Goal: Task Accomplishment & Management: Manage account settings

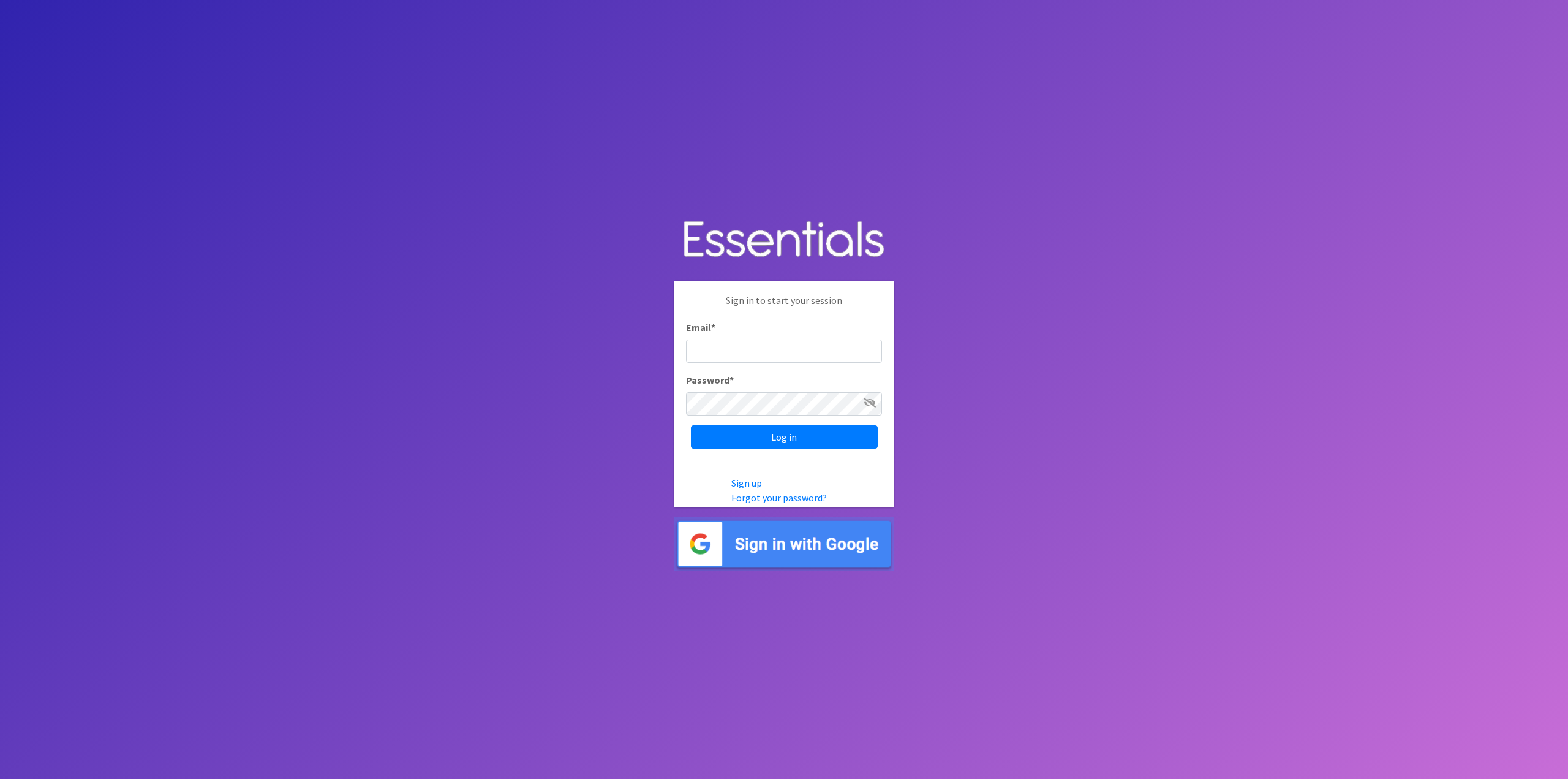
click at [752, 342] on input "Email *" at bounding box center [784, 350] width 196 height 23
type input "info@jaxdiaperbank.org"
click at [691, 426] on input "Log in" at bounding box center [784, 437] width 186 height 23
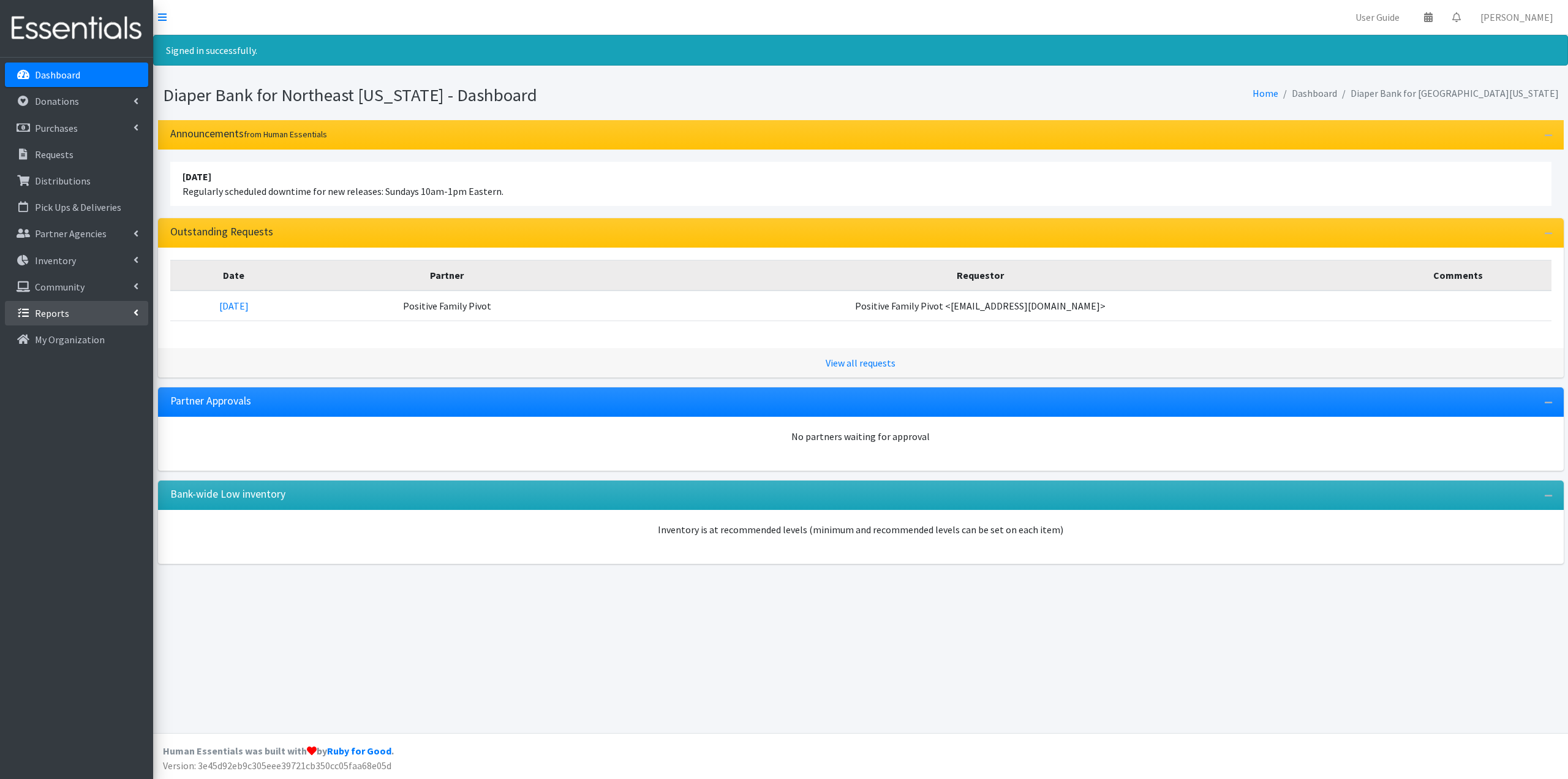
click at [79, 307] on link "Reports" at bounding box center [76, 313] width 143 height 25
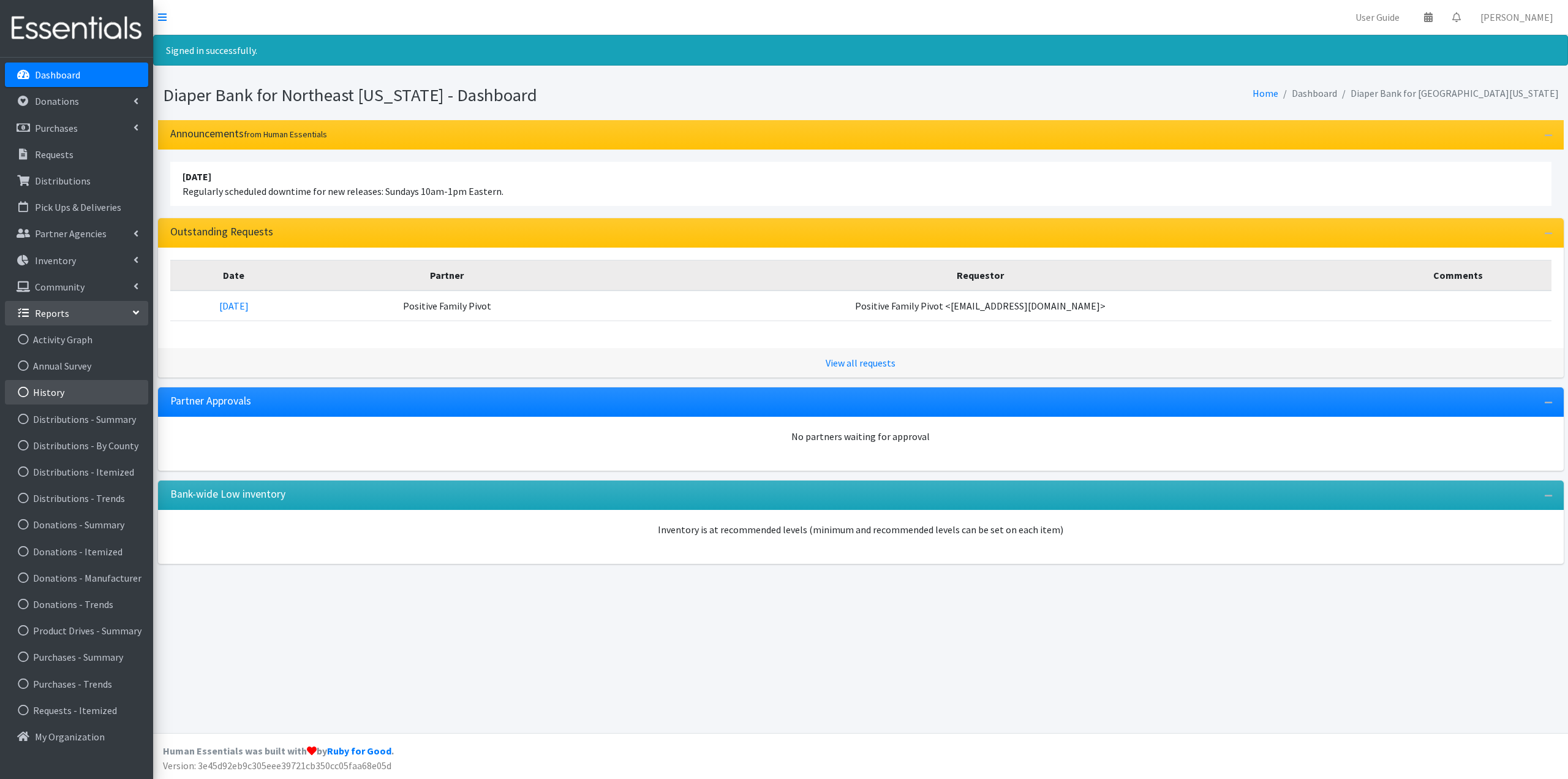
click at [92, 387] on link "History" at bounding box center [76, 392] width 143 height 25
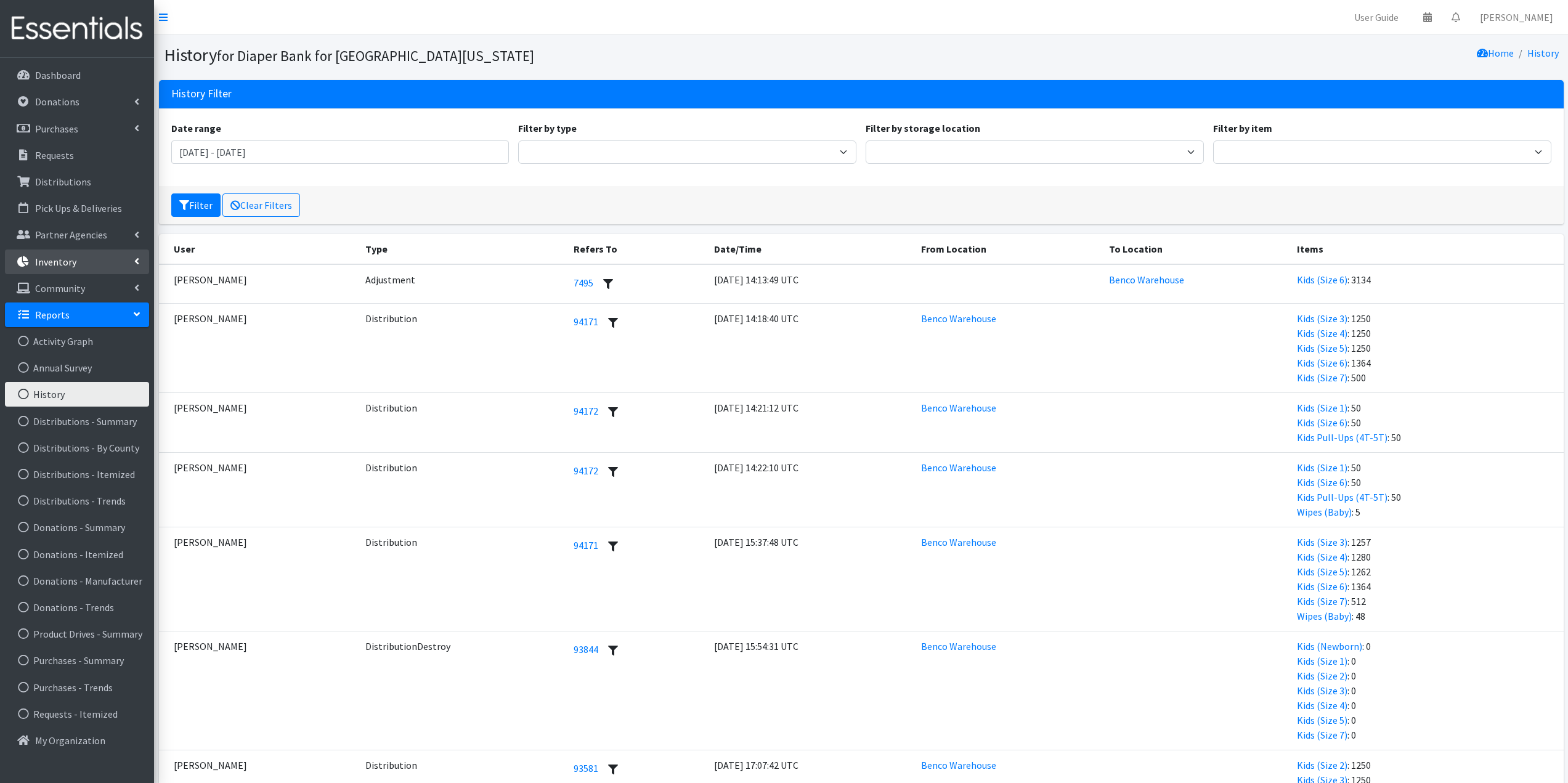
click at [56, 268] on link "Inventory" at bounding box center [77, 261] width 144 height 25
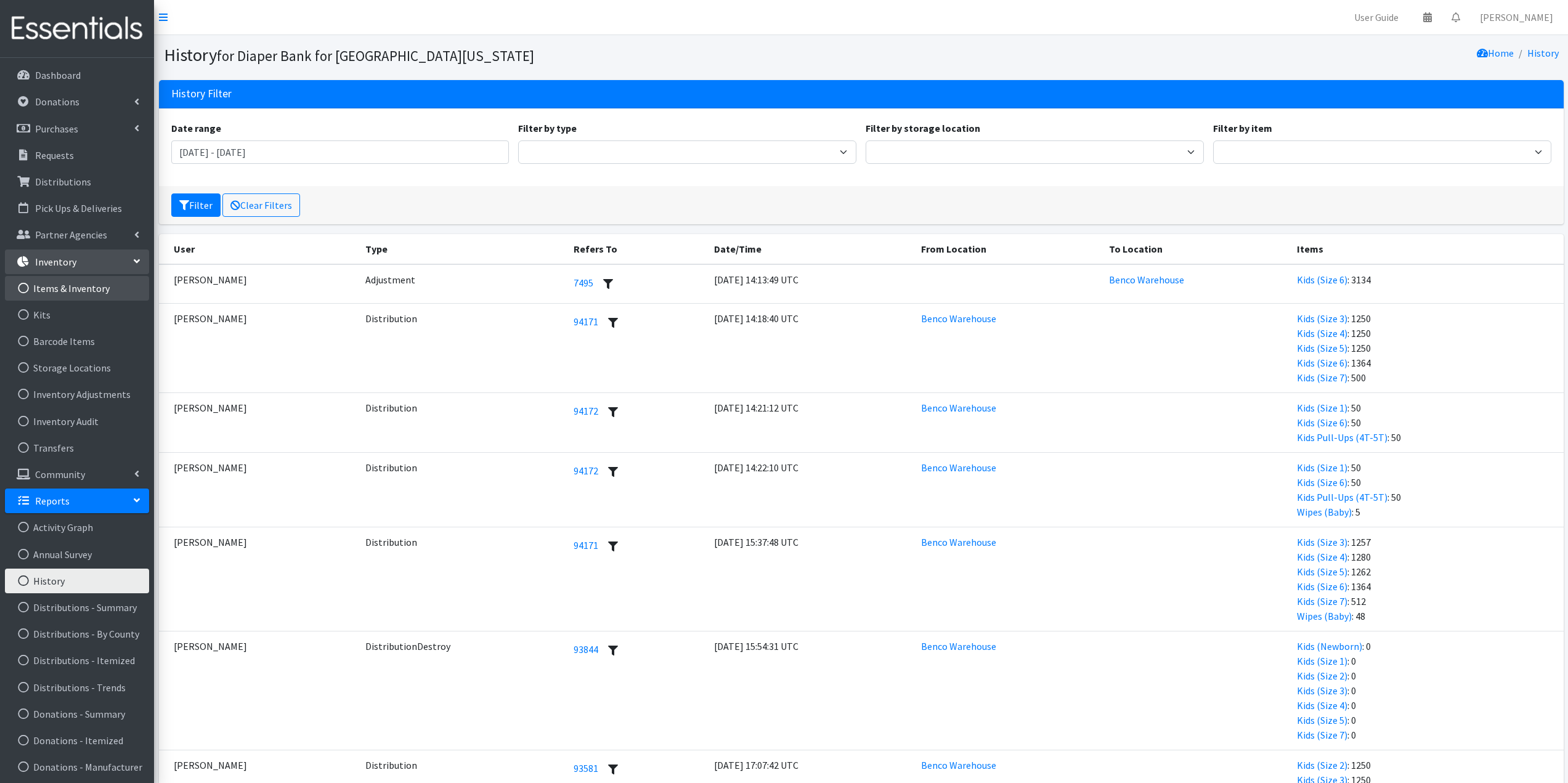
click at [69, 290] on link "Items & Inventory" at bounding box center [77, 288] width 144 height 25
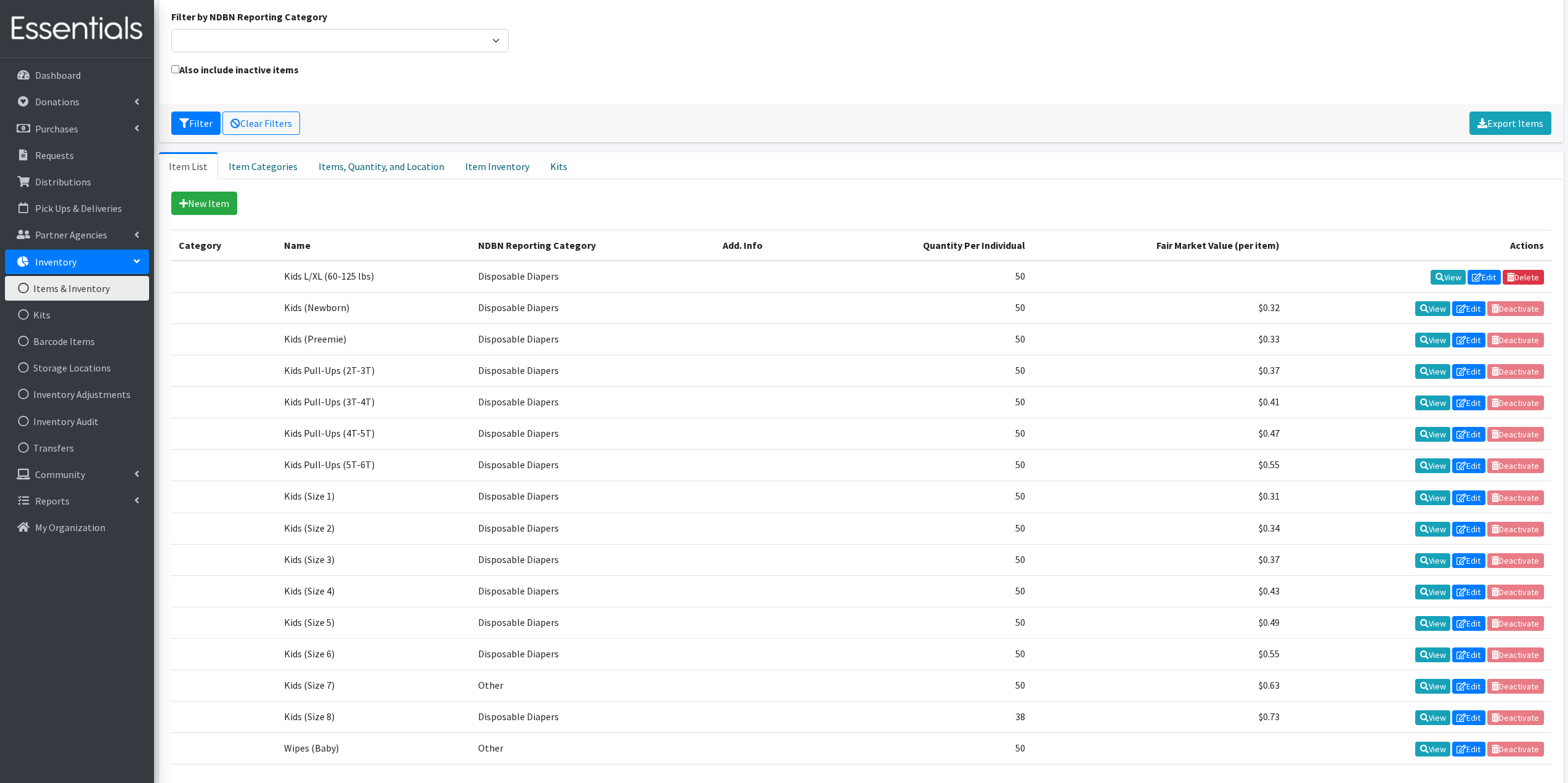
scroll to position [167, 0]
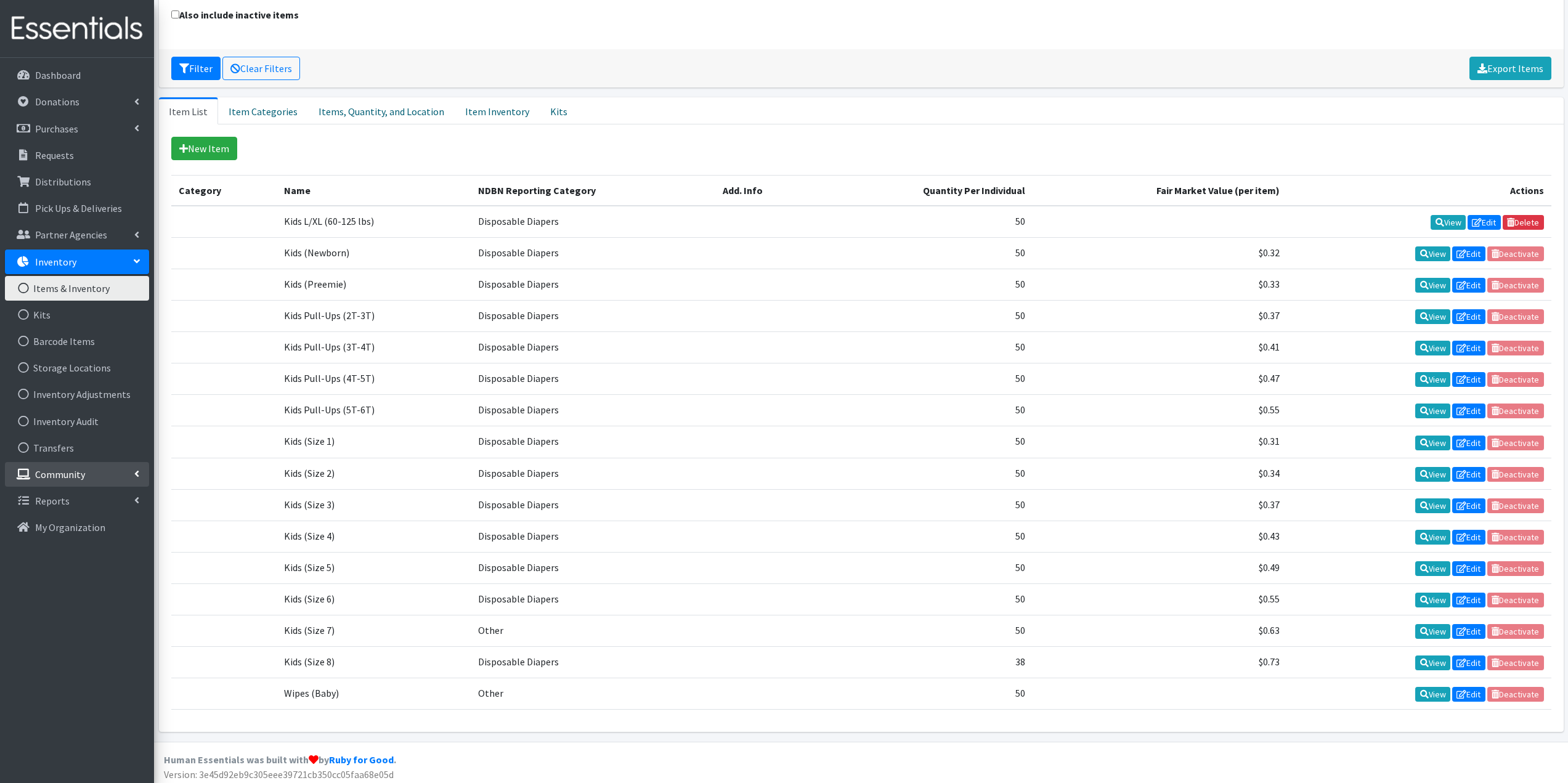
click at [126, 477] on link "Community" at bounding box center [77, 474] width 144 height 25
click at [130, 477] on link "Community" at bounding box center [77, 474] width 144 height 25
click at [99, 354] on ul "Items & Inventory Kits Barcode Items Storage Locations Inventory Adjustments In…" at bounding box center [77, 368] width 144 height 185
click at [103, 373] on link "Storage Locations" at bounding box center [77, 367] width 144 height 25
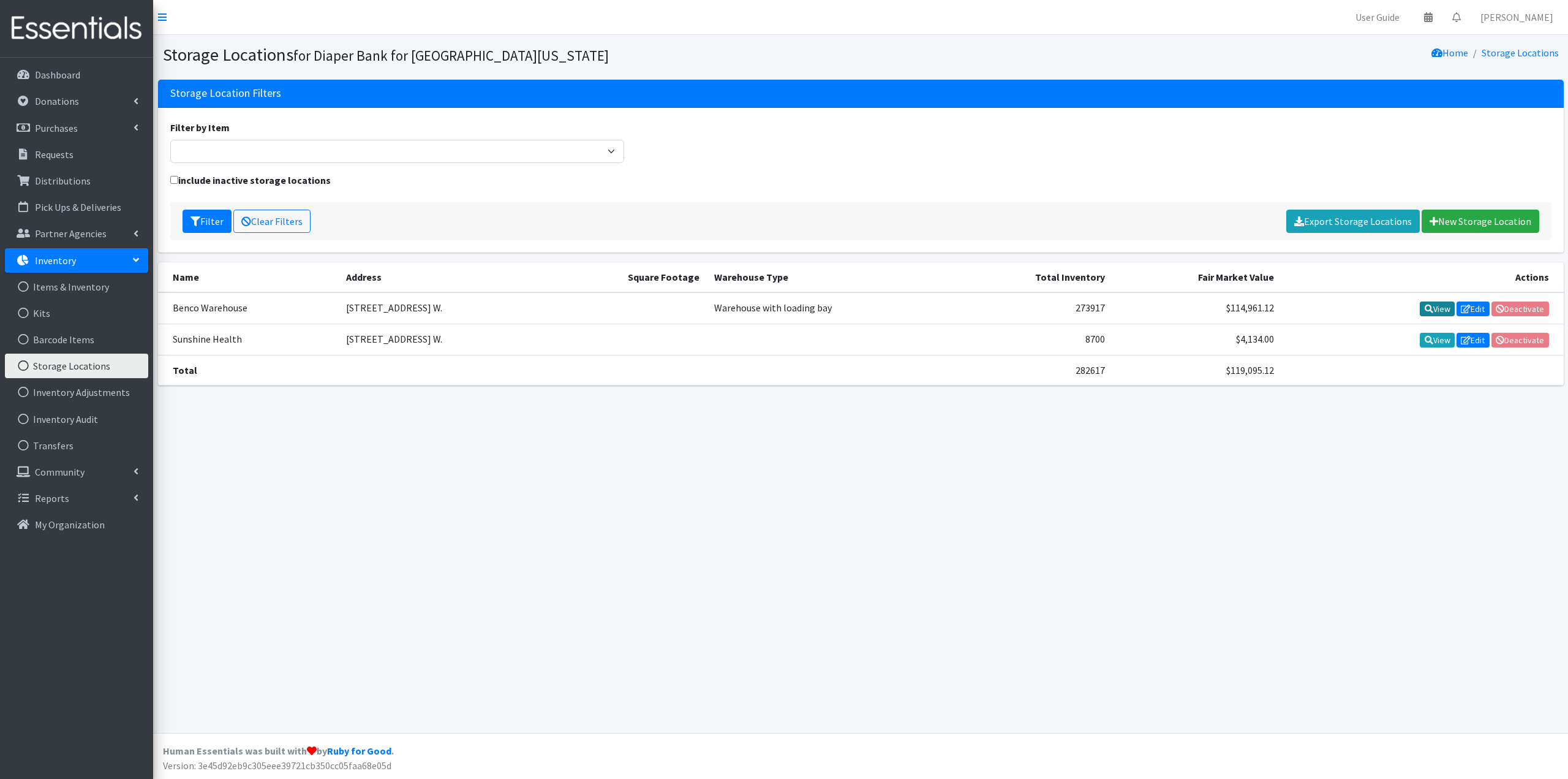
click at [1434, 309] on link "View" at bounding box center [1436, 309] width 35 height 15
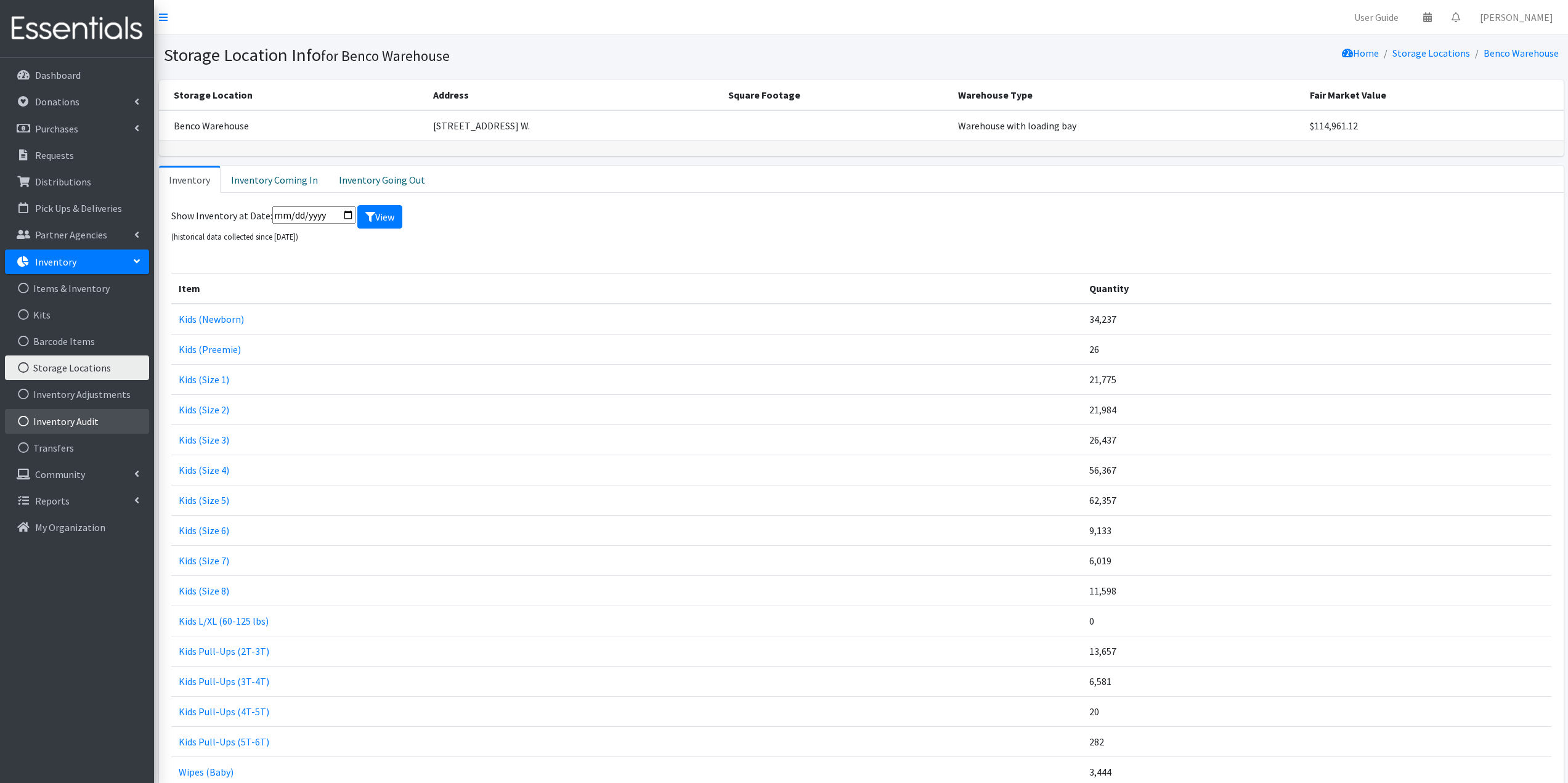
click at [98, 421] on link "Inventory Audit" at bounding box center [77, 421] width 144 height 25
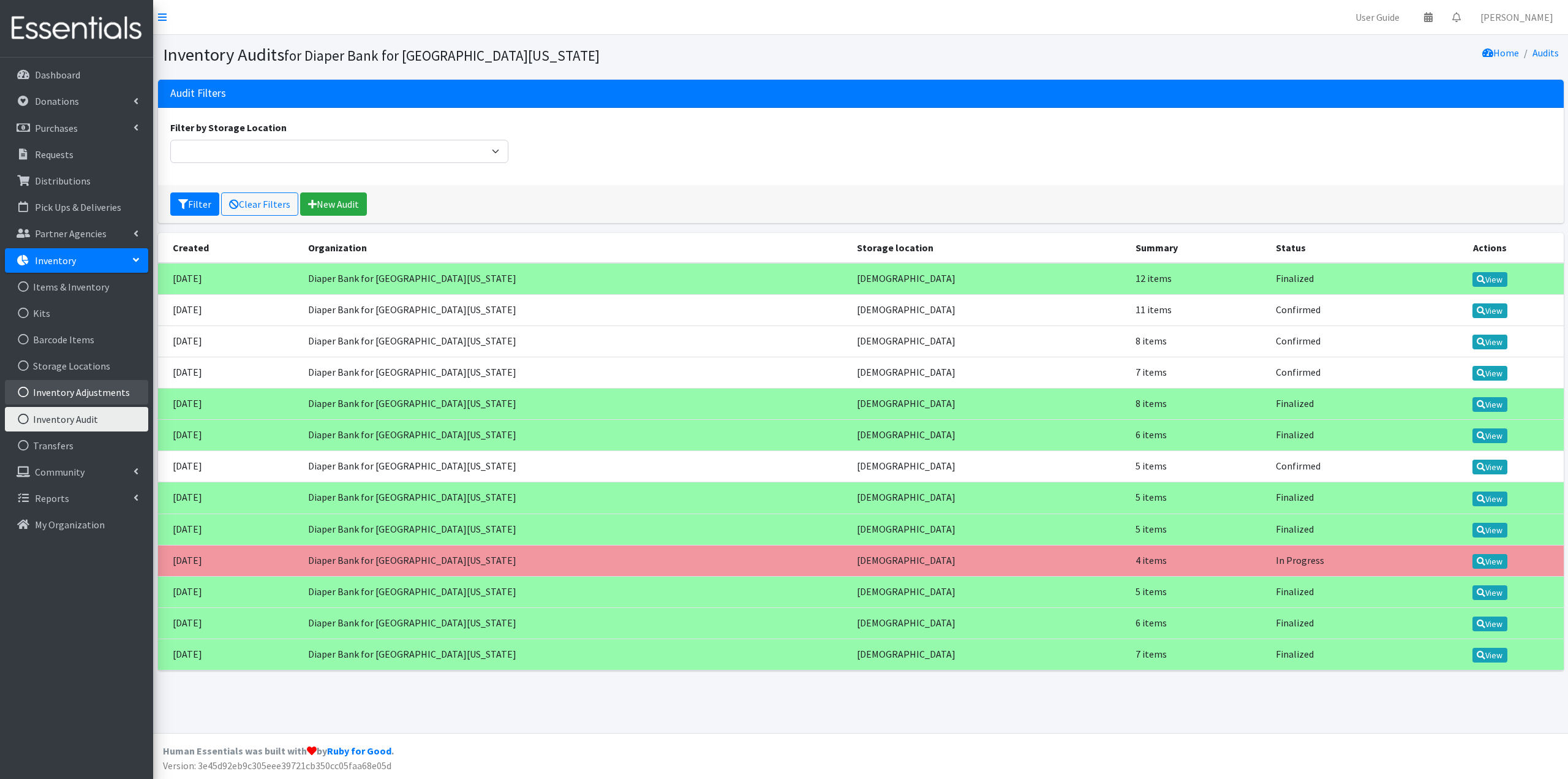
click at [95, 394] on link "Inventory Adjustments" at bounding box center [76, 392] width 143 height 25
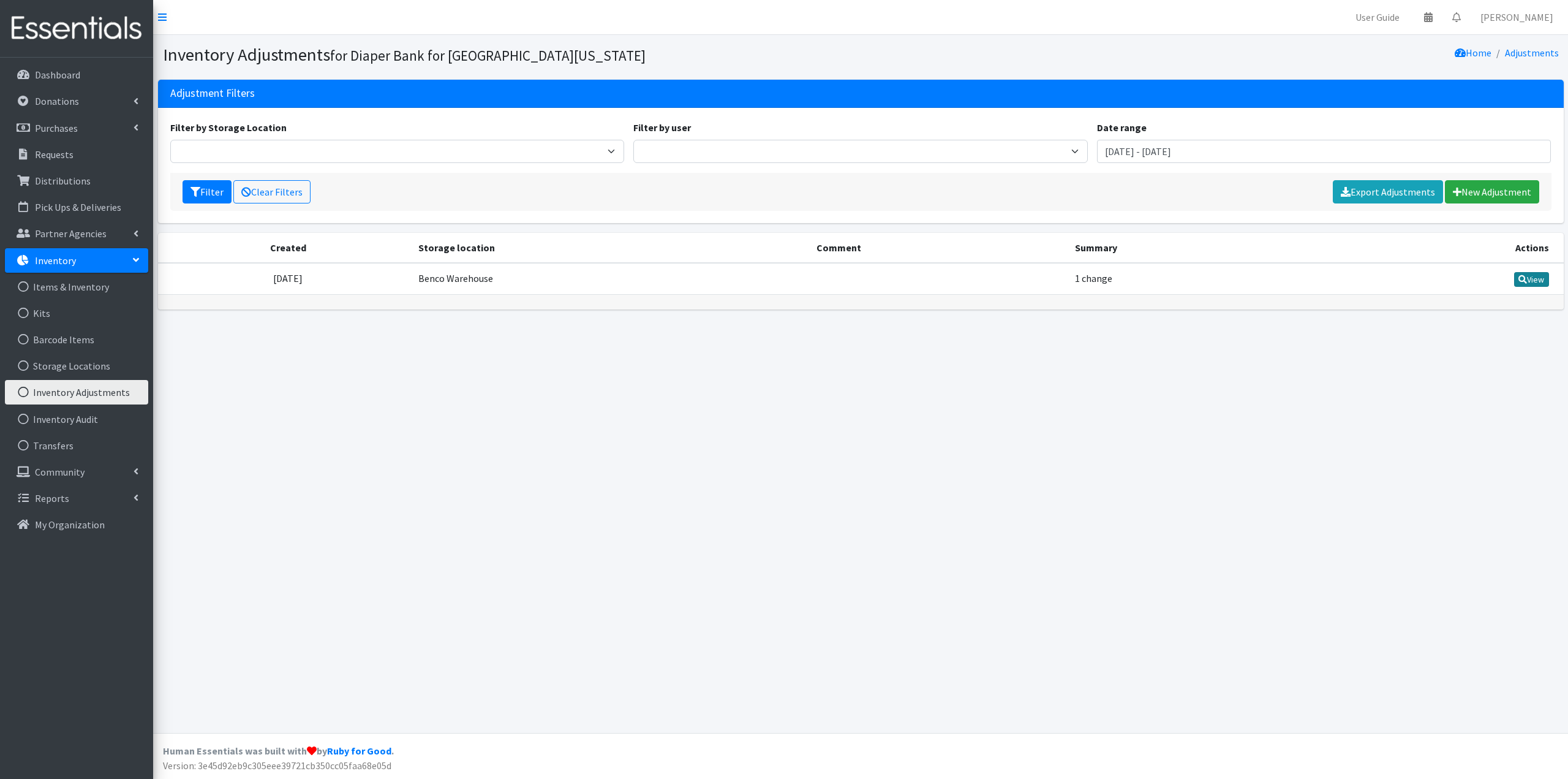
click at [1528, 283] on link "View" at bounding box center [1531, 279] width 35 height 15
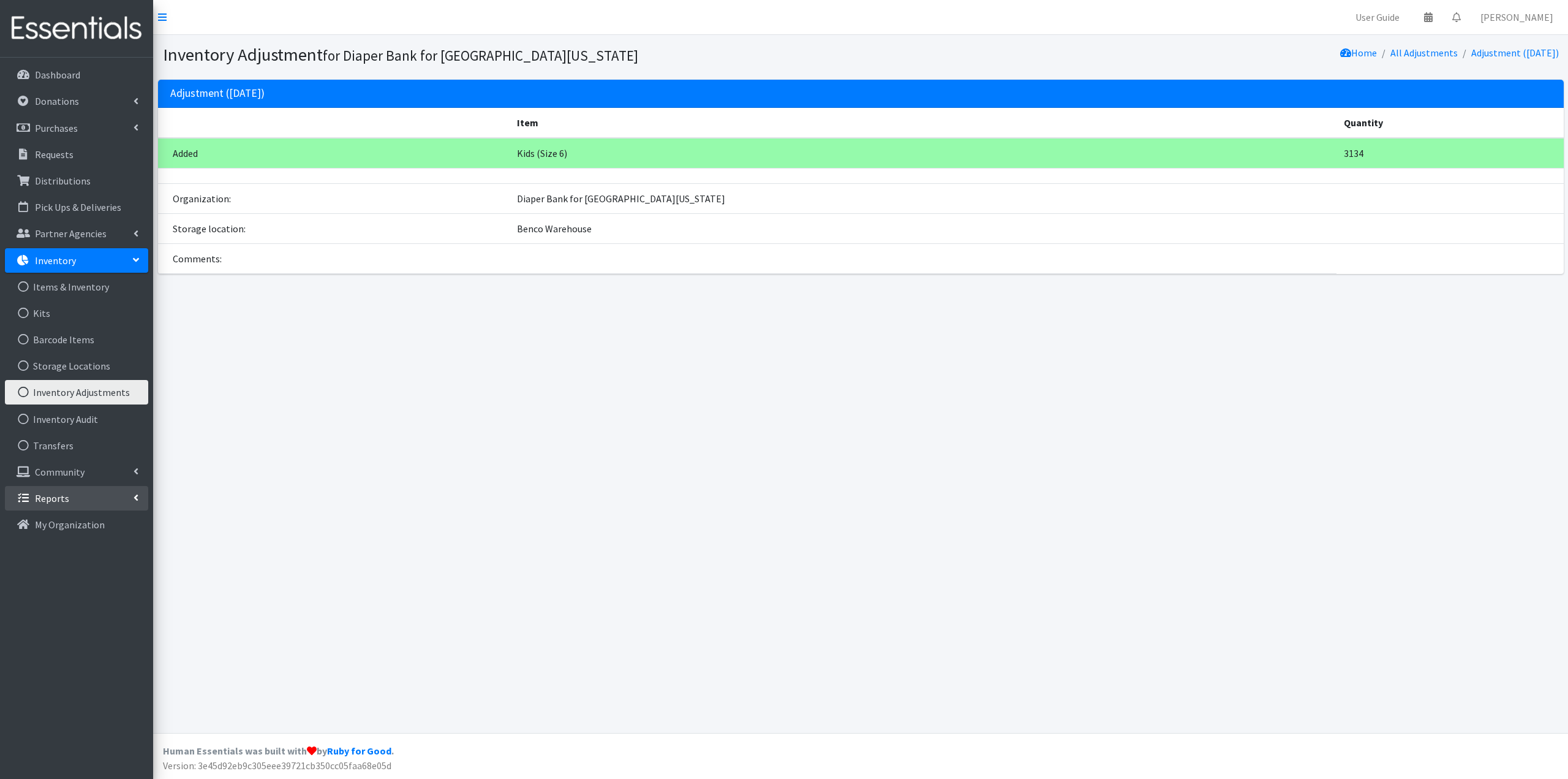
click at [94, 489] on link "Reports" at bounding box center [76, 498] width 143 height 25
click at [101, 573] on link "History" at bounding box center [76, 578] width 143 height 25
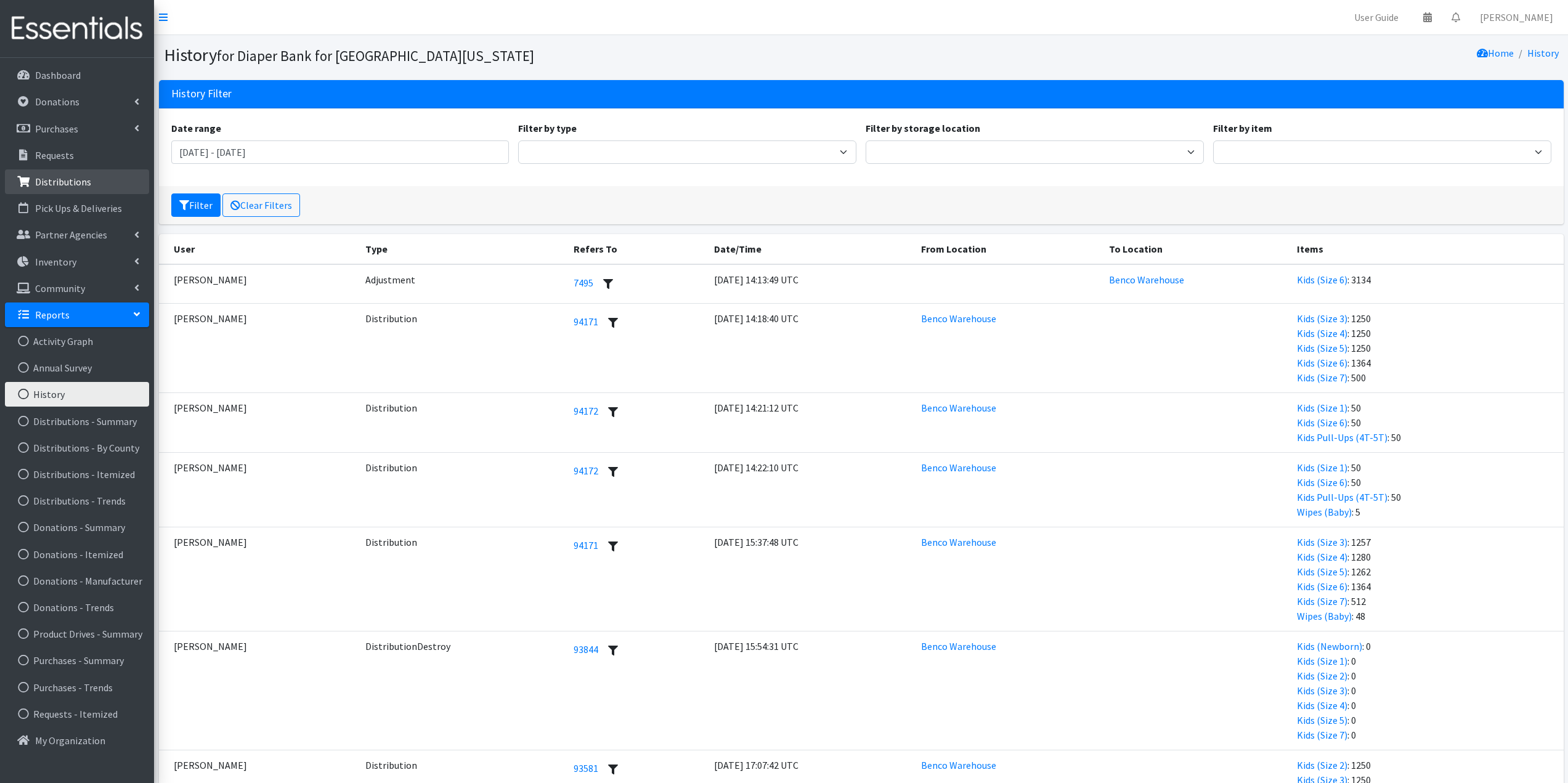
click at [58, 185] on p "Distributions" at bounding box center [63, 182] width 56 height 12
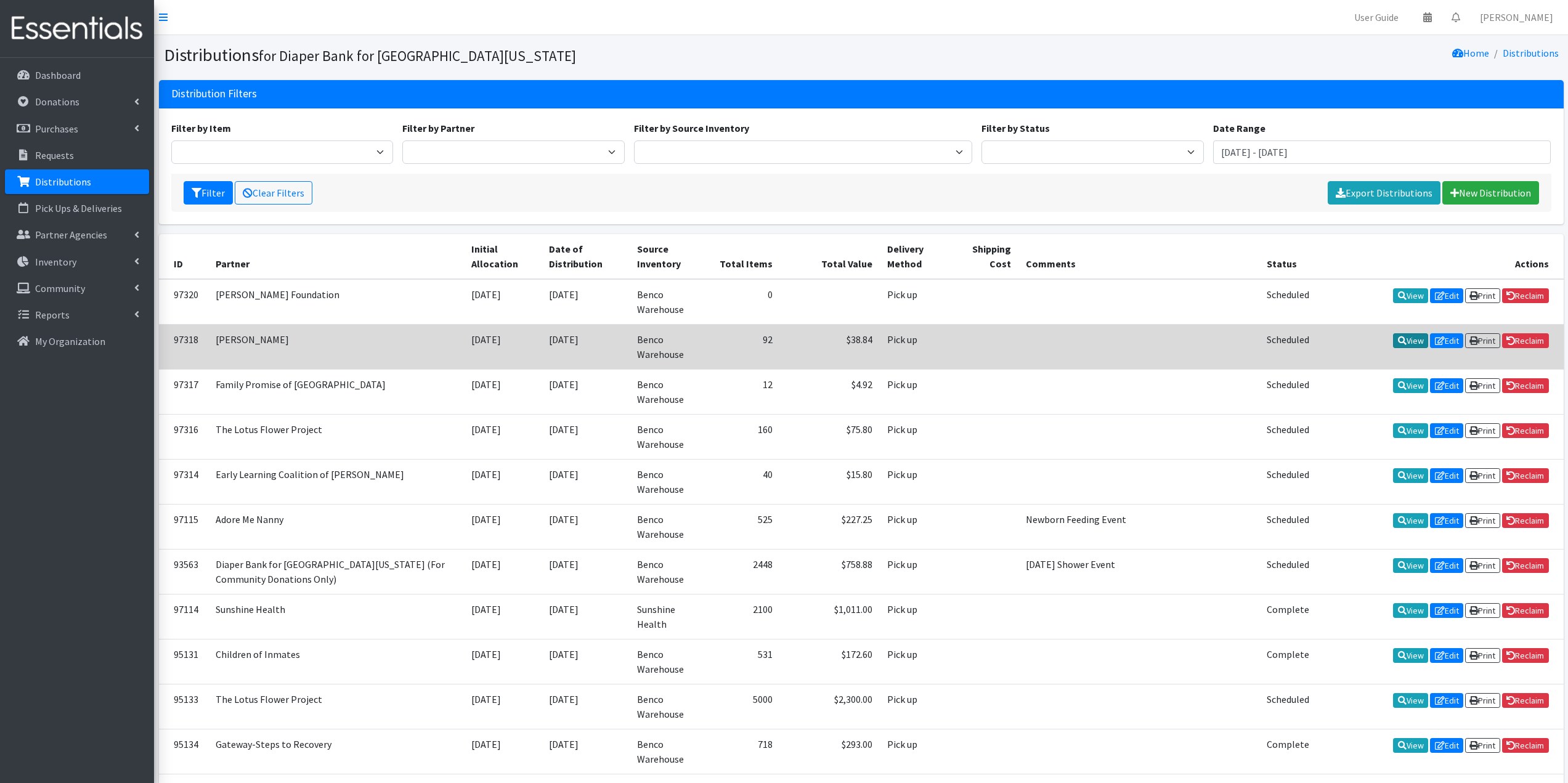
click at [1405, 337] on link "View" at bounding box center [1409, 340] width 35 height 15
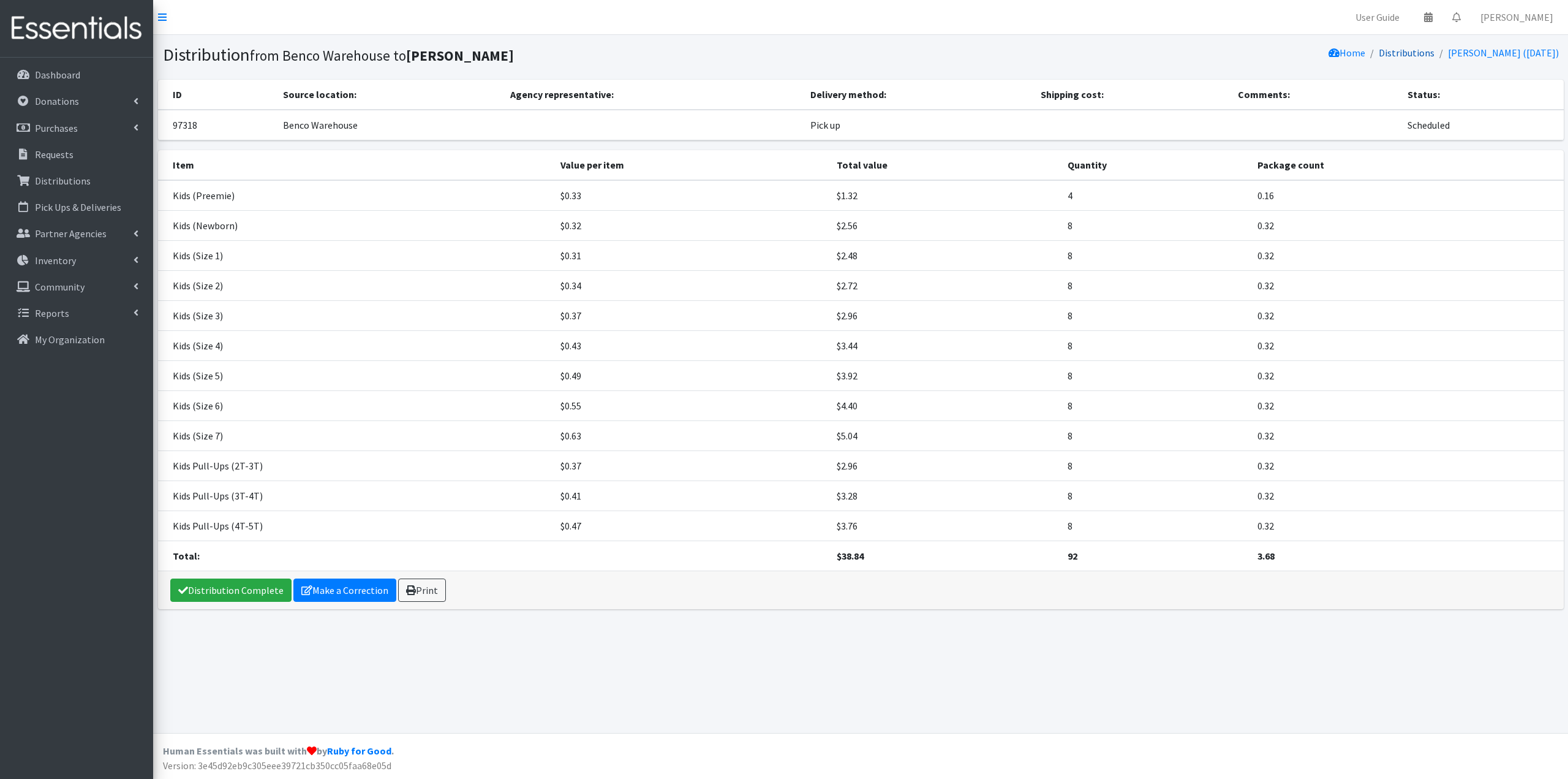
click at [1405, 55] on link "Distributions" at bounding box center [1406, 53] width 56 height 12
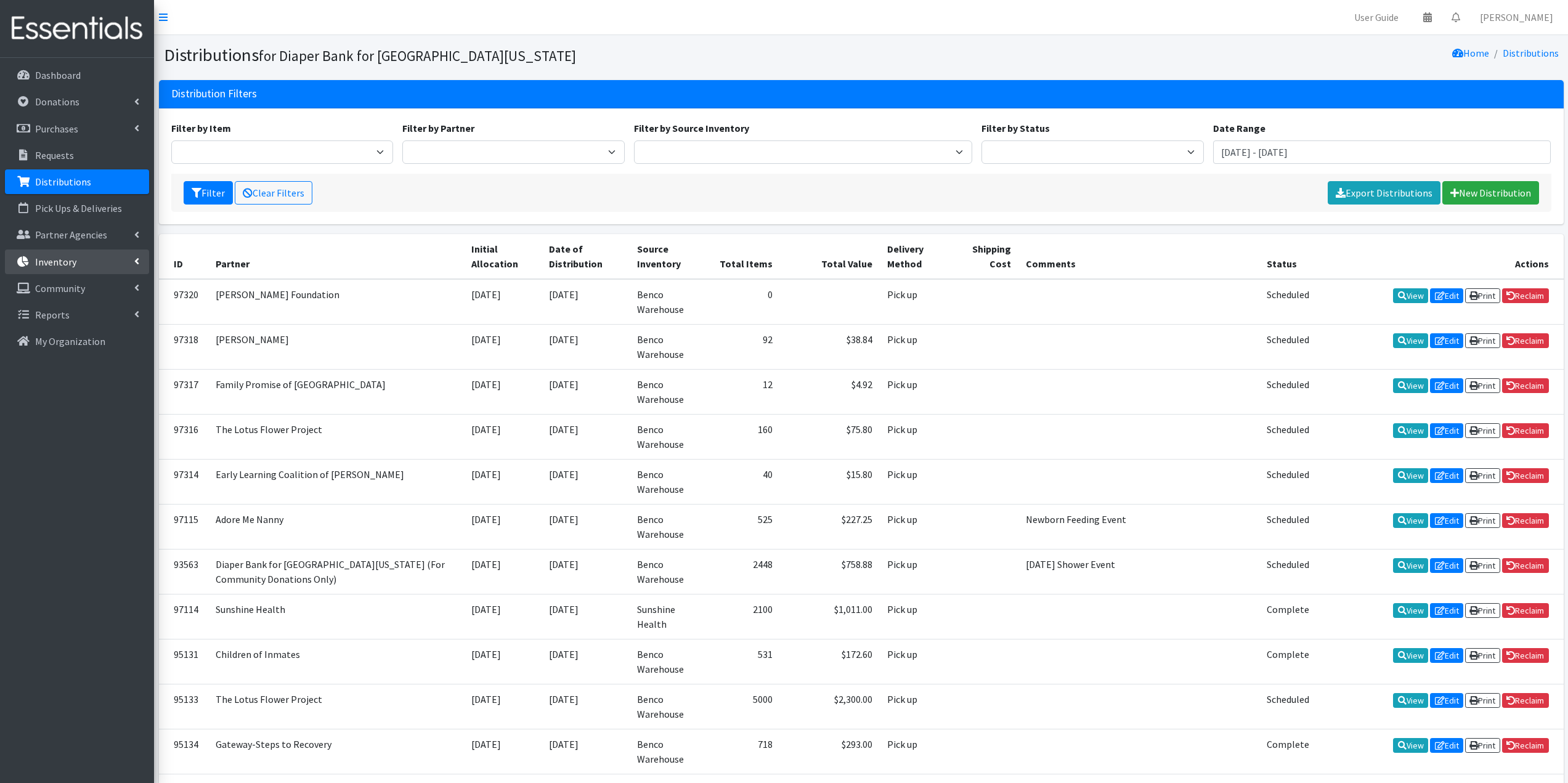
click at [67, 263] on p "Inventory" at bounding box center [55, 261] width 41 height 12
click at [84, 500] on link "Reports" at bounding box center [77, 501] width 144 height 25
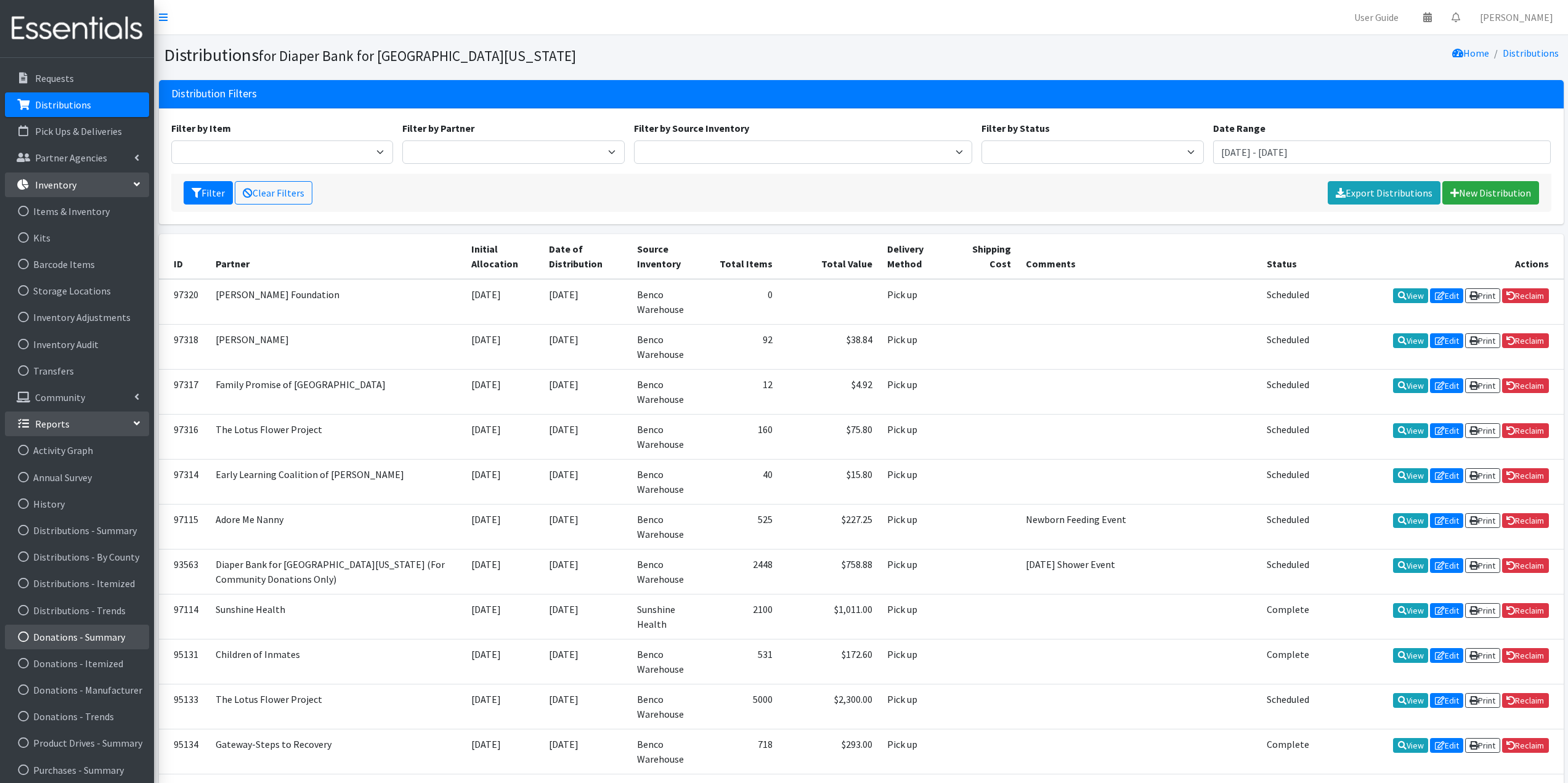
scroll to position [135, 0]
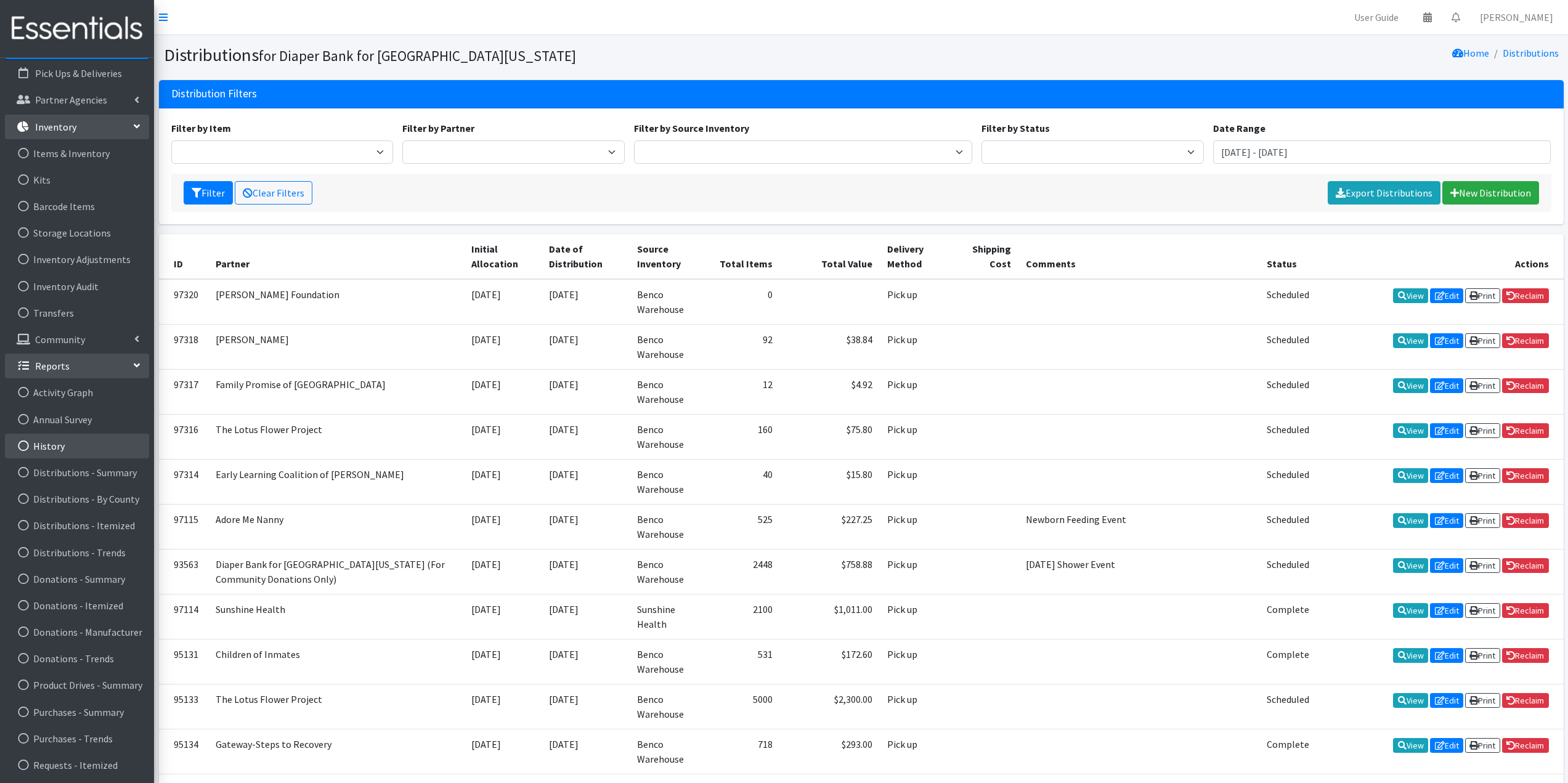
click at [67, 444] on link "History" at bounding box center [77, 446] width 144 height 25
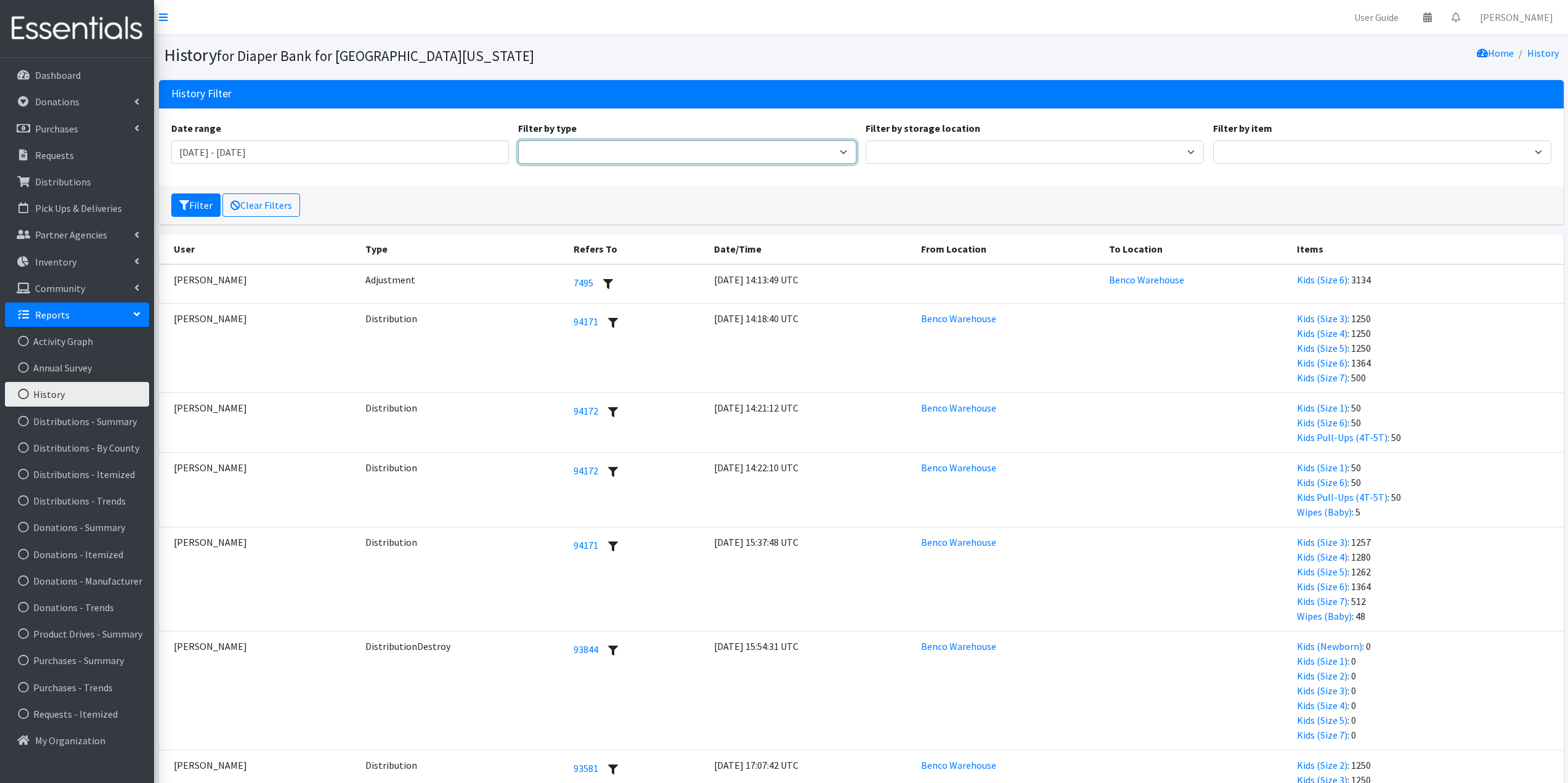
click at [604, 147] on select "Adjustment Audit Distribution Distribution Destroy Donation Donation Destroy Ki…" at bounding box center [686, 152] width 338 height 23
select select "DistributionEvent"
click at [518, 141] on select "Adjustment Audit Distribution Distribution Destroy Donation Donation Destroy Ki…" at bounding box center [686, 152] width 338 height 23
click at [198, 210] on button "Filter" at bounding box center [196, 204] width 49 height 23
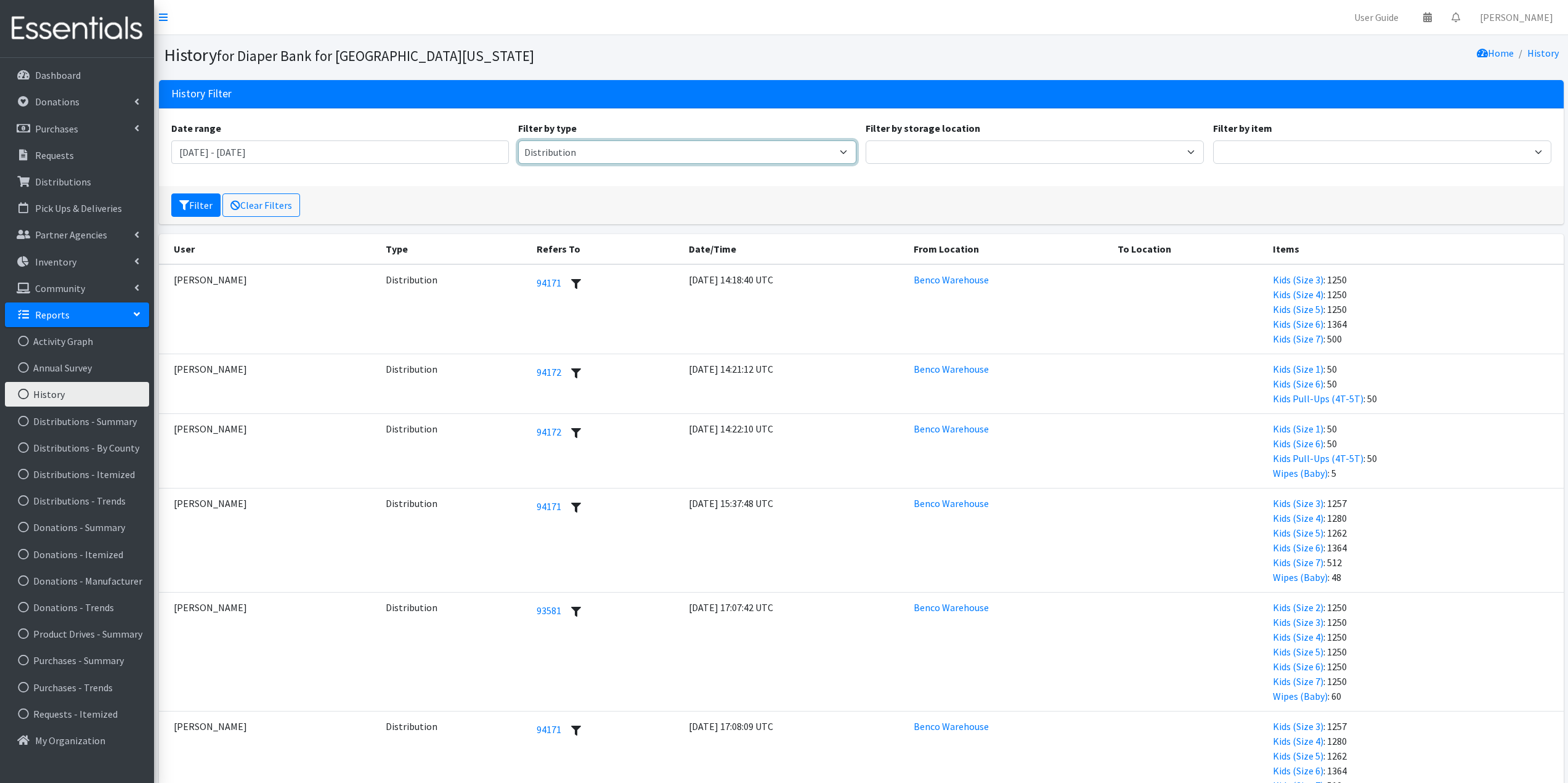
click at [655, 154] on select "Adjustment Audit Distribution Distribution Destroy Donation Donation Destroy Ki…" at bounding box center [686, 152] width 338 height 23
select select "DistributionDestroyEvent"
click at [518, 141] on select "Adjustment Audit Distribution Distribution Destroy Donation Donation Destroy Ki…" at bounding box center [686, 152] width 338 height 23
click at [203, 203] on button "Filter" at bounding box center [196, 204] width 49 height 23
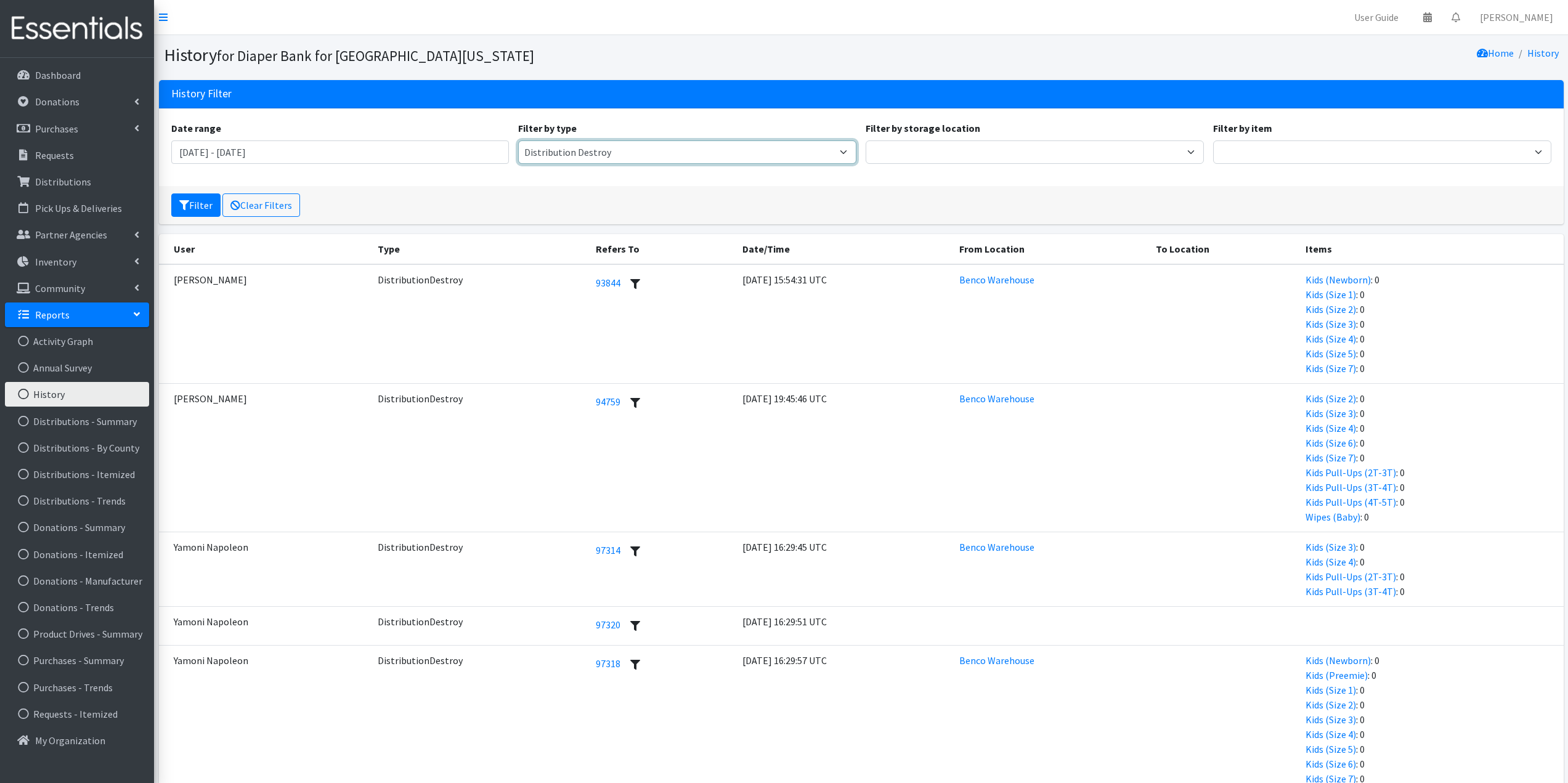
click at [742, 157] on select "Adjustment Audit Distribution Distribution Destroy Donation Donation Destroy Ki…" at bounding box center [686, 152] width 338 height 23
select select "SnapshotEvent"
click at [518, 141] on select "Adjustment Audit Distribution Distribution Destroy Donation Donation Destroy Ki…" at bounding box center [686, 152] width 338 height 23
click at [196, 205] on button "Filter" at bounding box center [196, 204] width 49 height 23
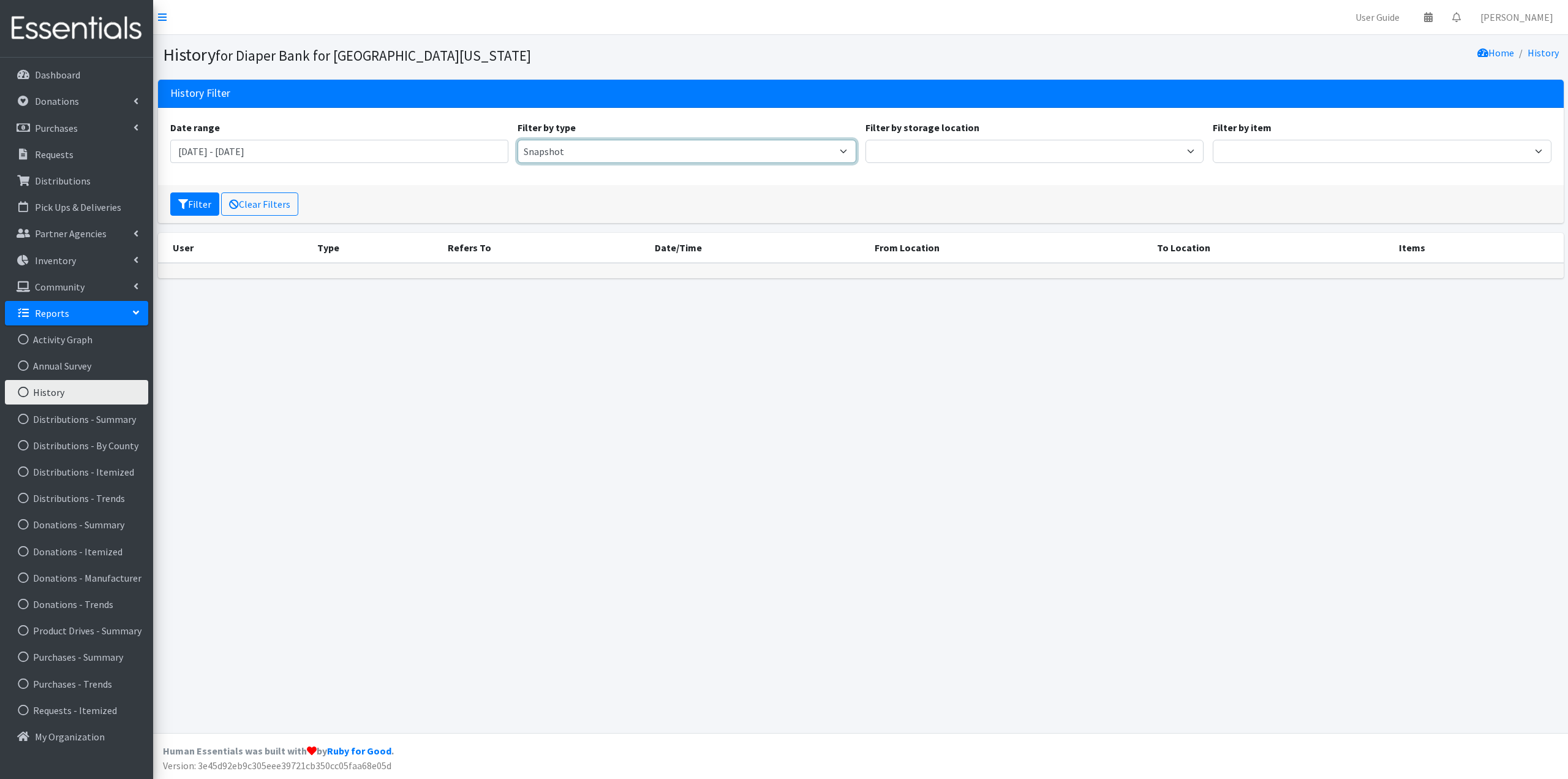
click at [763, 156] on select "Adjustment Audit Distribution Distribution Destroy Donation Donation Destroy Ki…" at bounding box center [686, 151] width 338 height 23
select select "UpdateExistingEvent"
click at [518, 140] on select "Adjustment Audit Distribution Distribution Destroy Donation Donation Destroy Ki…" at bounding box center [686, 151] width 338 height 23
click at [197, 197] on button "Filter" at bounding box center [194, 203] width 49 height 23
click at [85, 472] on link "Distributions - Itemized" at bounding box center [76, 471] width 143 height 25
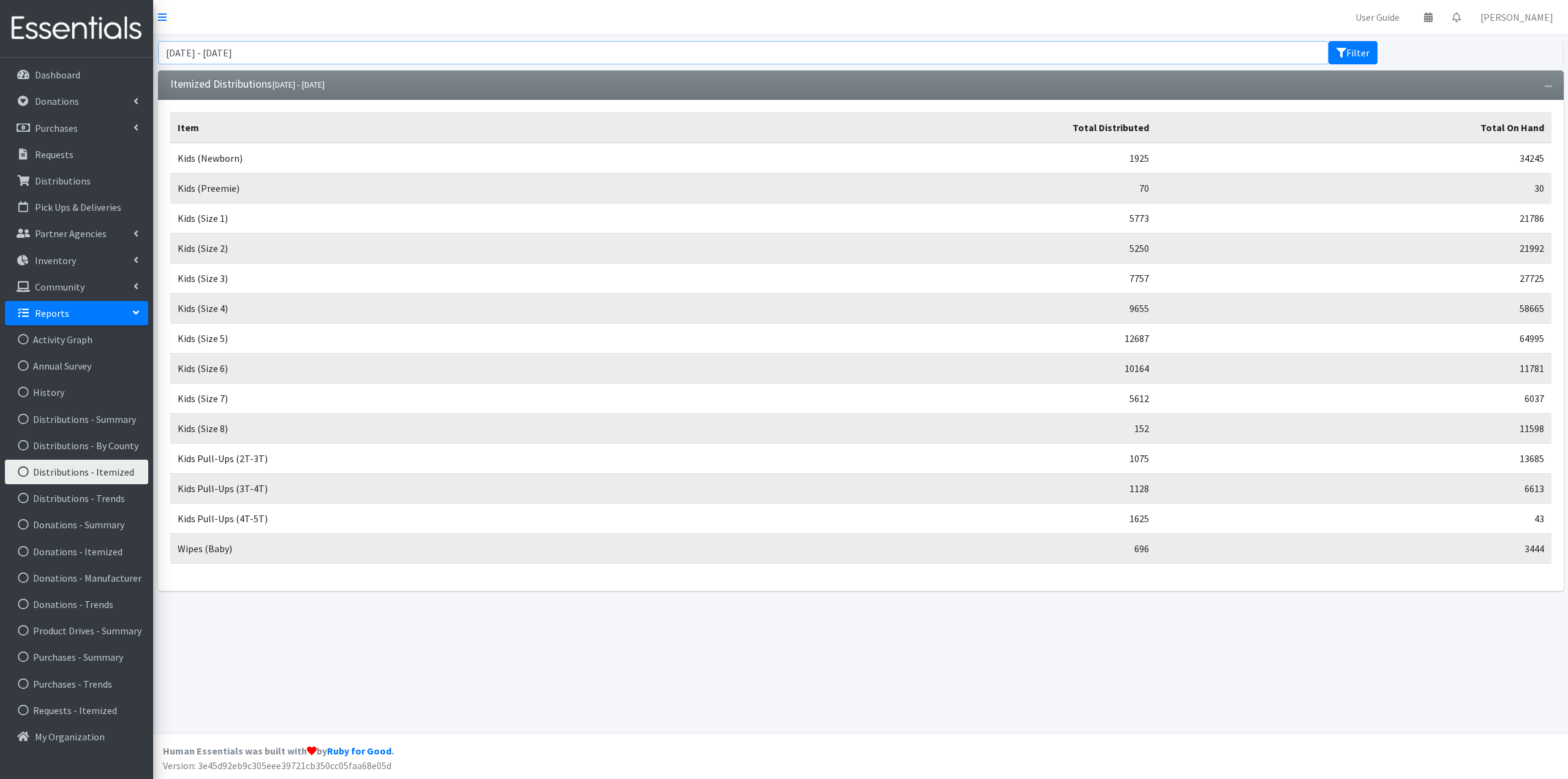
click at [374, 56] on input "[DATE] - [DATE]" at bounding box center [743, 52] width 1171 height 23
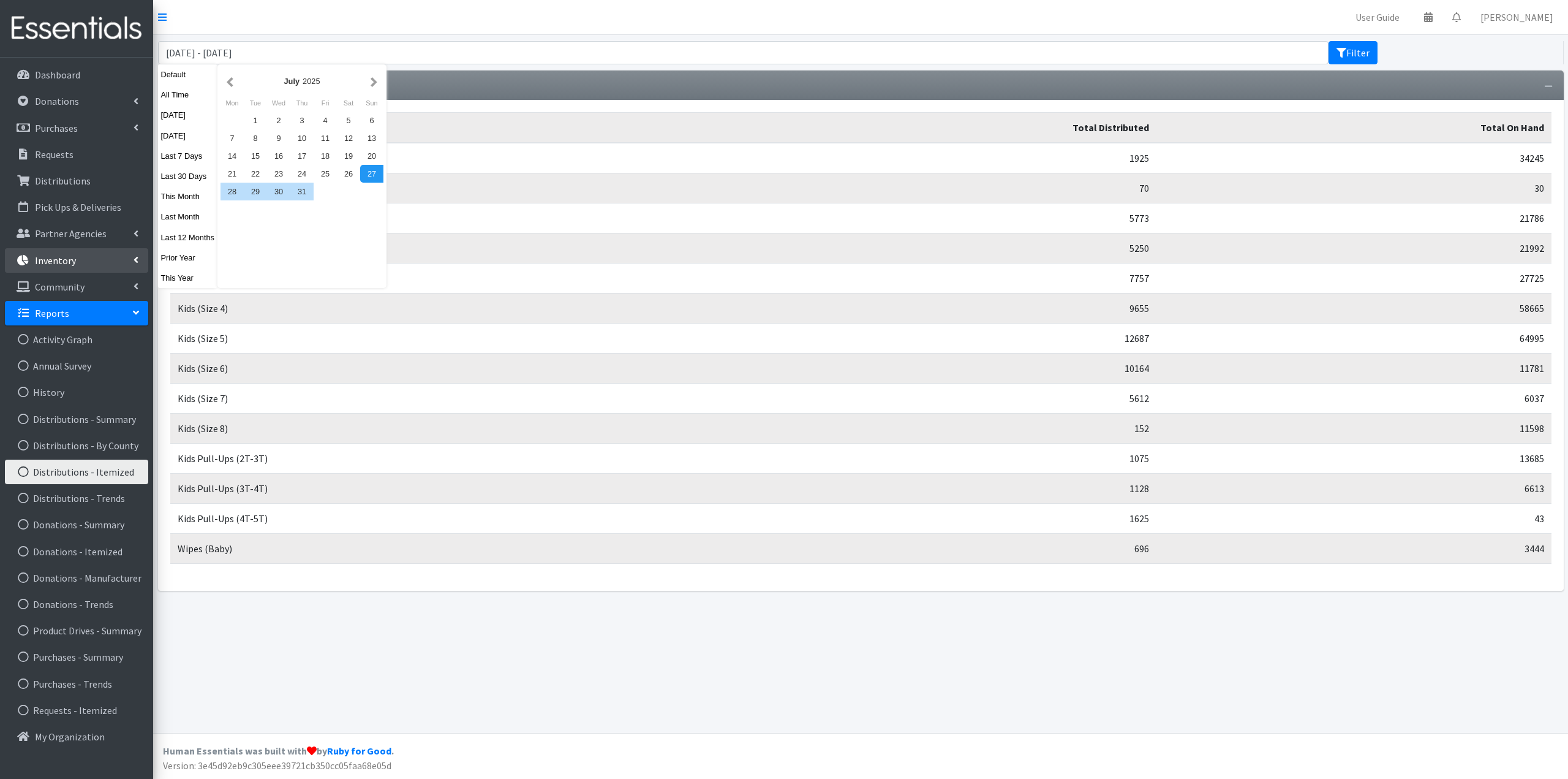
click at [90, 259] on link "Inventory" at bounding box center [76, 260] width 143 height 25
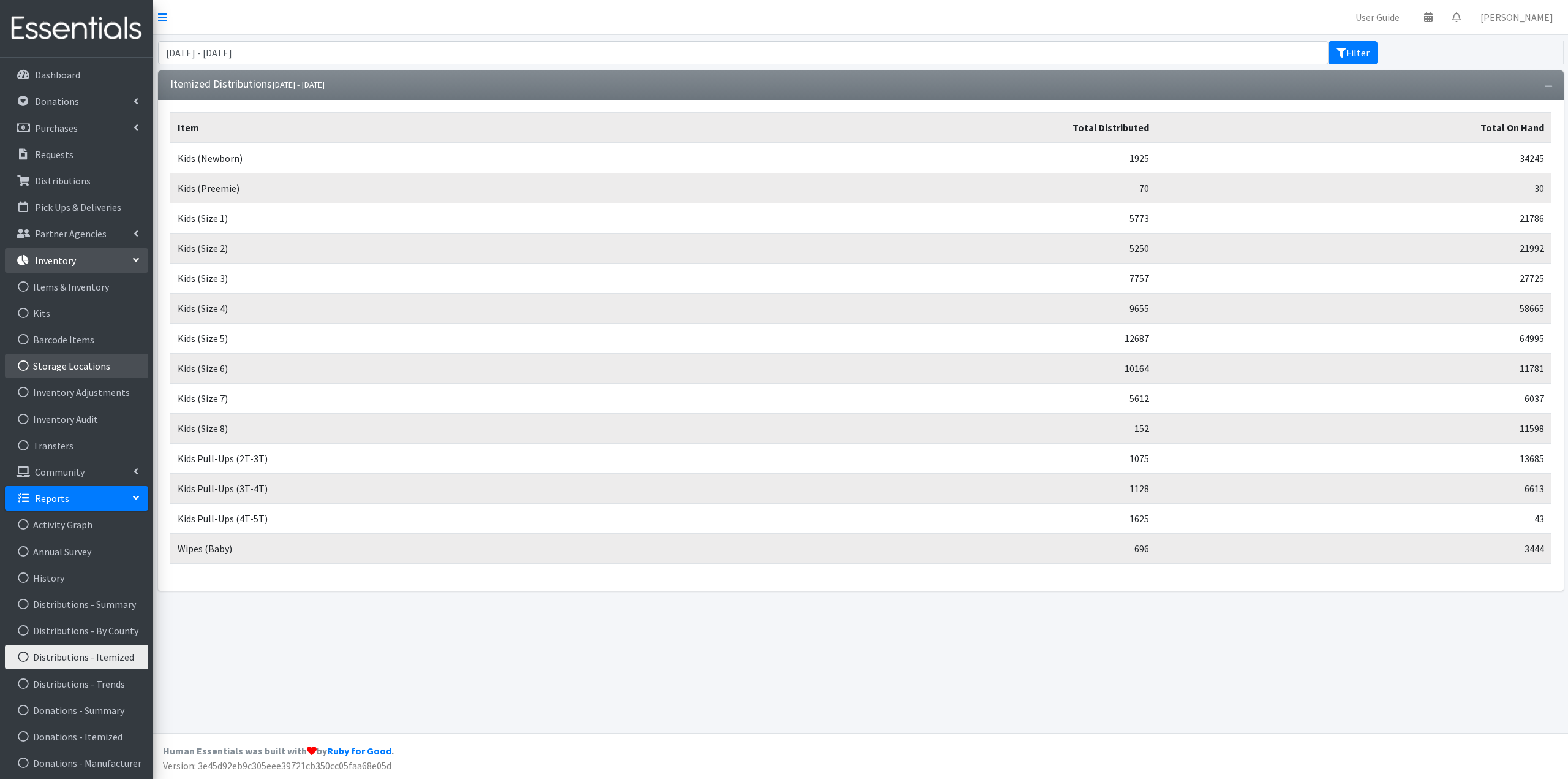
click at [87, 370] on link "Storage Locations" at bounding box center [76, 365] width 143 height 25
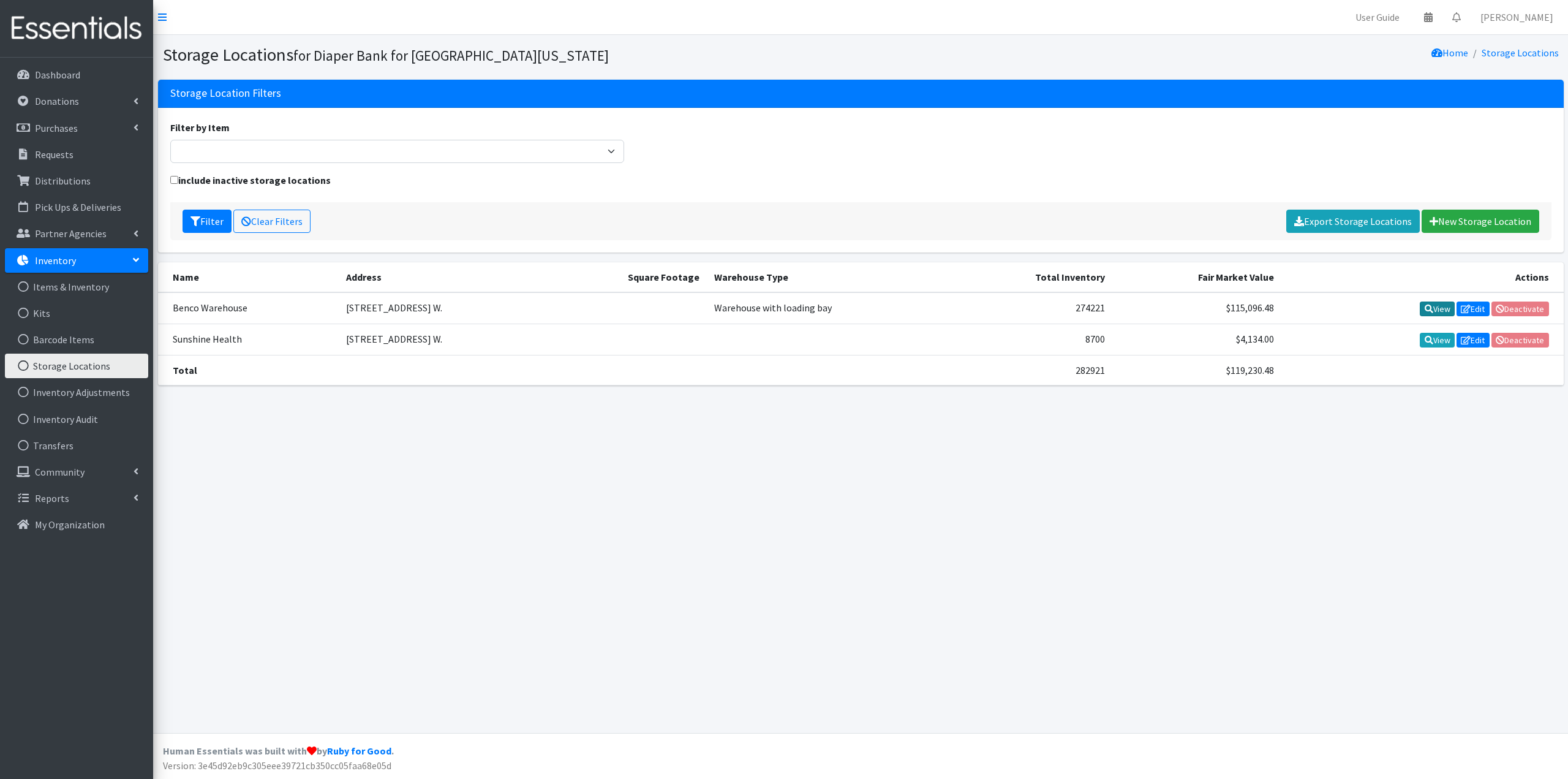
click at [1431, 306] on link "View" at bounding box center [1436, 309] width 35 height 15
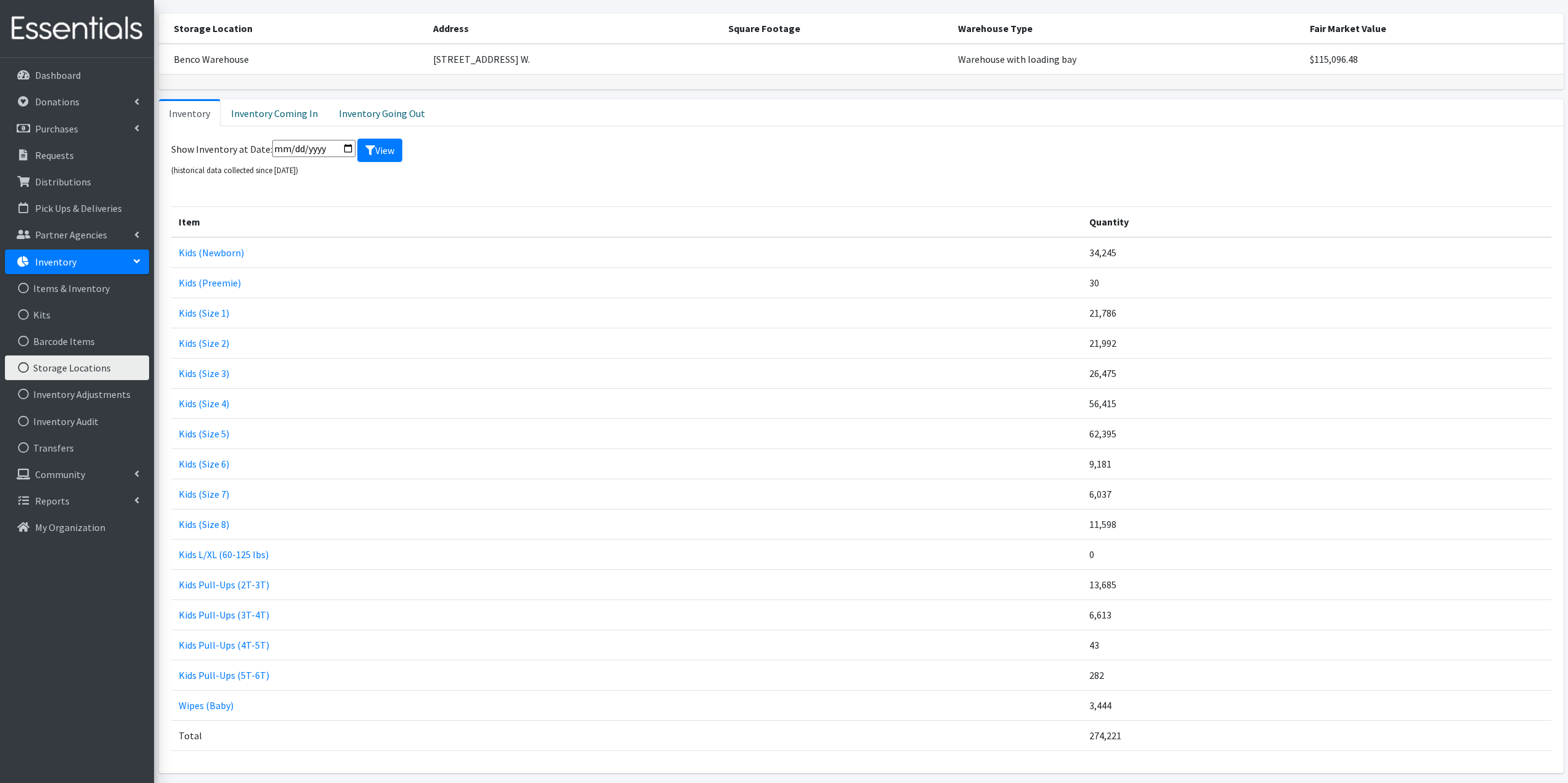
scroll to position [112, 0]
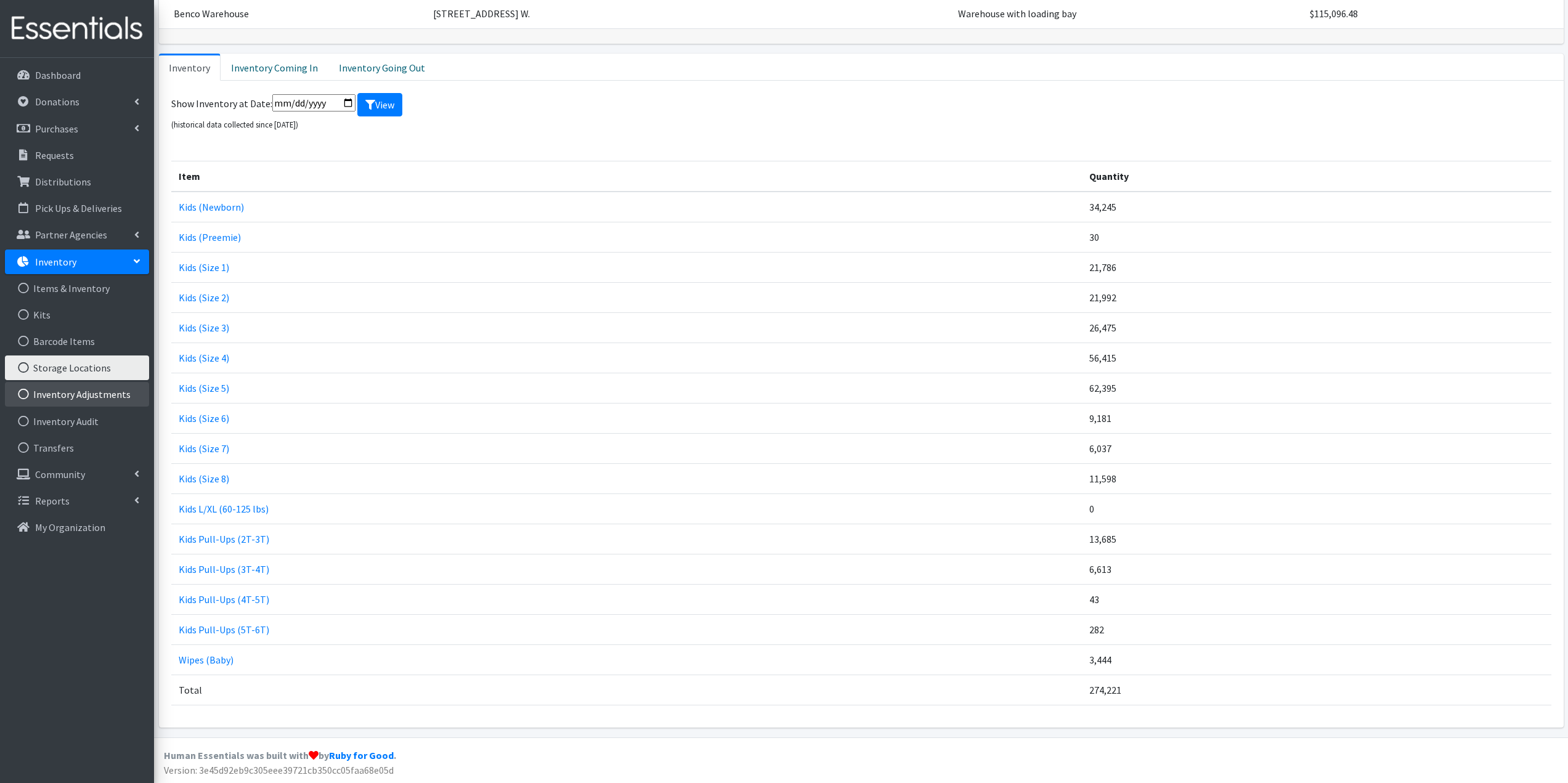
click at [91, 397] on link "Inventory Adjustments" at bounding box center [77, 394] width 144 height 25
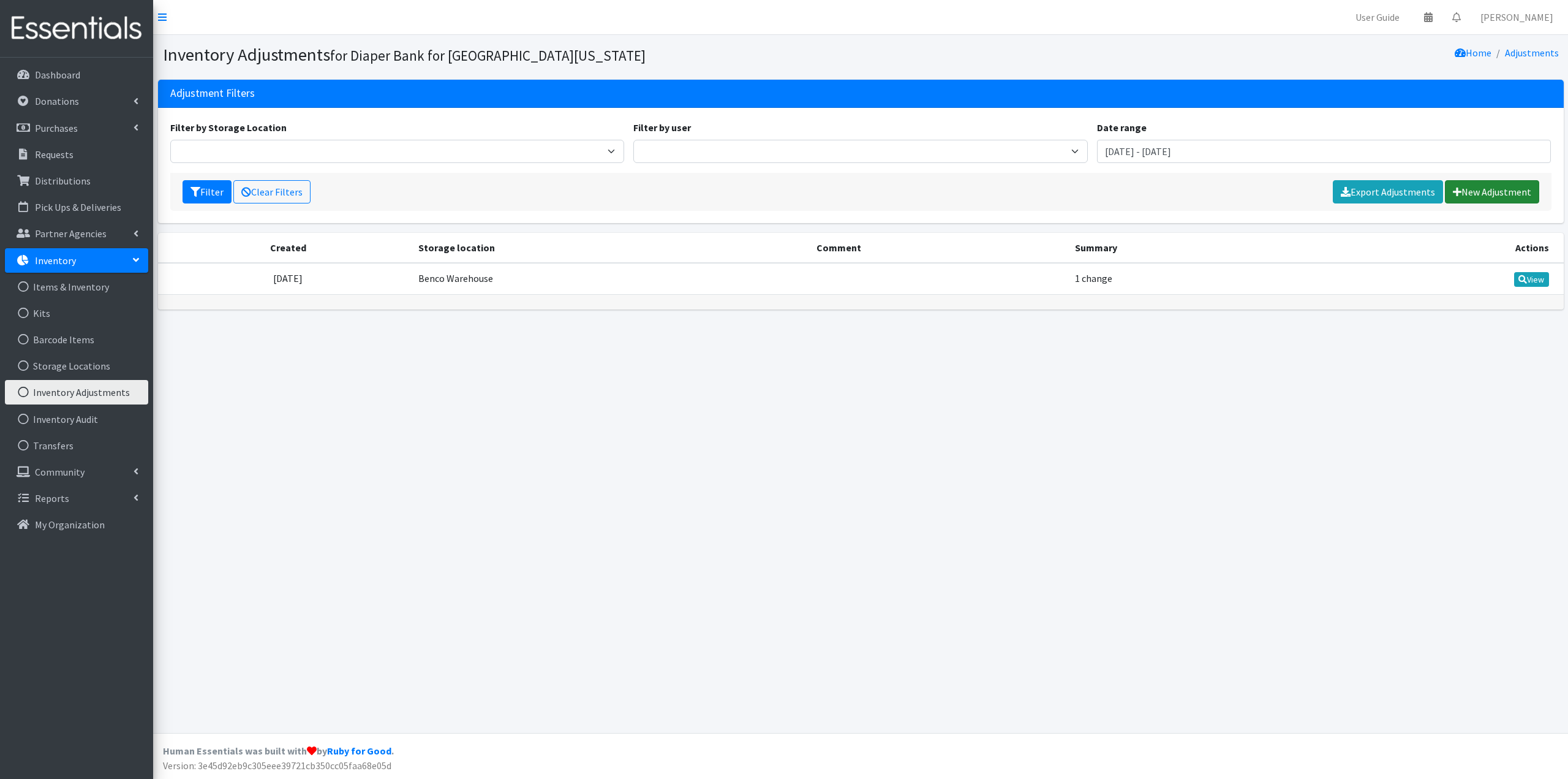
click at [1494, 192] on link "New Adjustment" at bounding box center [1492, 192] width 94 height 23
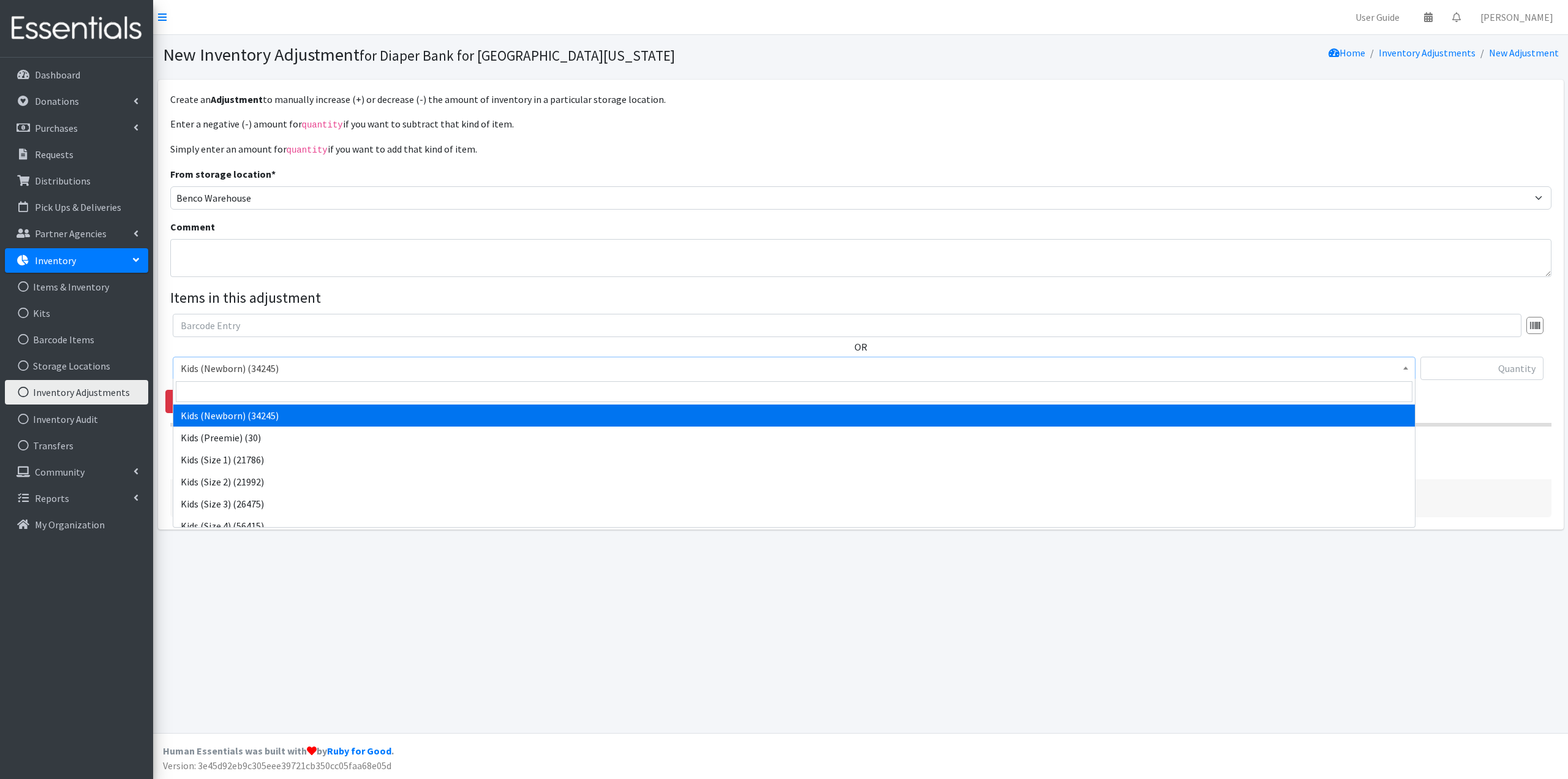
click at [283, 361] on span "Kids (Newborn) (34245)" at bounding box center [793, 367] width 1227 height 17
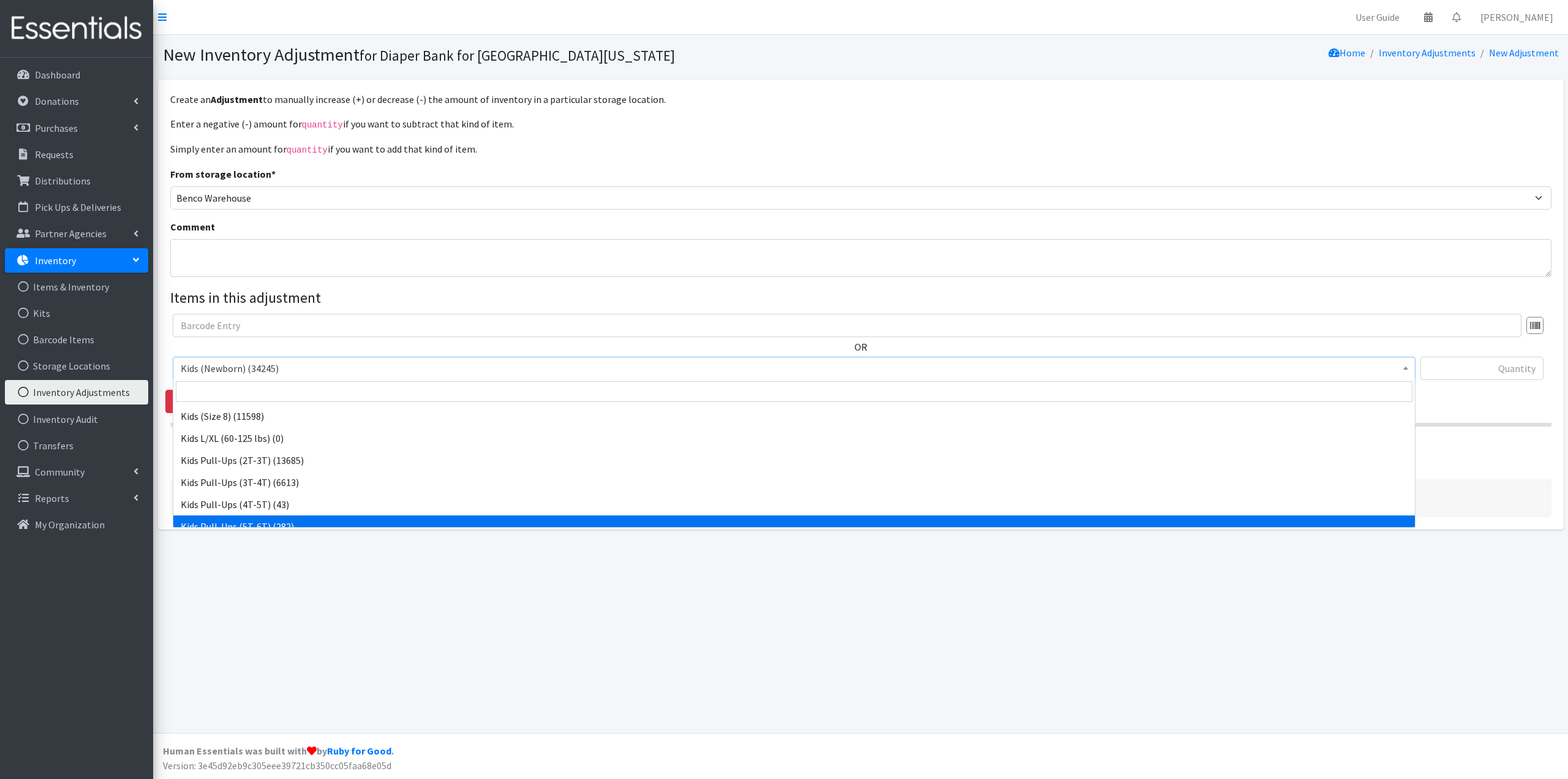
scroll to position [230, 0]
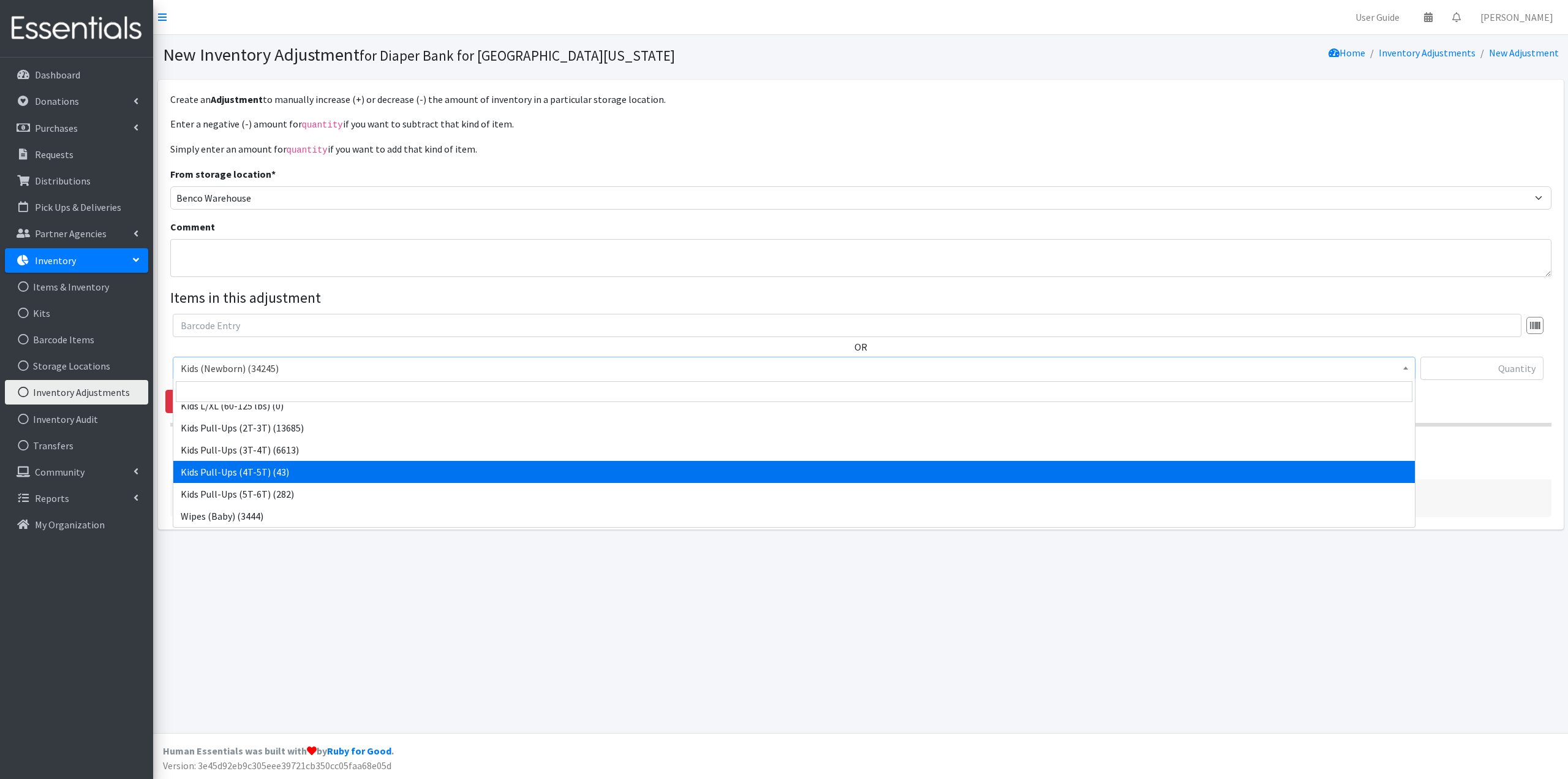
select select "4129"
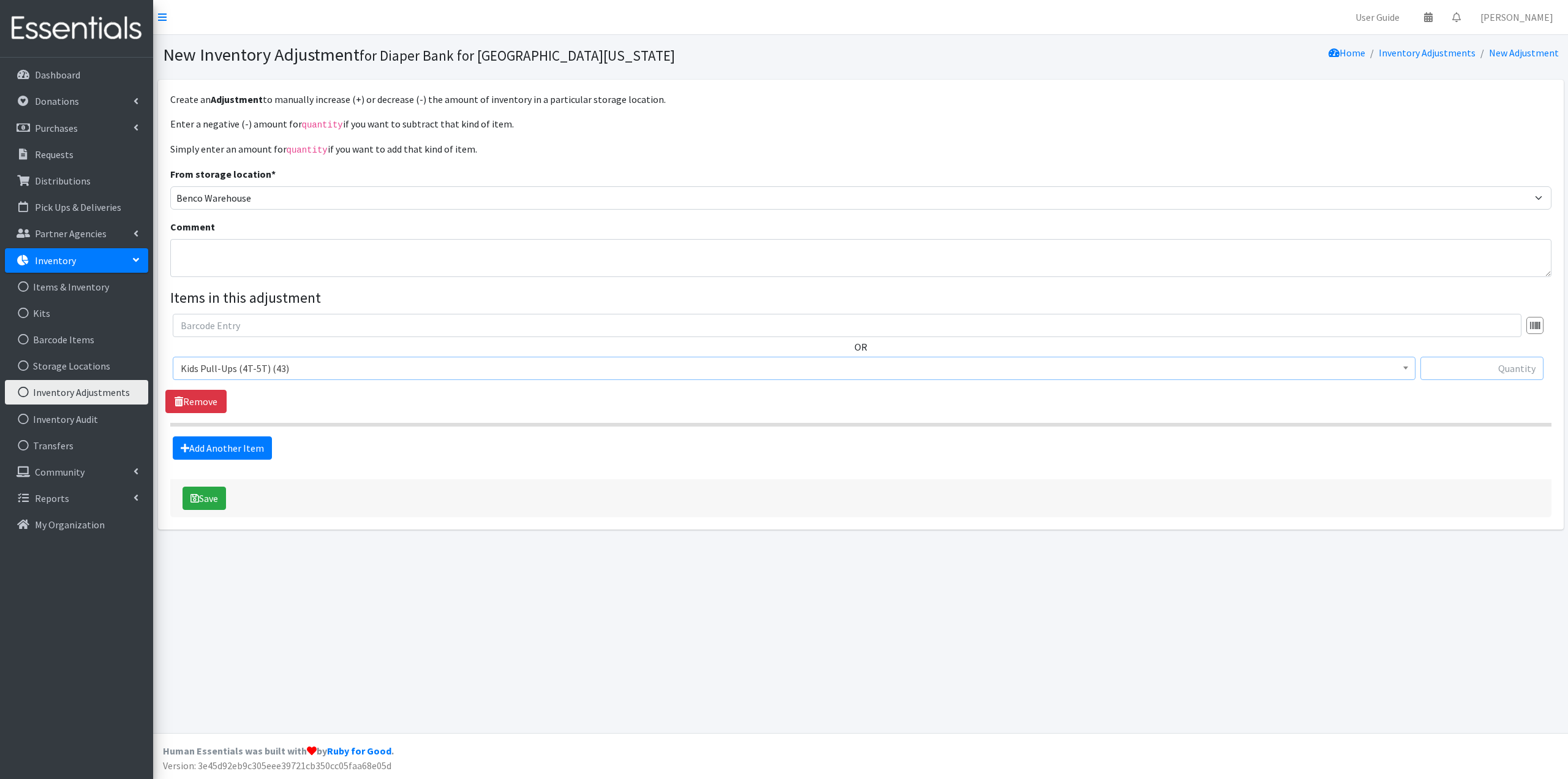
click at [1474, 368] on input "text" at bounding box center [1482, 367] width 123 height 23
drag, startPoint x: 1477, startPoint y: 368, endPoint x: 1538, endPoint y: 371, distance: 61.1
click at [1538, 371] on input "2500" at bounding box center [1482, 367] width 123 height 23
type input "7000"
click at [1517, 393] on div "OR Kids (Newborn) (34245) Kids (Preemie) (30) Kids (Size 1) (21786) Kids (Size …" at bounding box center [861, 363] width 1390 height 99
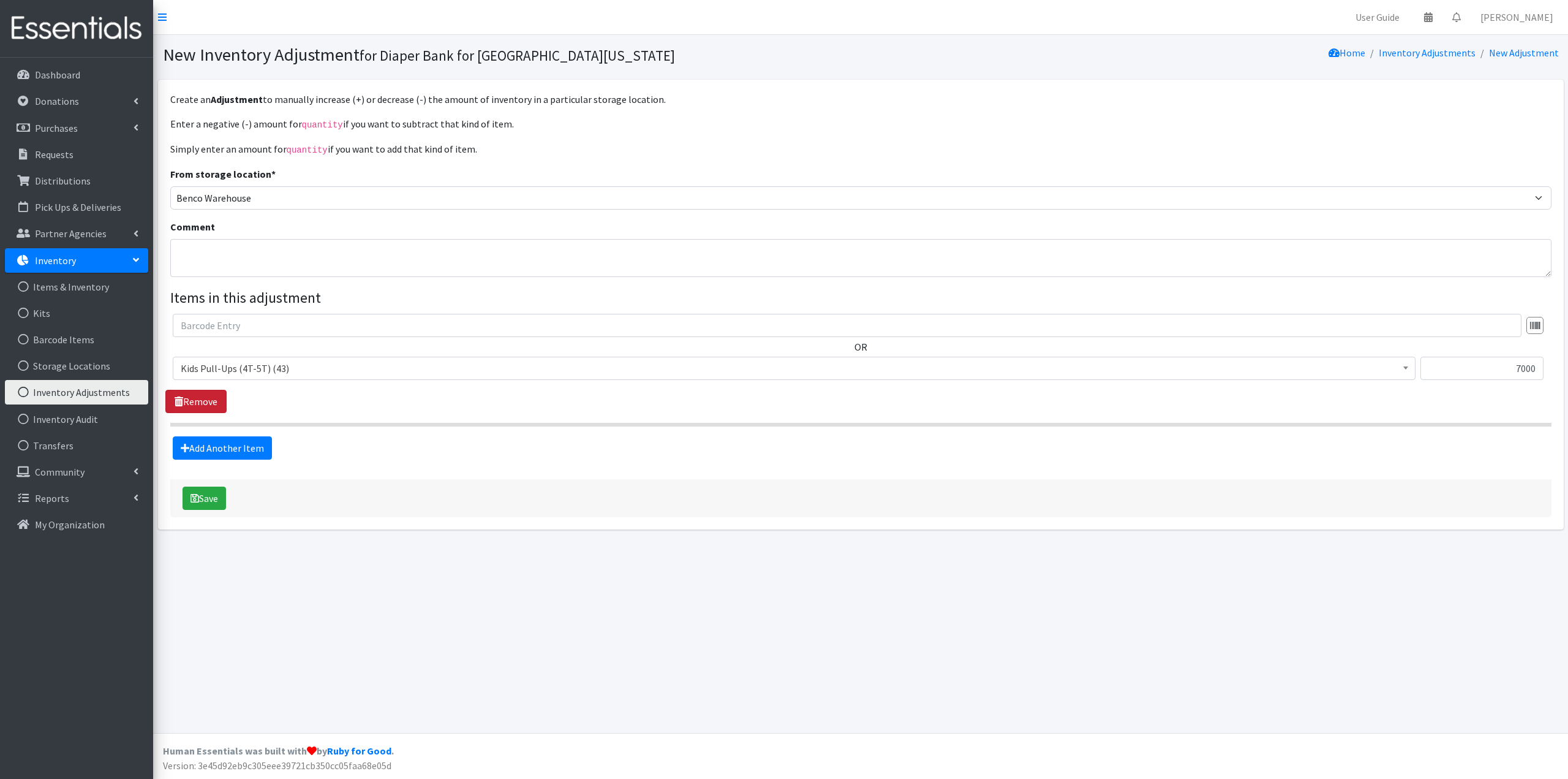
click at [215, 397] on link "Remove" at bounding box center [196, 401] width 61 height 23
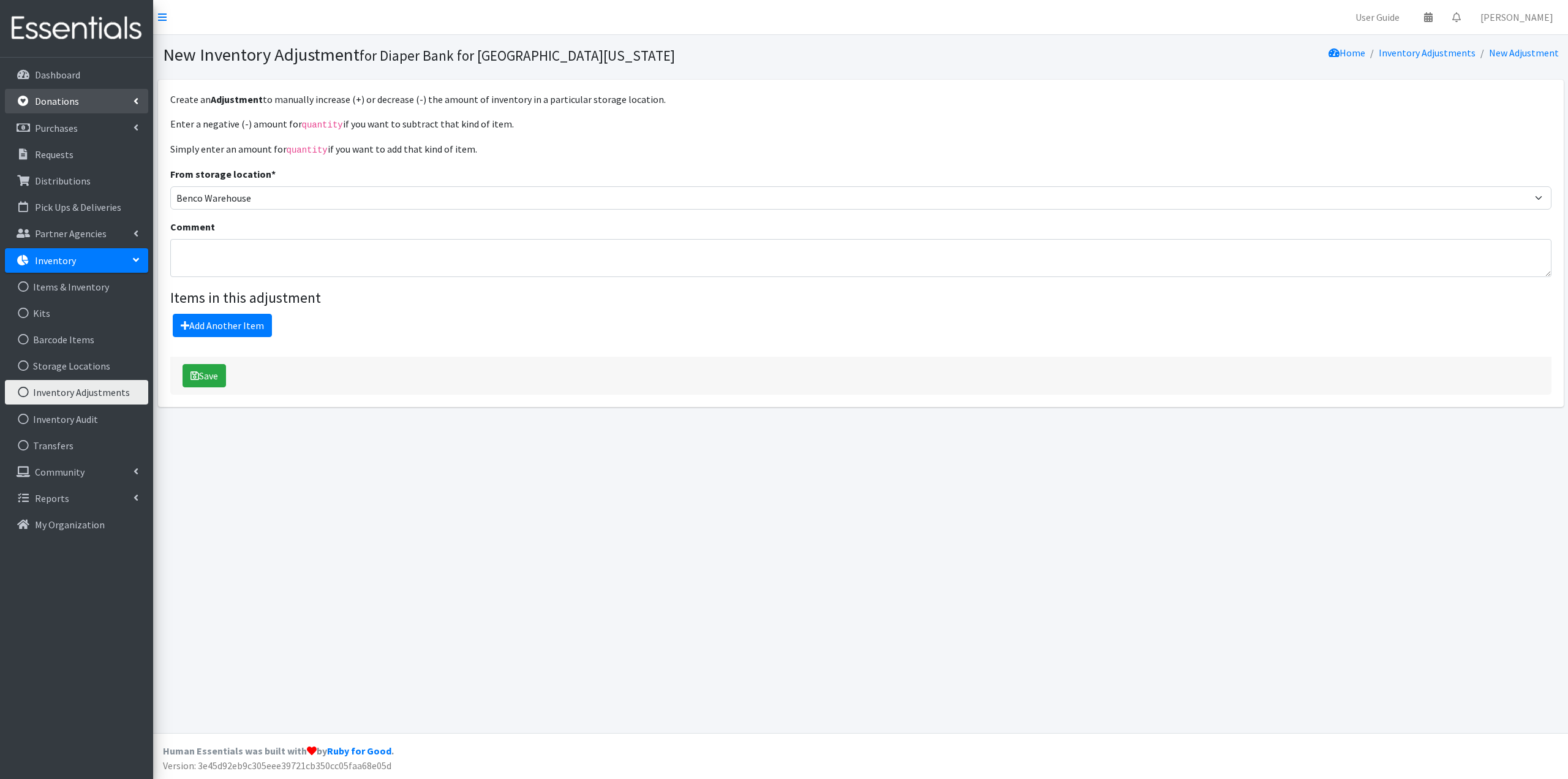
click at [63, 105] on p "Donations" at bounding box center [57, 101] width 44 height 12
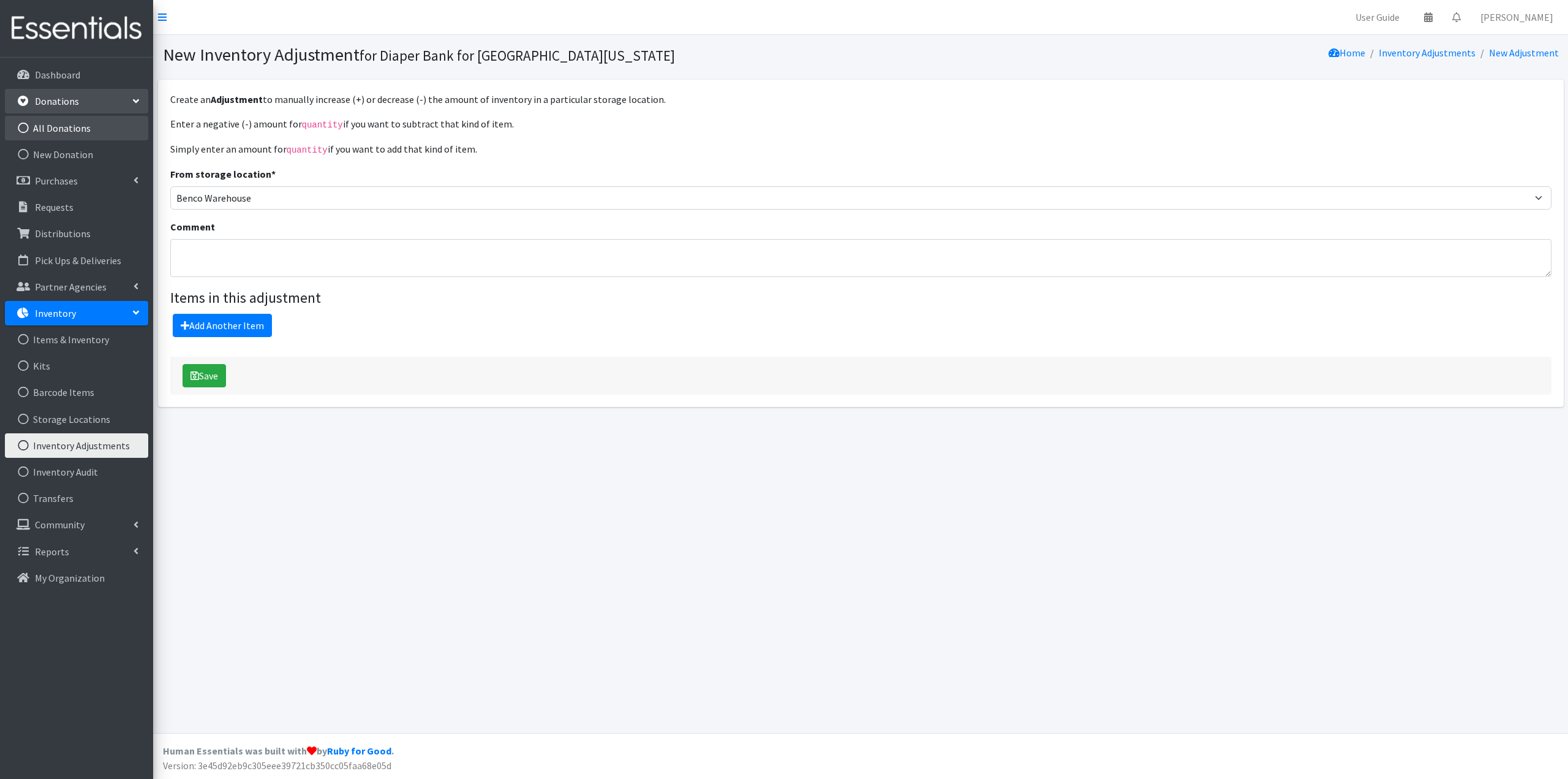
click at [59, 134] on link "All Donations" at bounding box center [76, 128] width 143 height 25
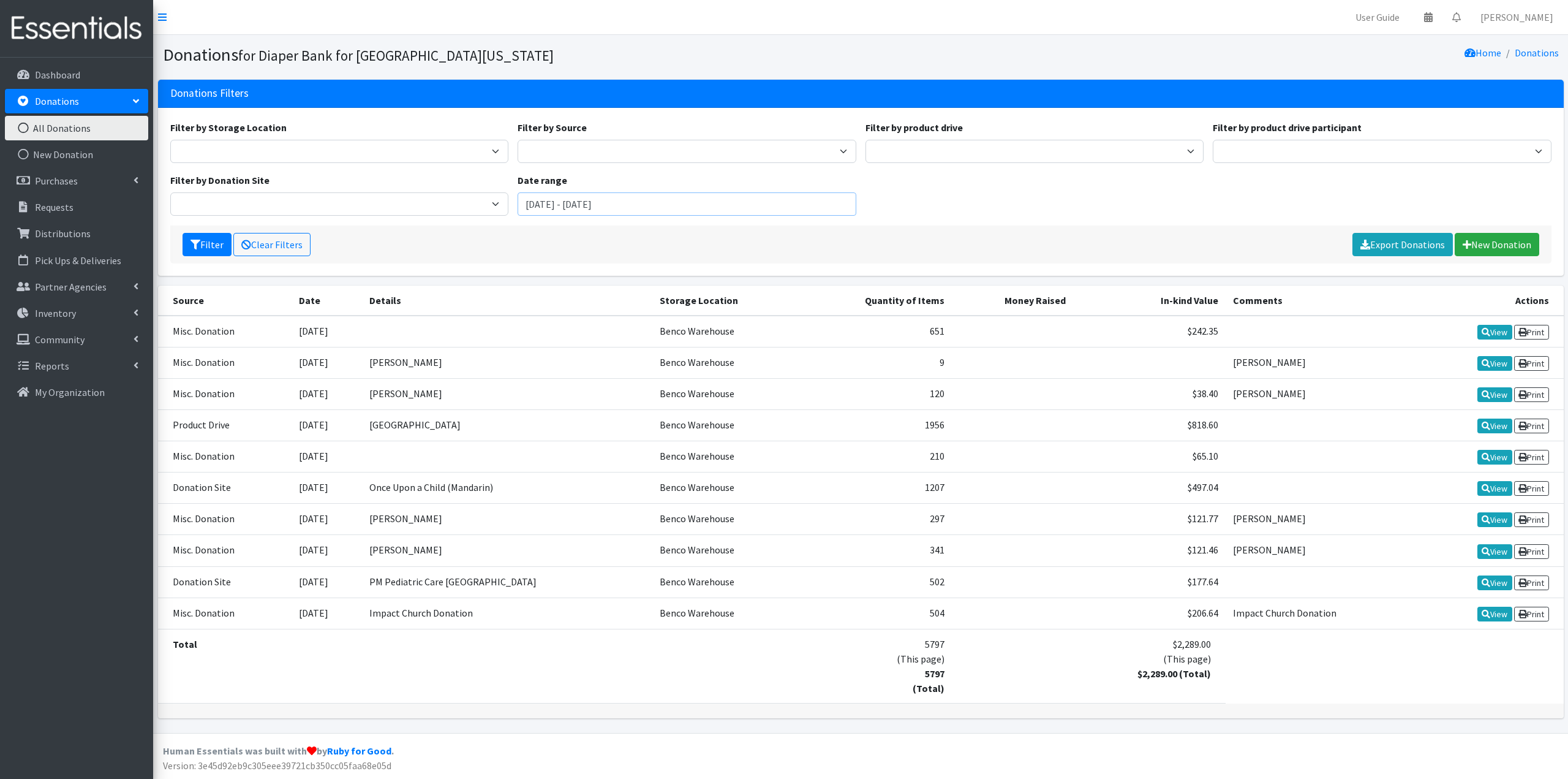
click at [612, 199] on input "[DATE] - [DATE]" at bounding box center [686, 203] width 338 height 23
click at [548, 433] on button "This Year" at bounding box center [544, 430] width 60 height 18
type input "[DATE] - [DATE]"
click at [196, 242] on icon "submit" at bounding box center [195, 244] width 10 height 10
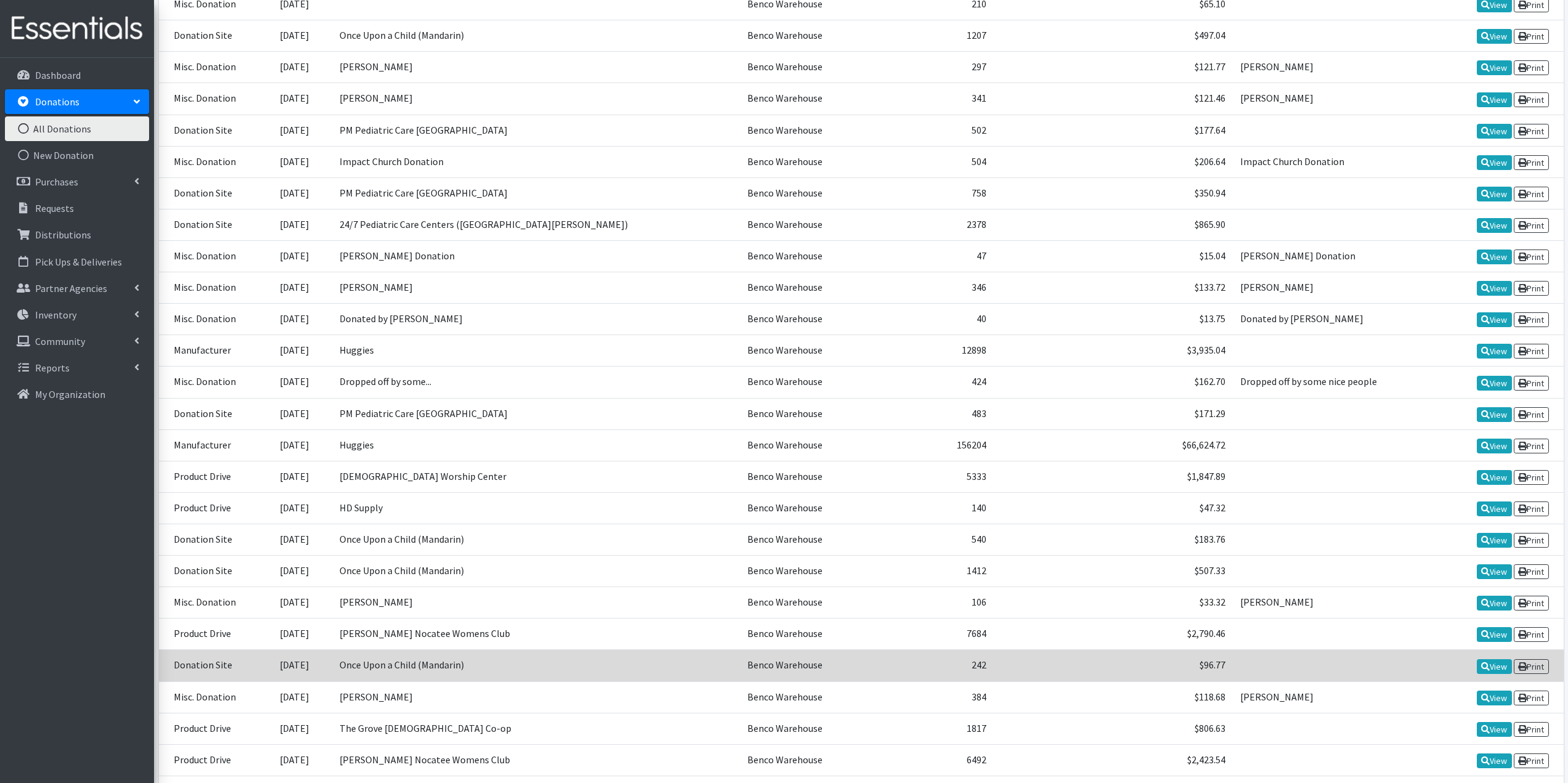
scroll to position [431, 0]
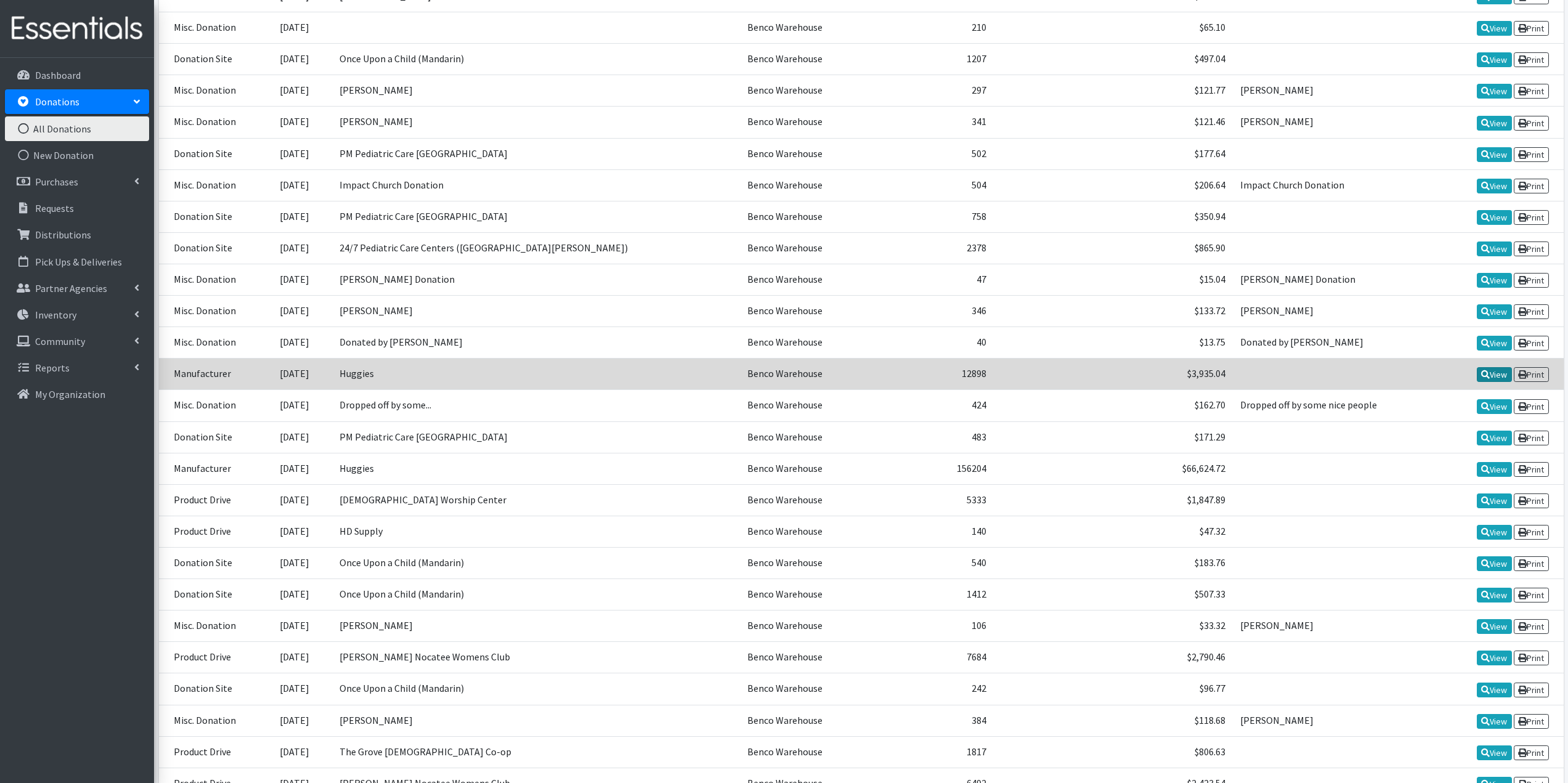
click at [1491, 371] on link "View" at bounding box center [1493, 374] width 35 height 15
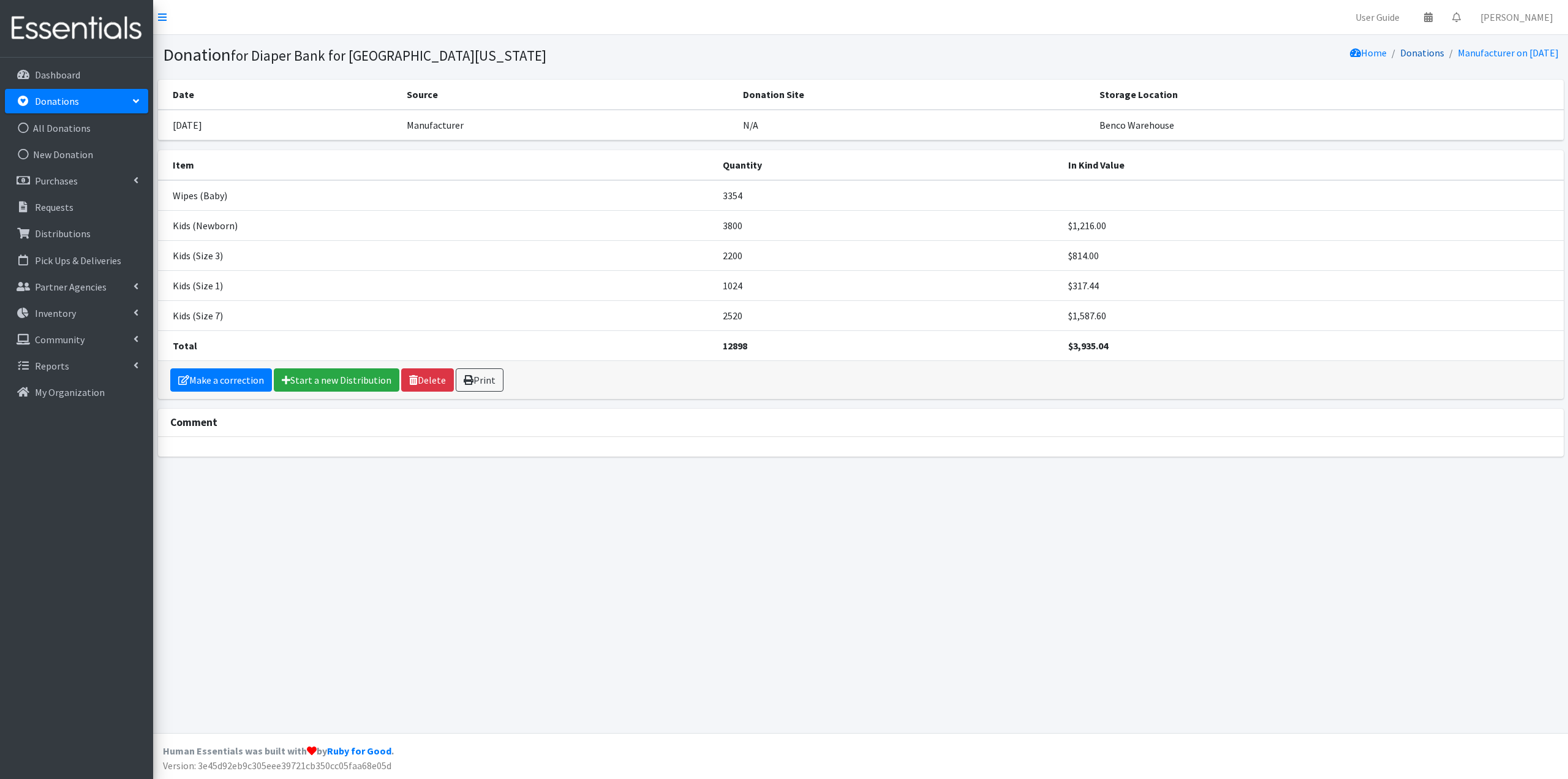
click at [1411, 55] on link "Donations" at bounding box center [1422, 53] width 44 height 12
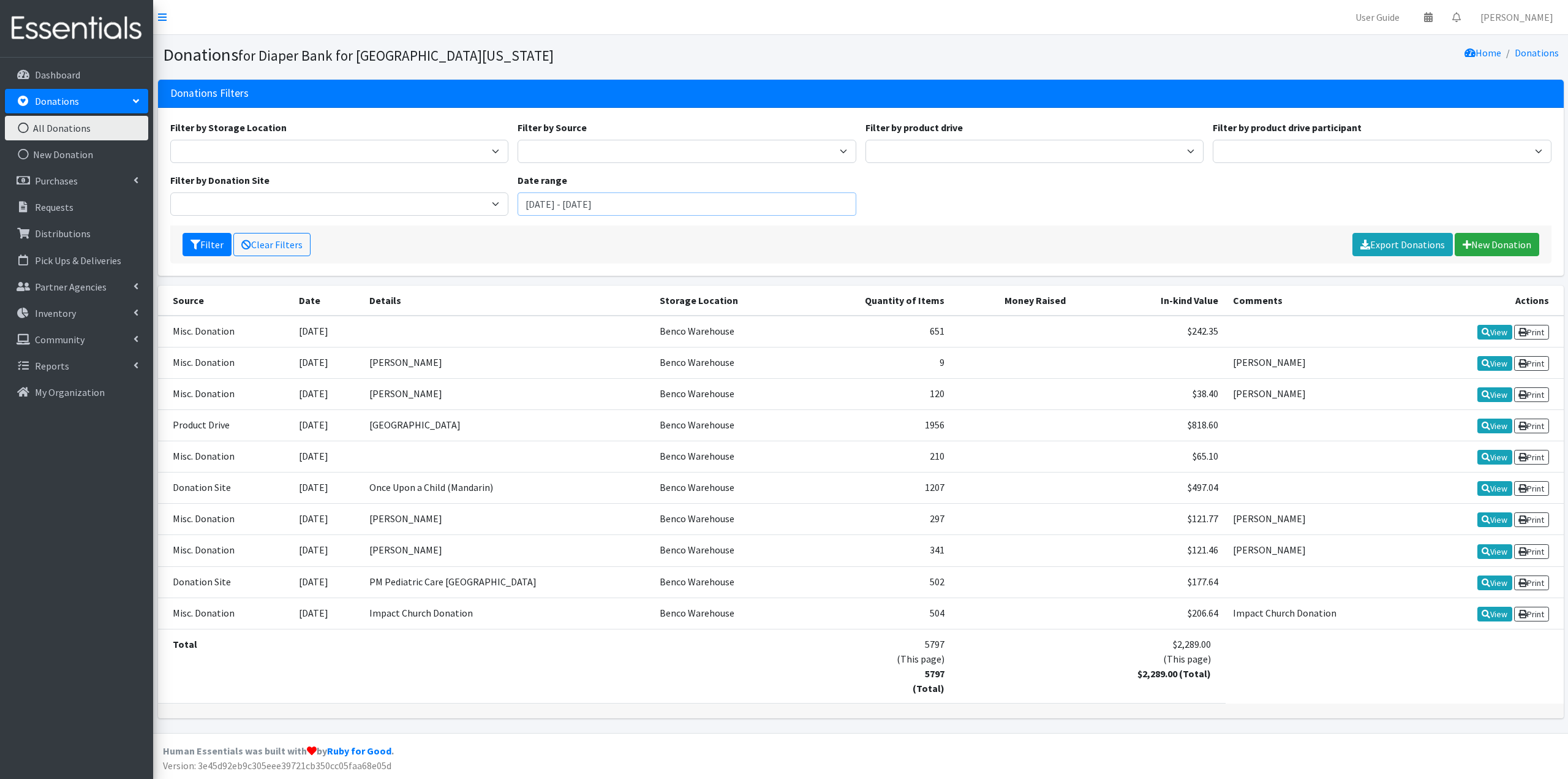
click at [586, 207] on input "July 27, 2025 - October 27, 2025" at bounding box center [686, 203] width 338 height 23
click at [551, 429] on button "This Year" at bounding box center [544, 430] width 60 height 18
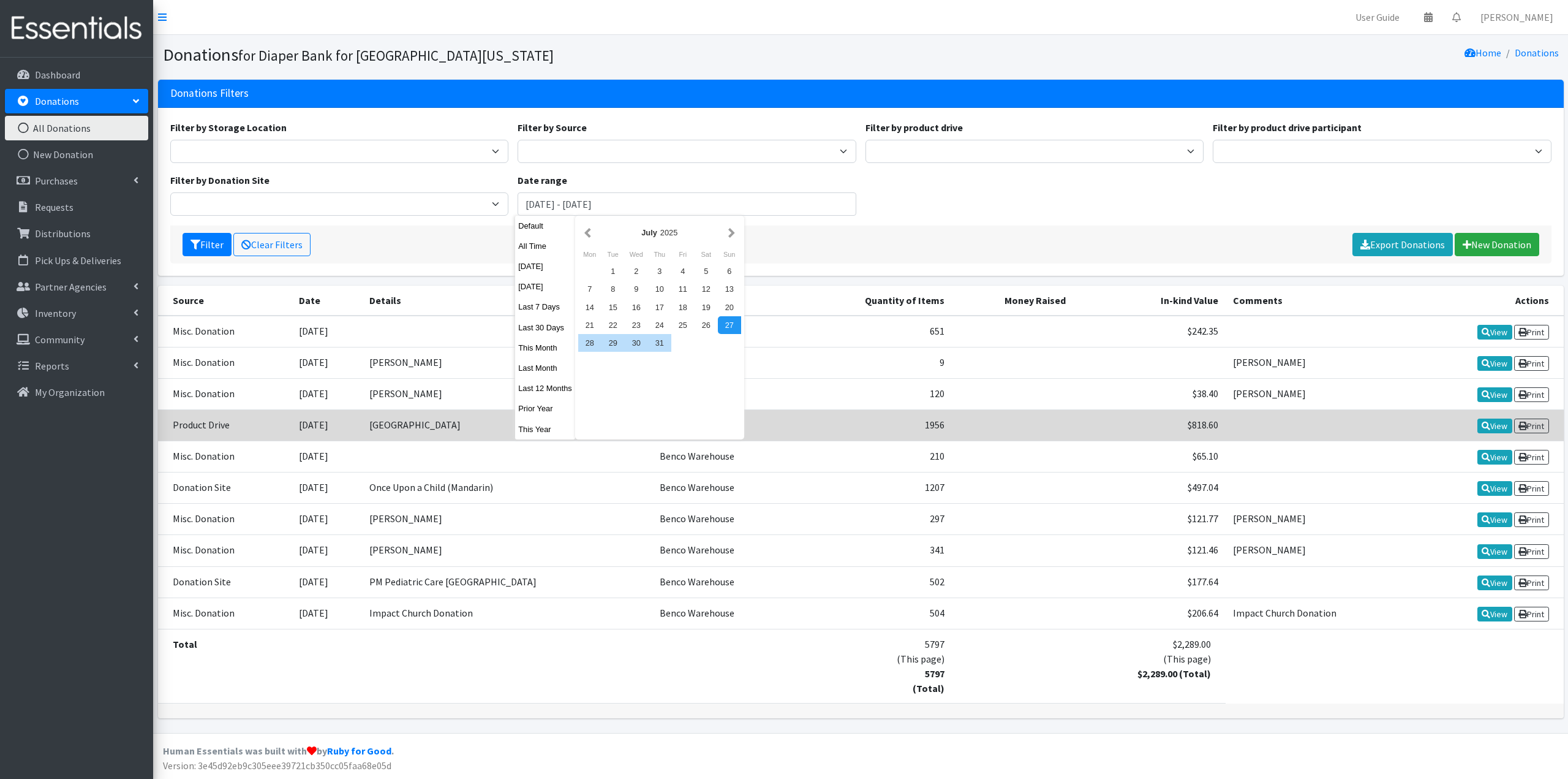
type input "January 1, 2025 - December 31, 2025"
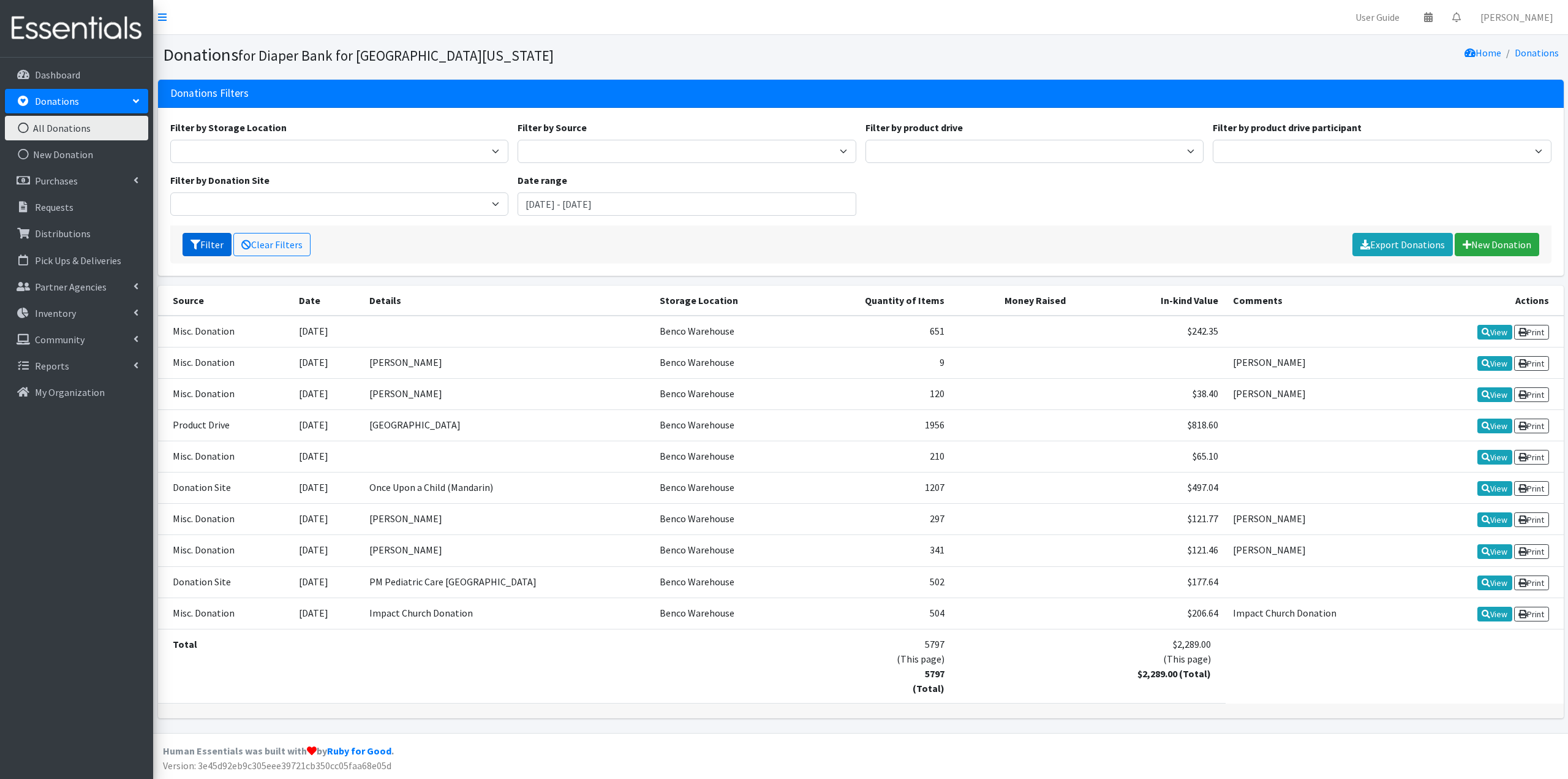
click at [206, 239] on button "Filter" at bounding box center [206, 244] width 49 height 23
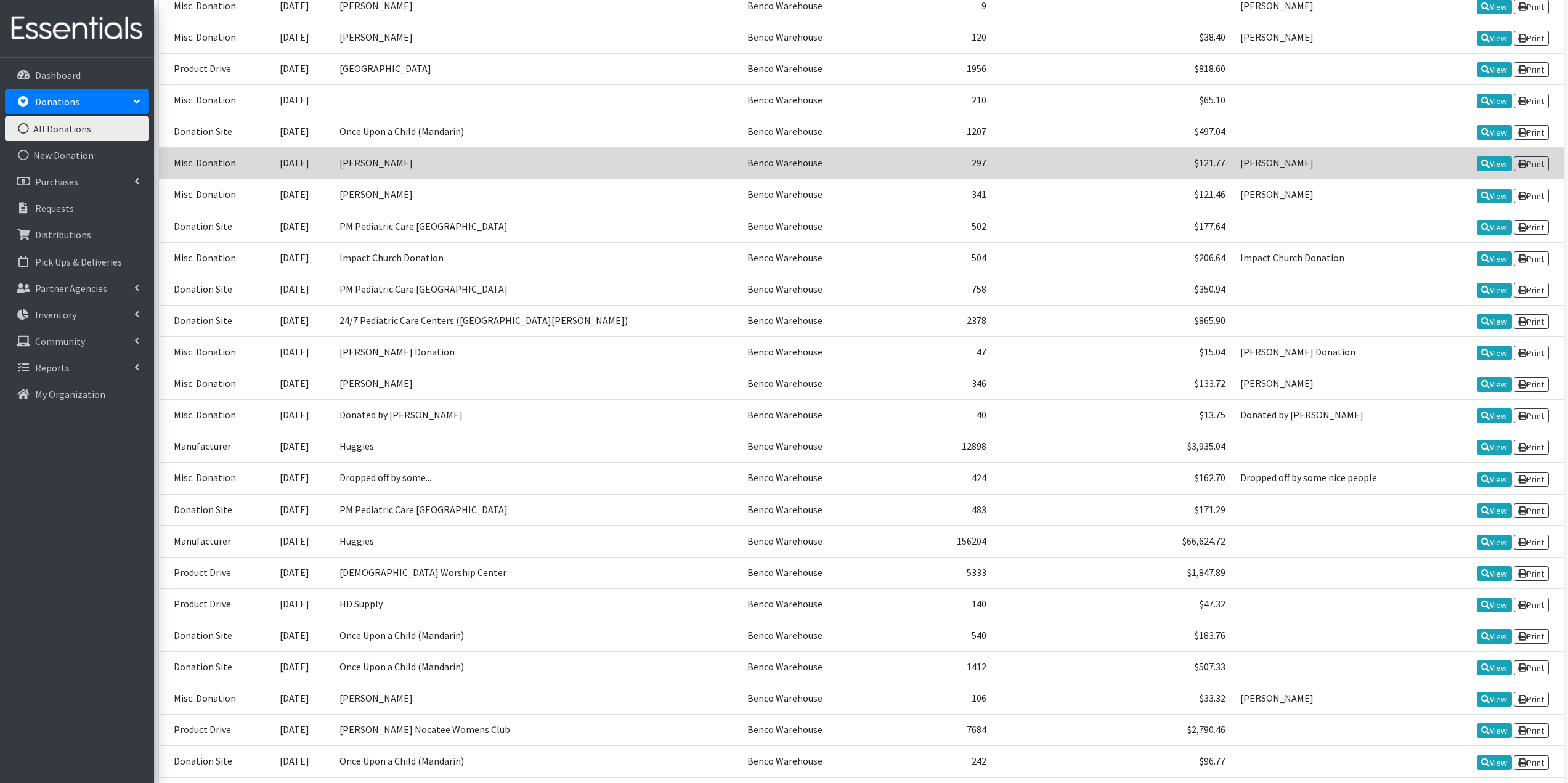
scroll to position [370, 0]
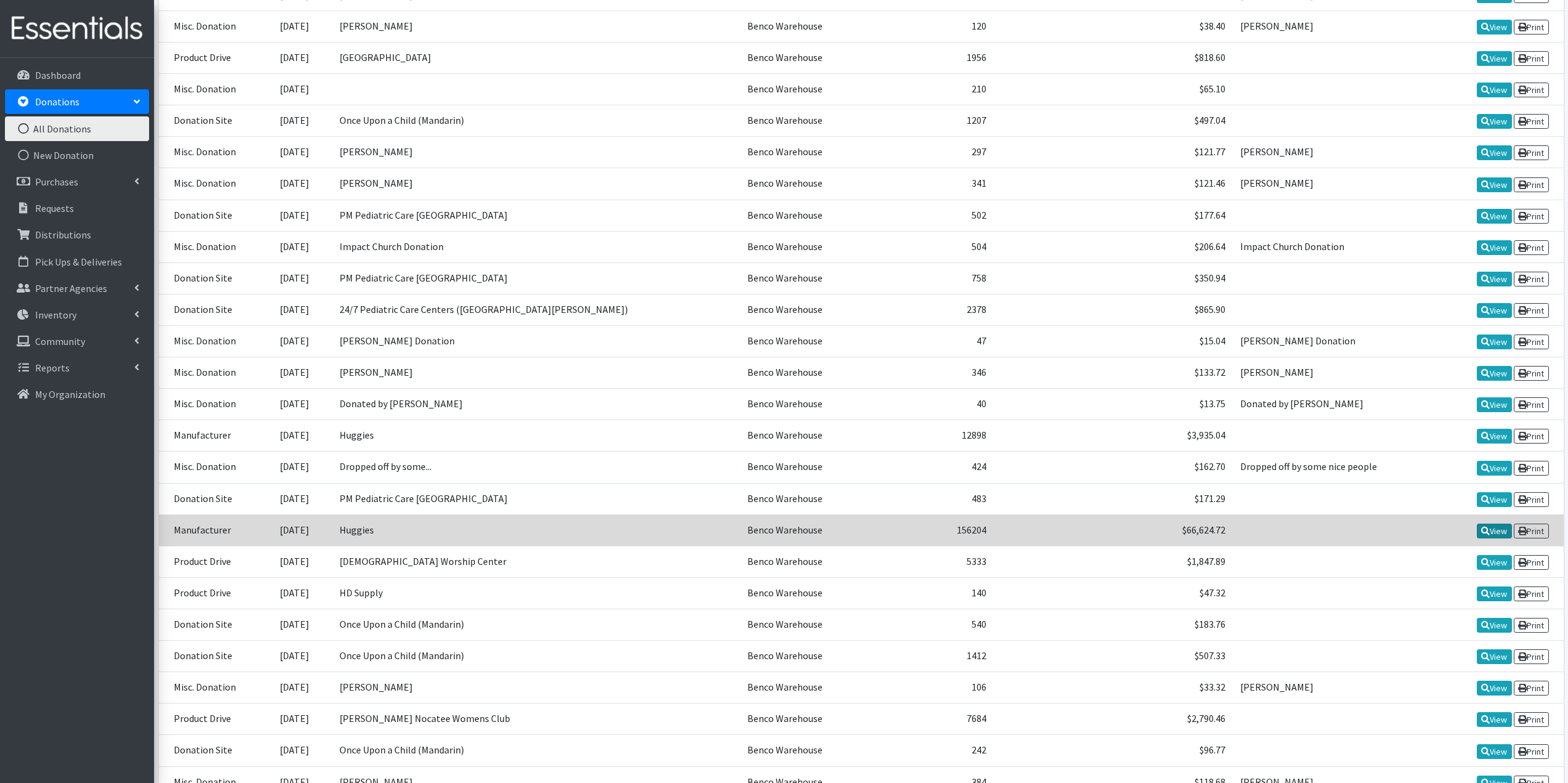
click at [1487, 529] on link "View" at bounding box center [1493, 531] width 35 height 15
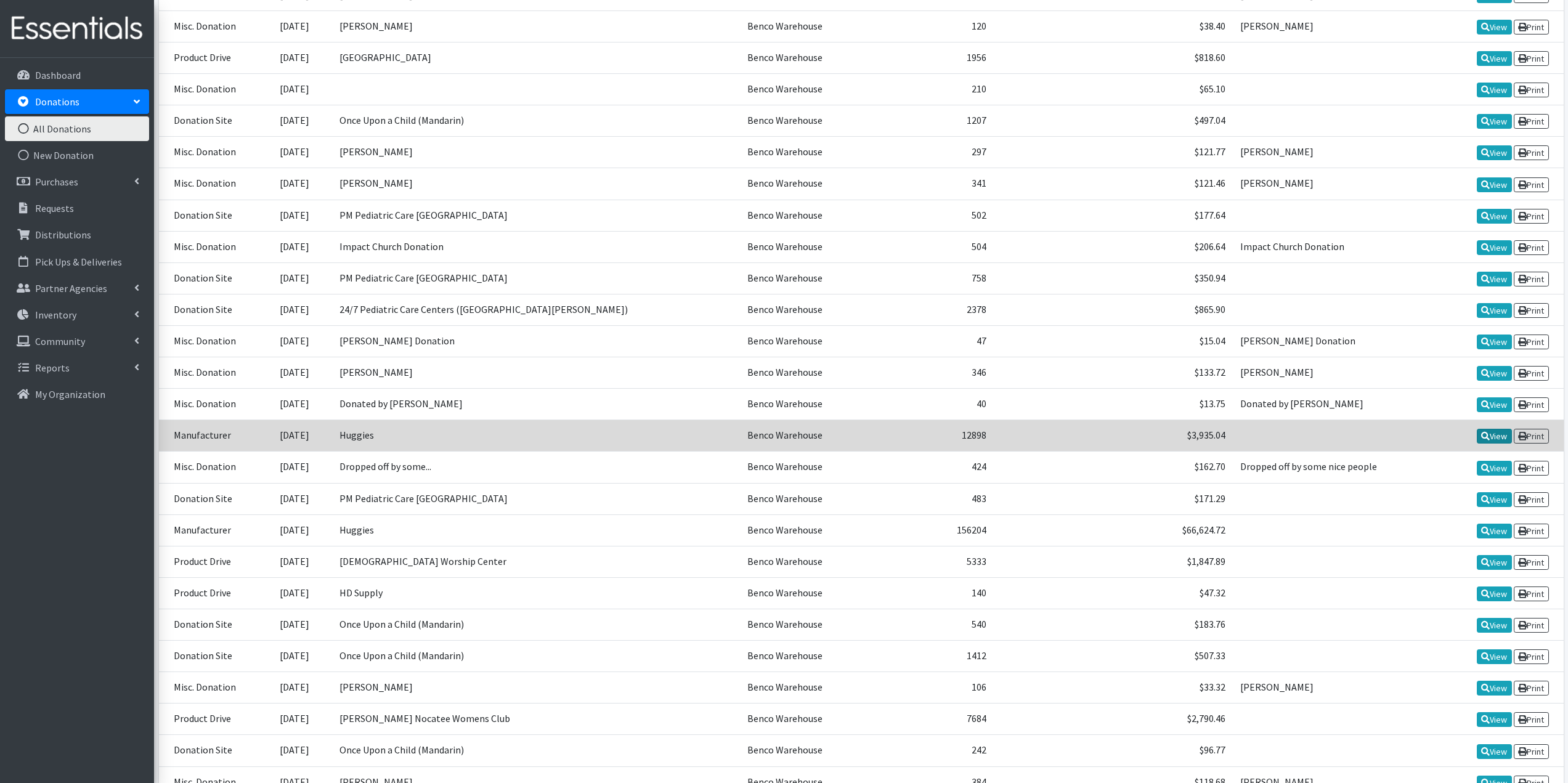
click at [1489, 429] on link "View" at bounding box center [1493, 436] width 35 height 15
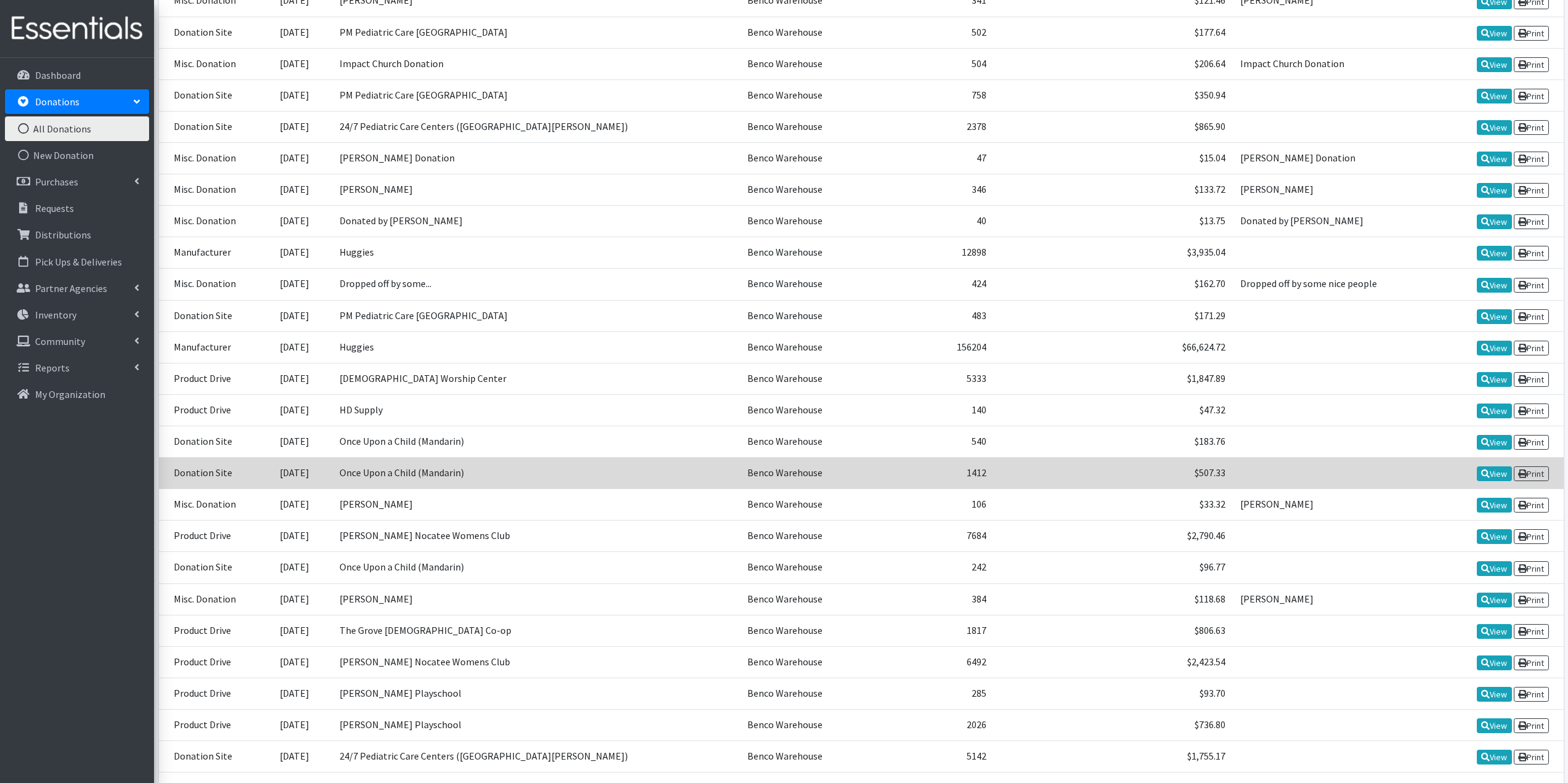
scroll to position [555, 0]
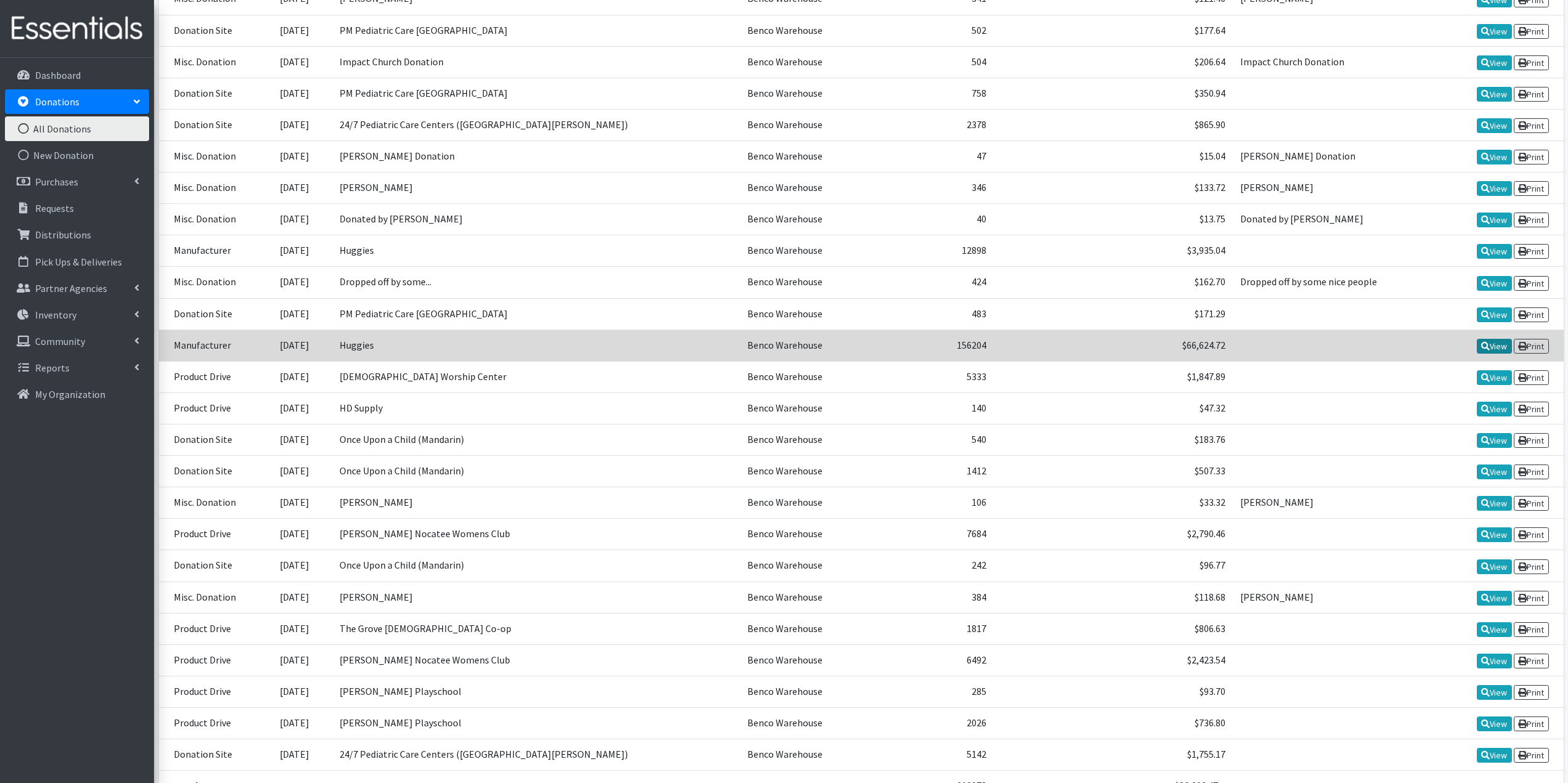
click at [1481, 342] on icon at bounding box center [1485, 346] width 9 height 9
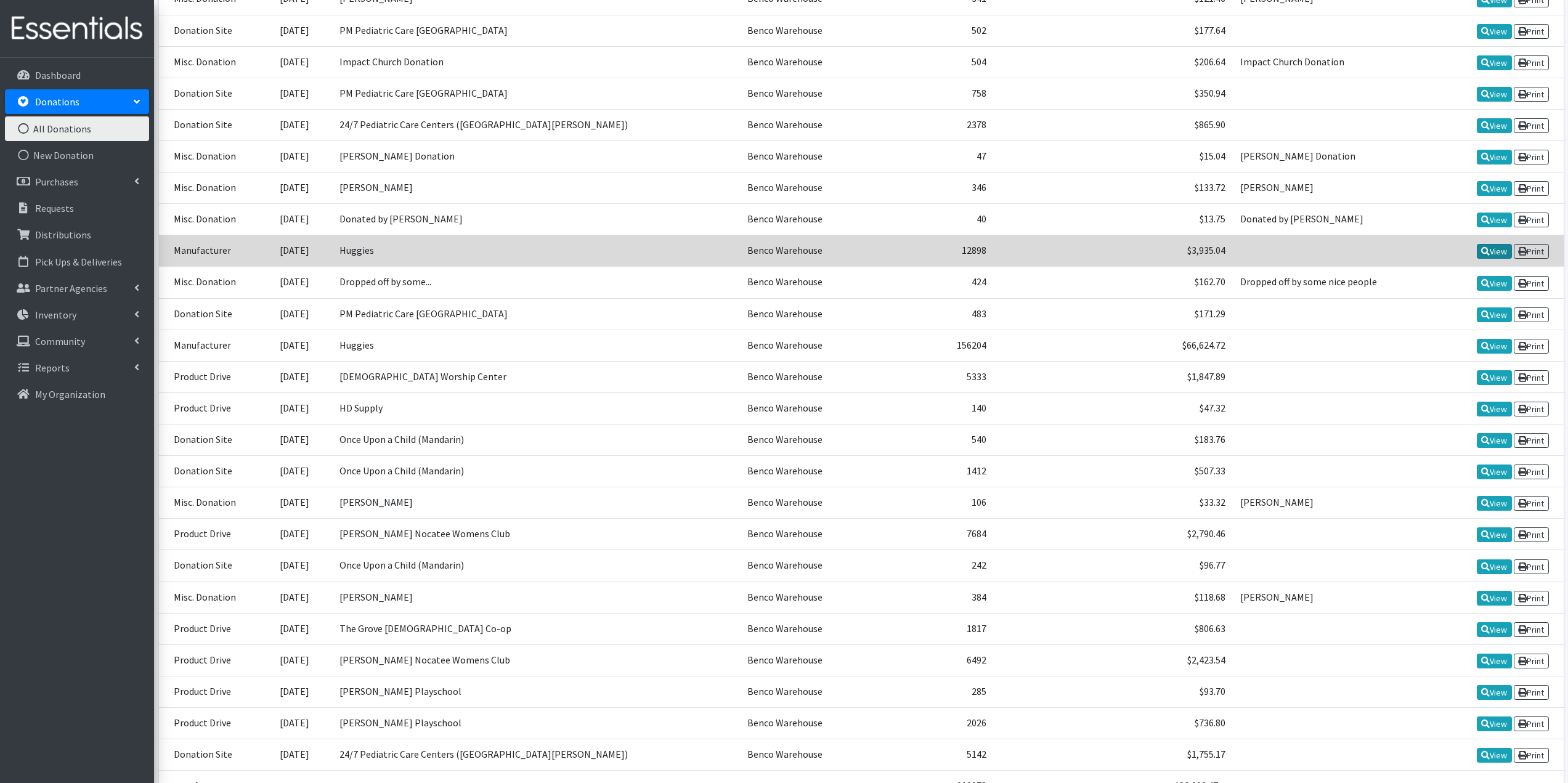
click at [1481, 247] on icon at bounding box center [1485, 251] width 9 height 9
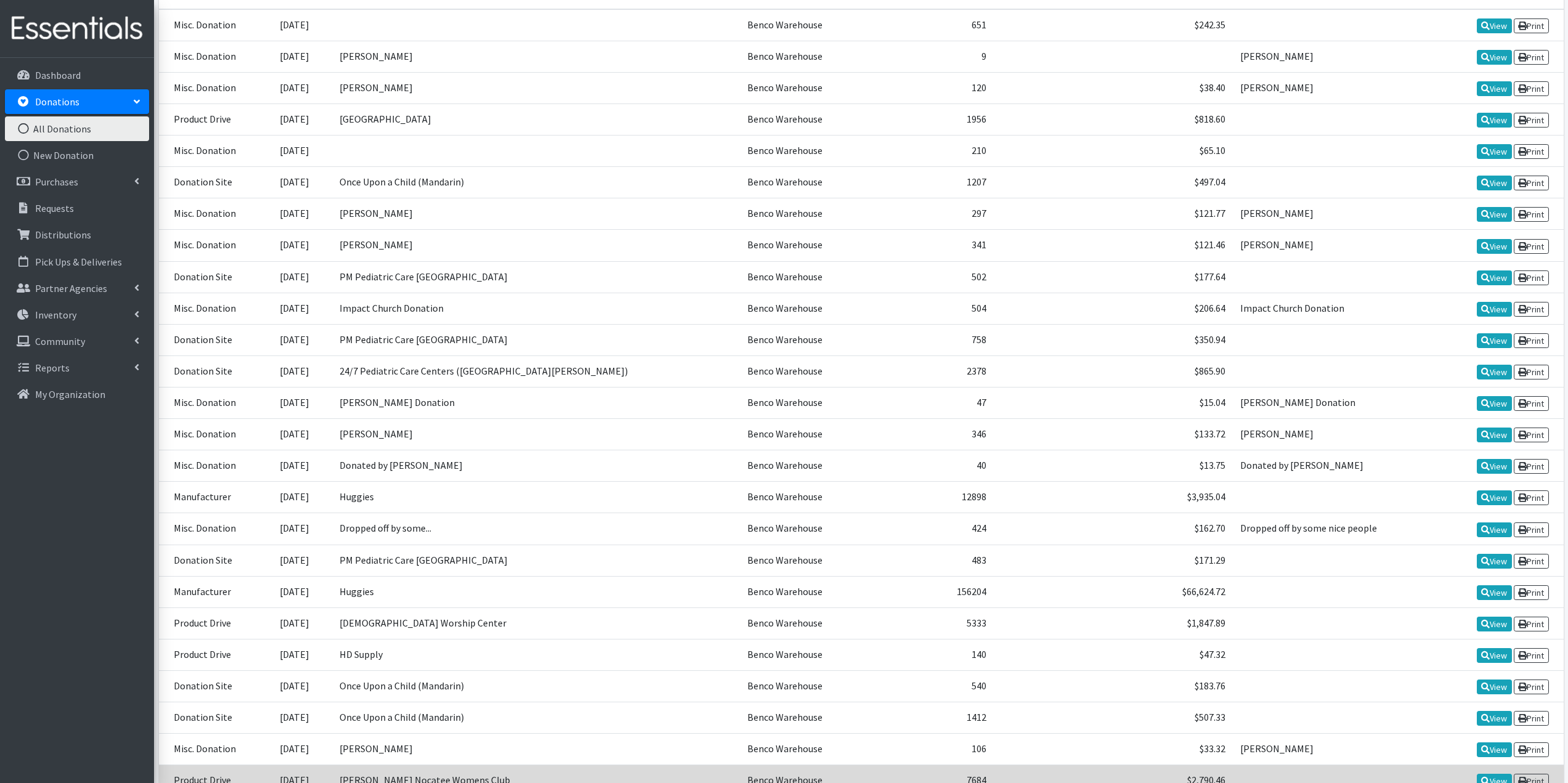
scroll to position [246, 0]
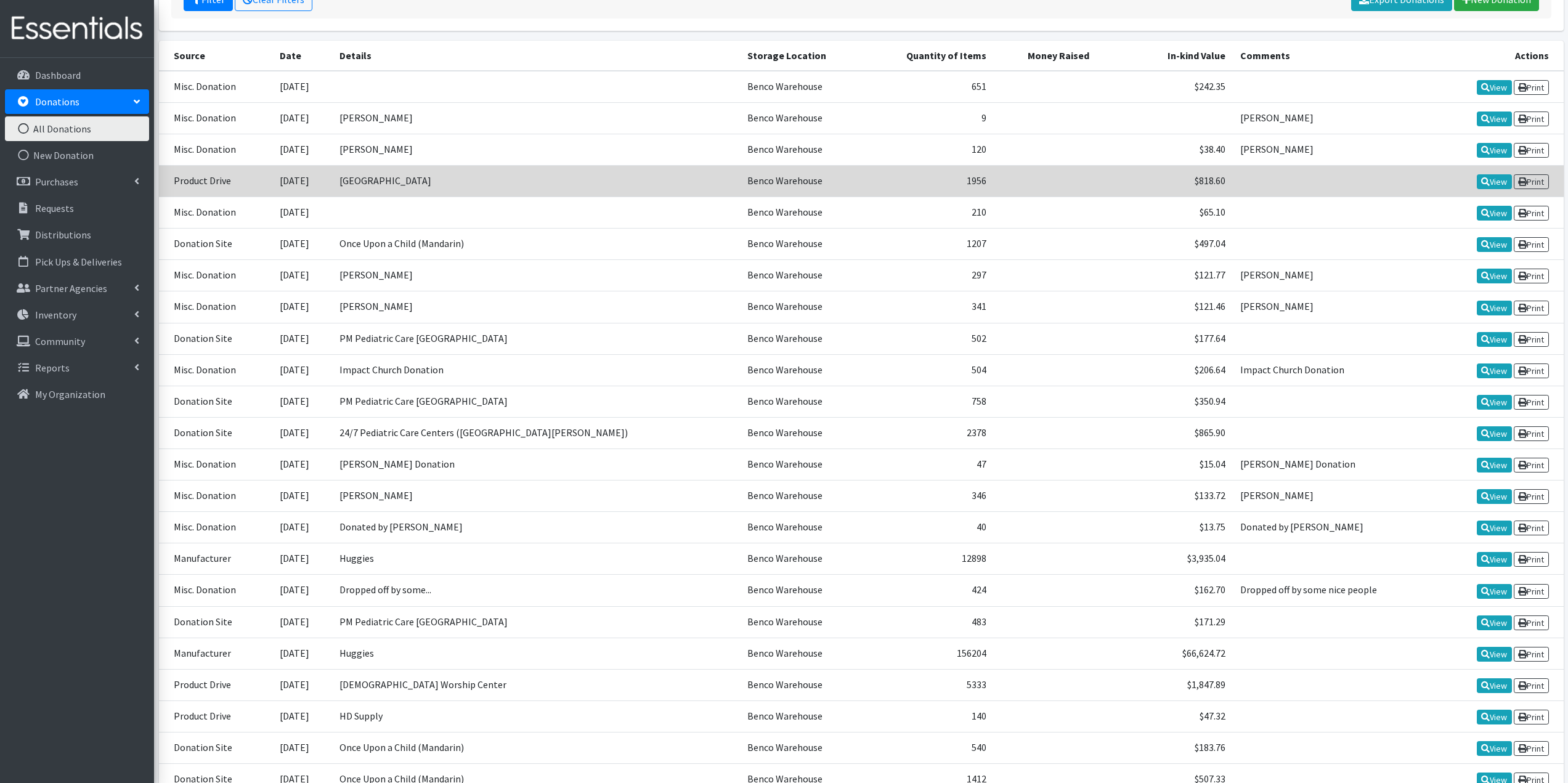
click at [1401, 167] on td at bounding box center [1335, 180] width 203 height 31
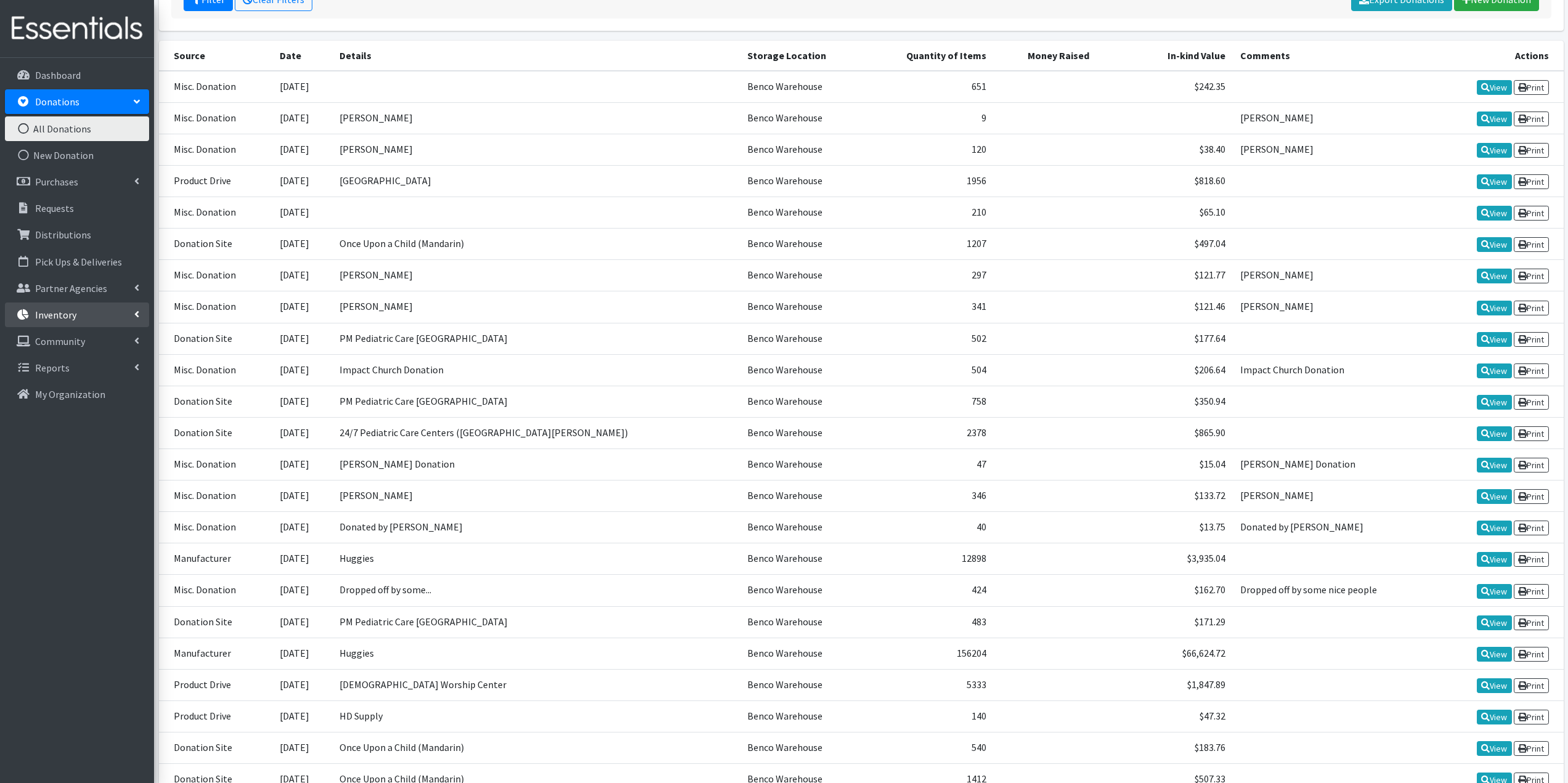
click at [87, 319] on link "Inventory" at bounding box center [77, 314] width 144 height 25
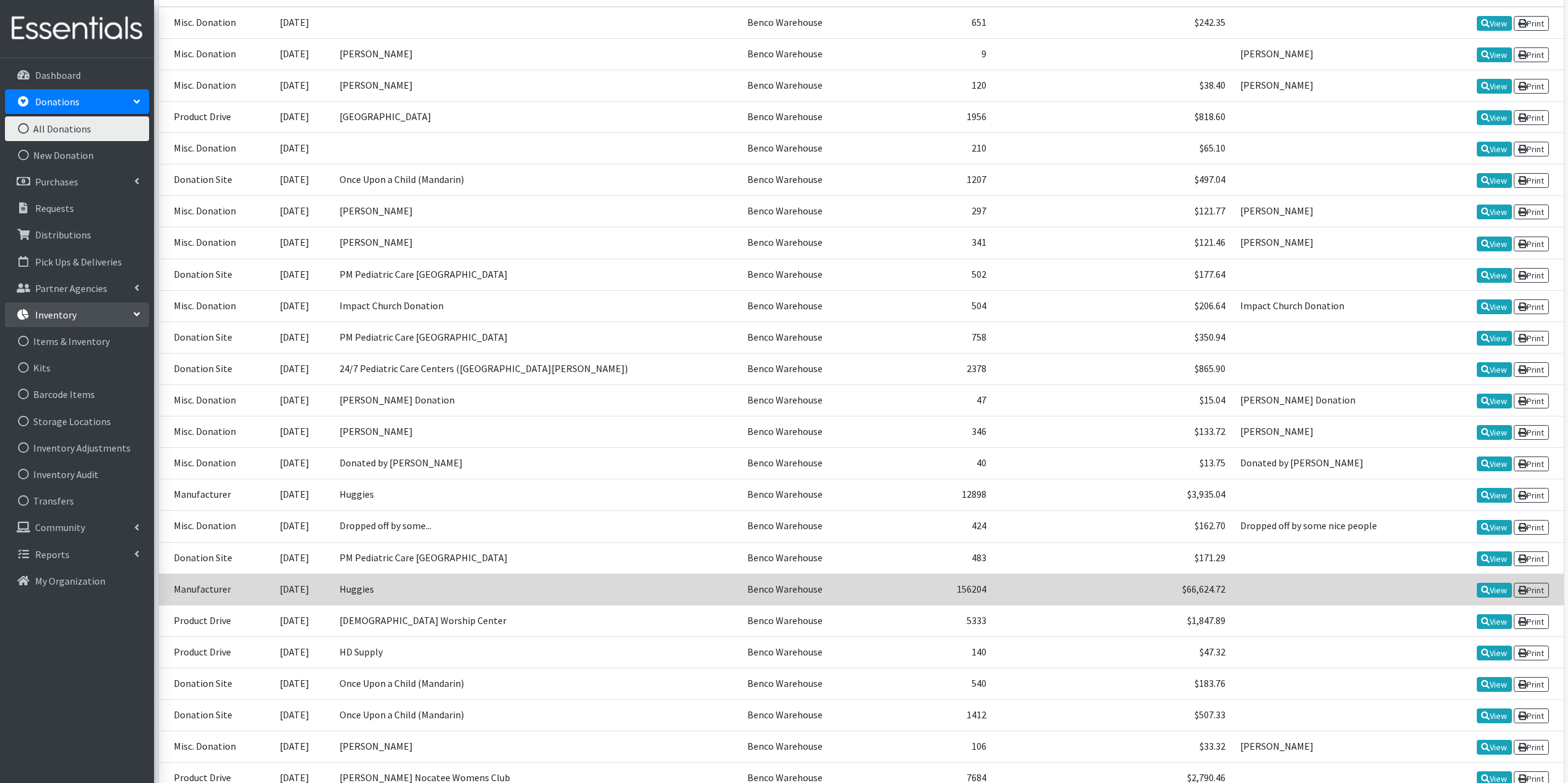
scroll to position [0, 0]
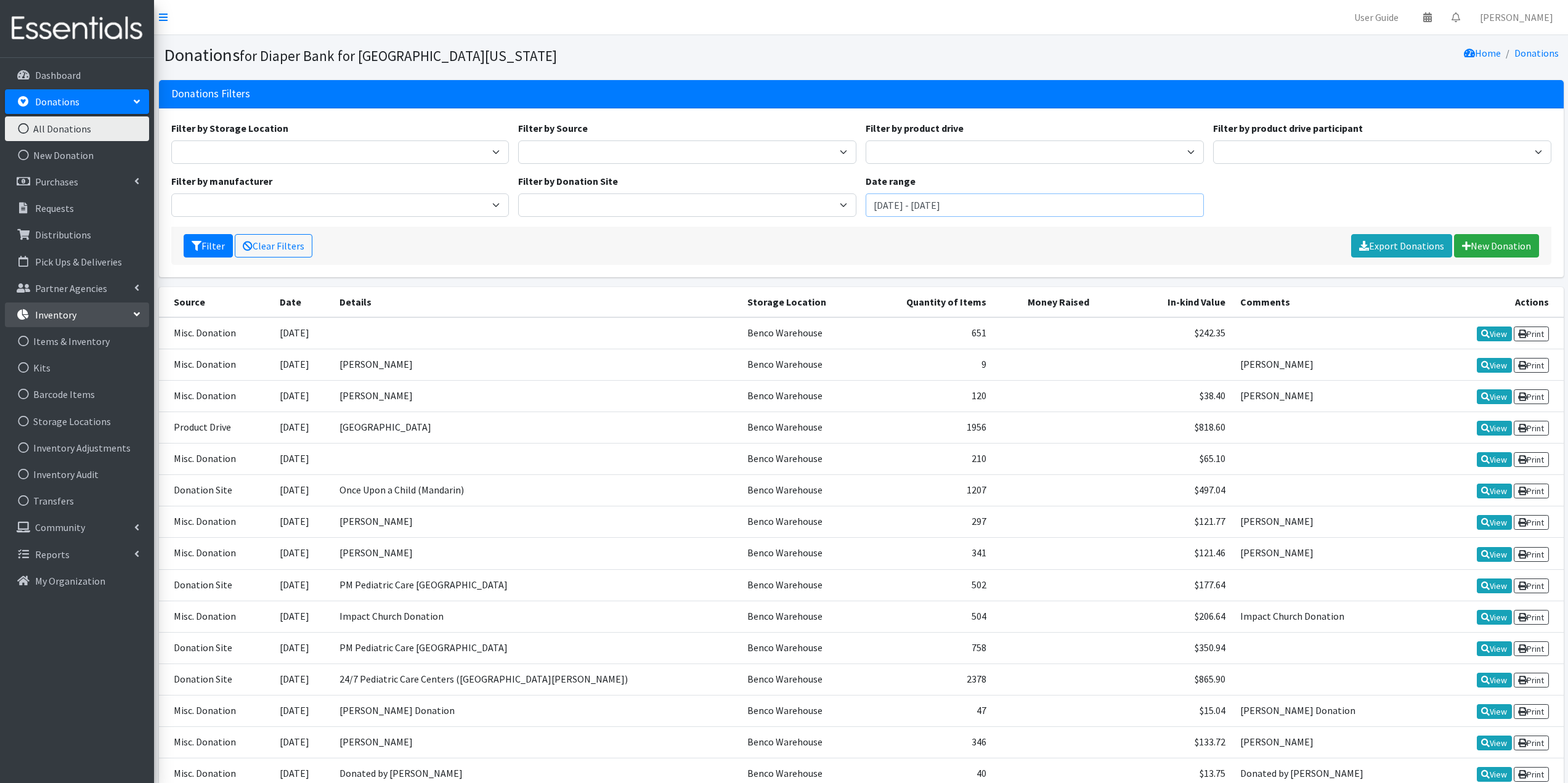
click at [1002, 208] on input "January 1, 2025 - December 31, 2025" at bounding box center [1034, 204] width 338 height 23
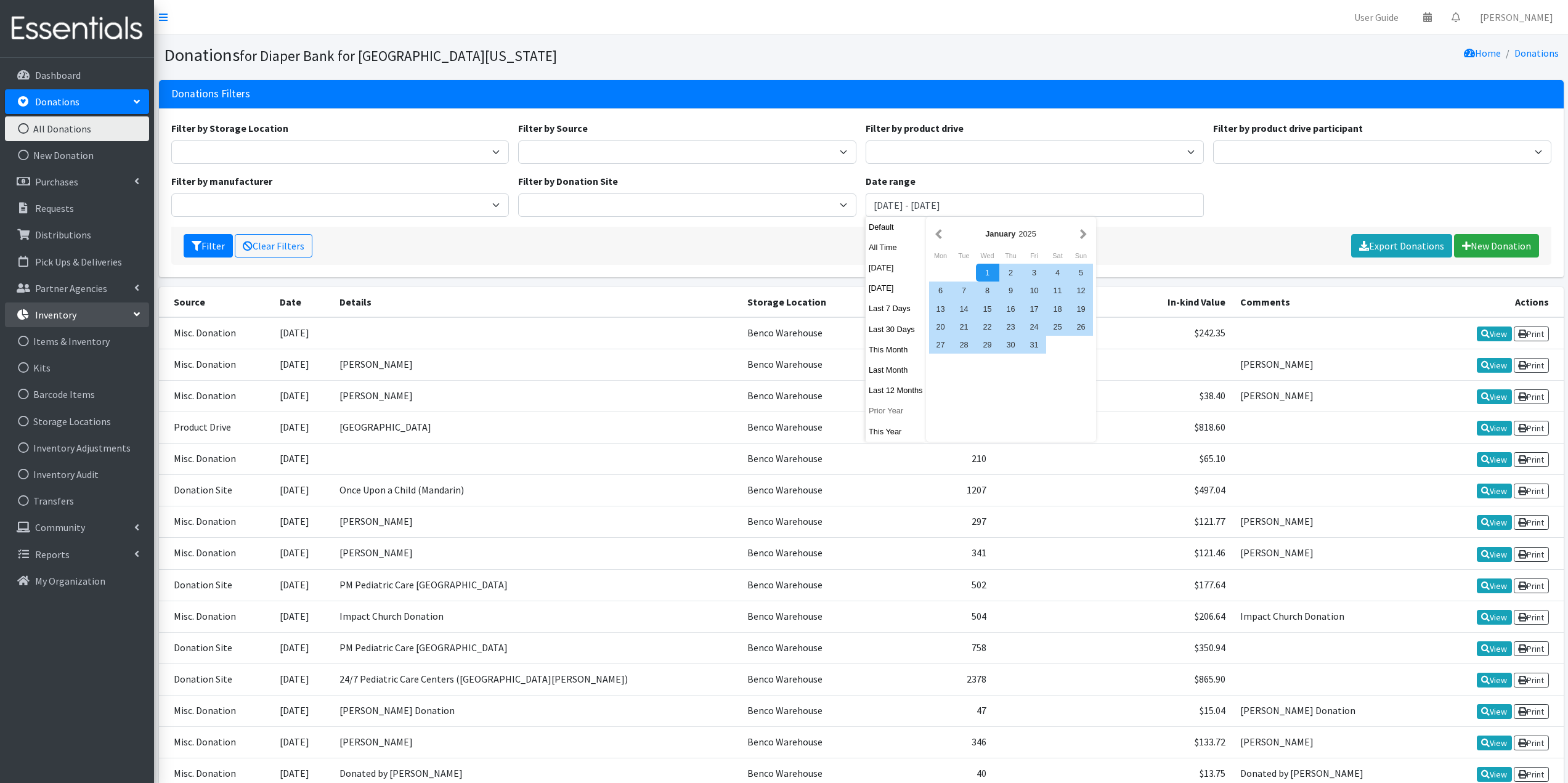
click at [888, 406] on button "Prior Year" at bounding box center [896, 411] width 61 height 18
type input "January 1, 2024 - December 31, 2024"
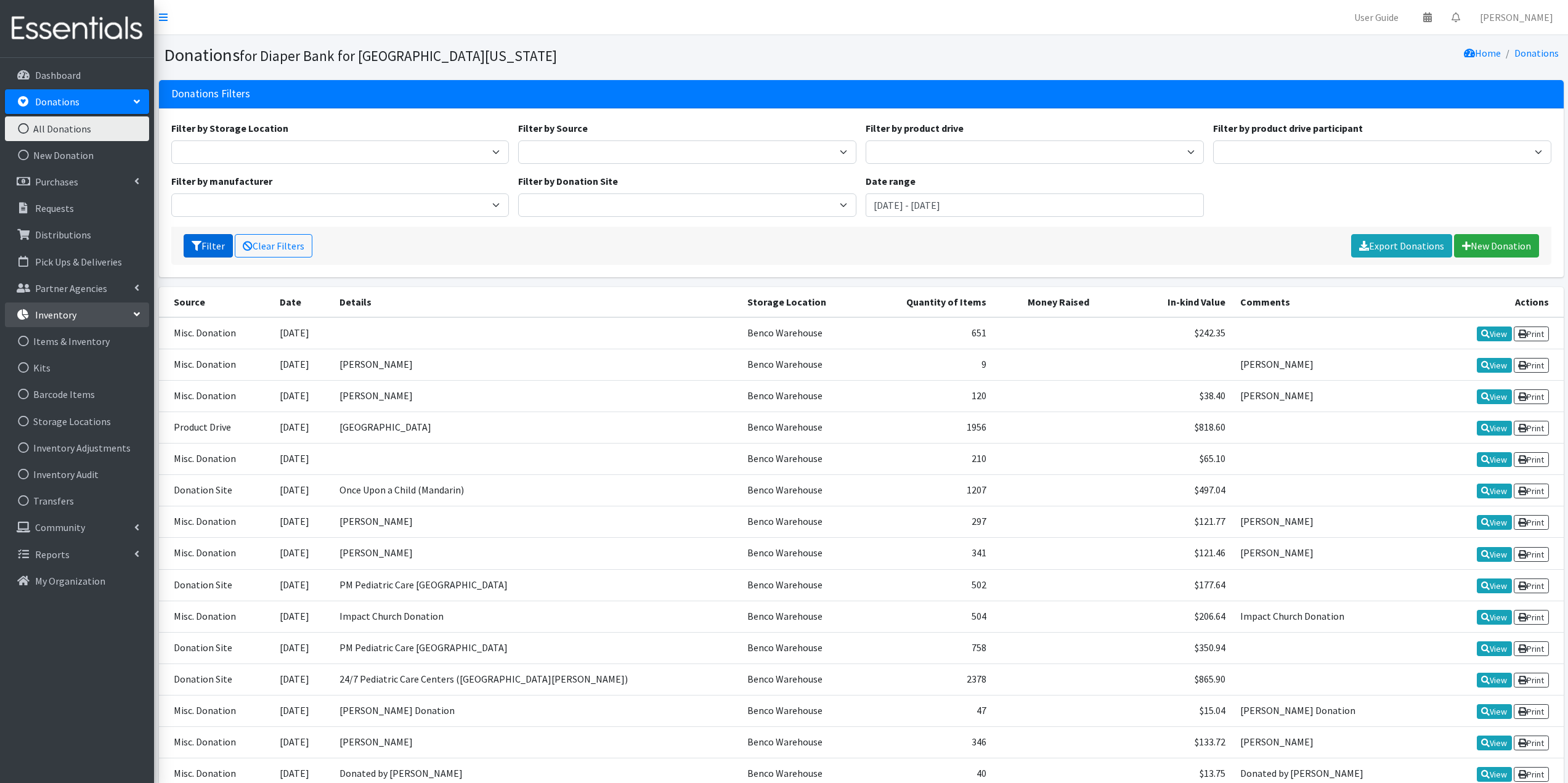
click at [202, 249] on button "Filter" at bounding box center [207, 245] width 49 height 23
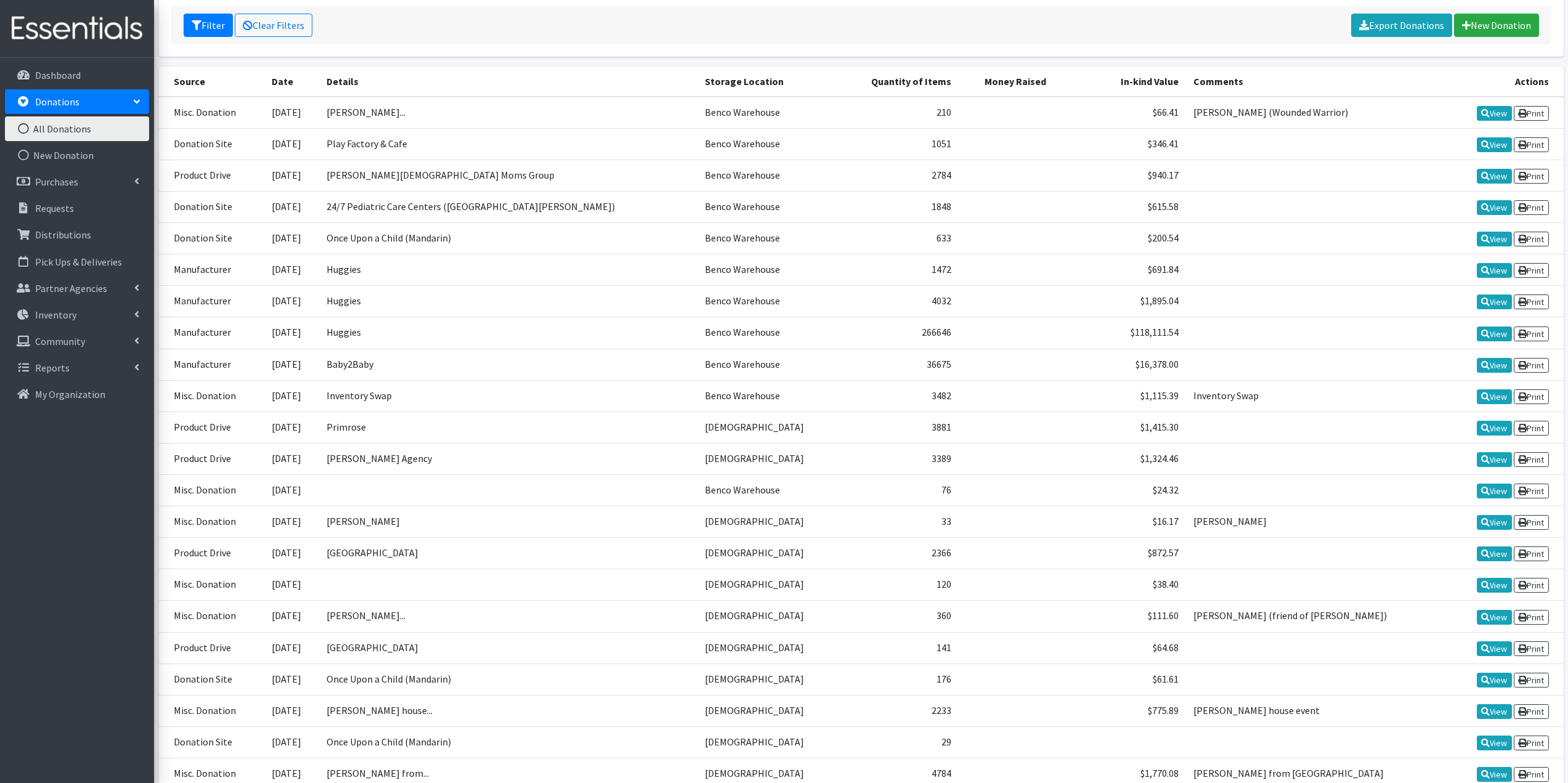
scroll to position [164, 0]
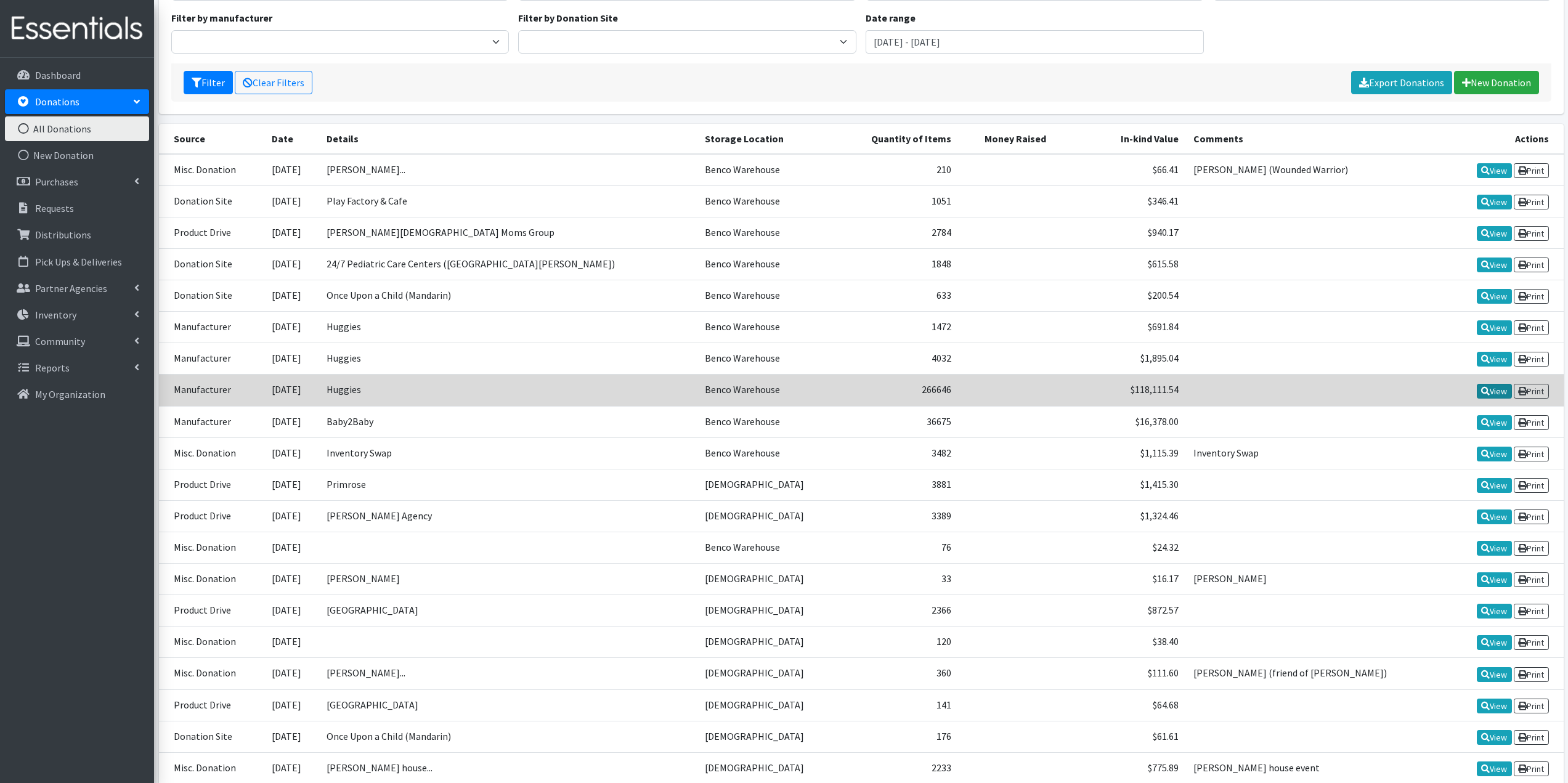
click at [1481, 387] on icon at bounding box center [1485, 391] width 9 height 9
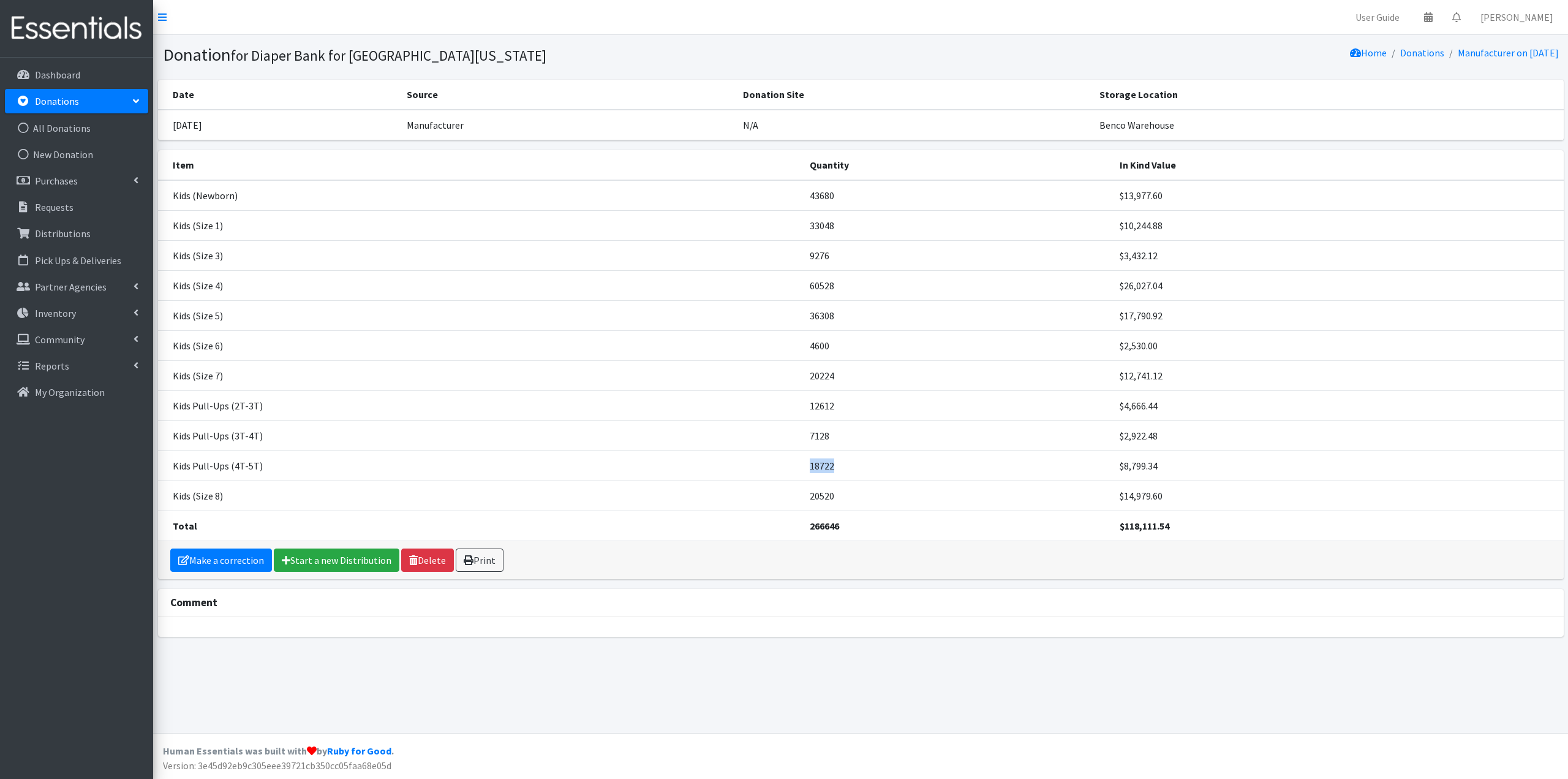
drag, startPoint x: 802, startPoint y: 464, endPoint x: 857, endPoint y: 452, distance: 56.3
click at [857, 452] on td "18722" at bounding box center [957, 465] width 309 height 30
drag, startPoint x: 840, startPoint y: 463, endPoint x: 778, endPoint y: 470, distance: 62.4
click at [778, 470] on tr "Kids Pull-Ups (4T-5T) 18722 $8,799.34" at bounding box center [860, 465] width 1405 height 30
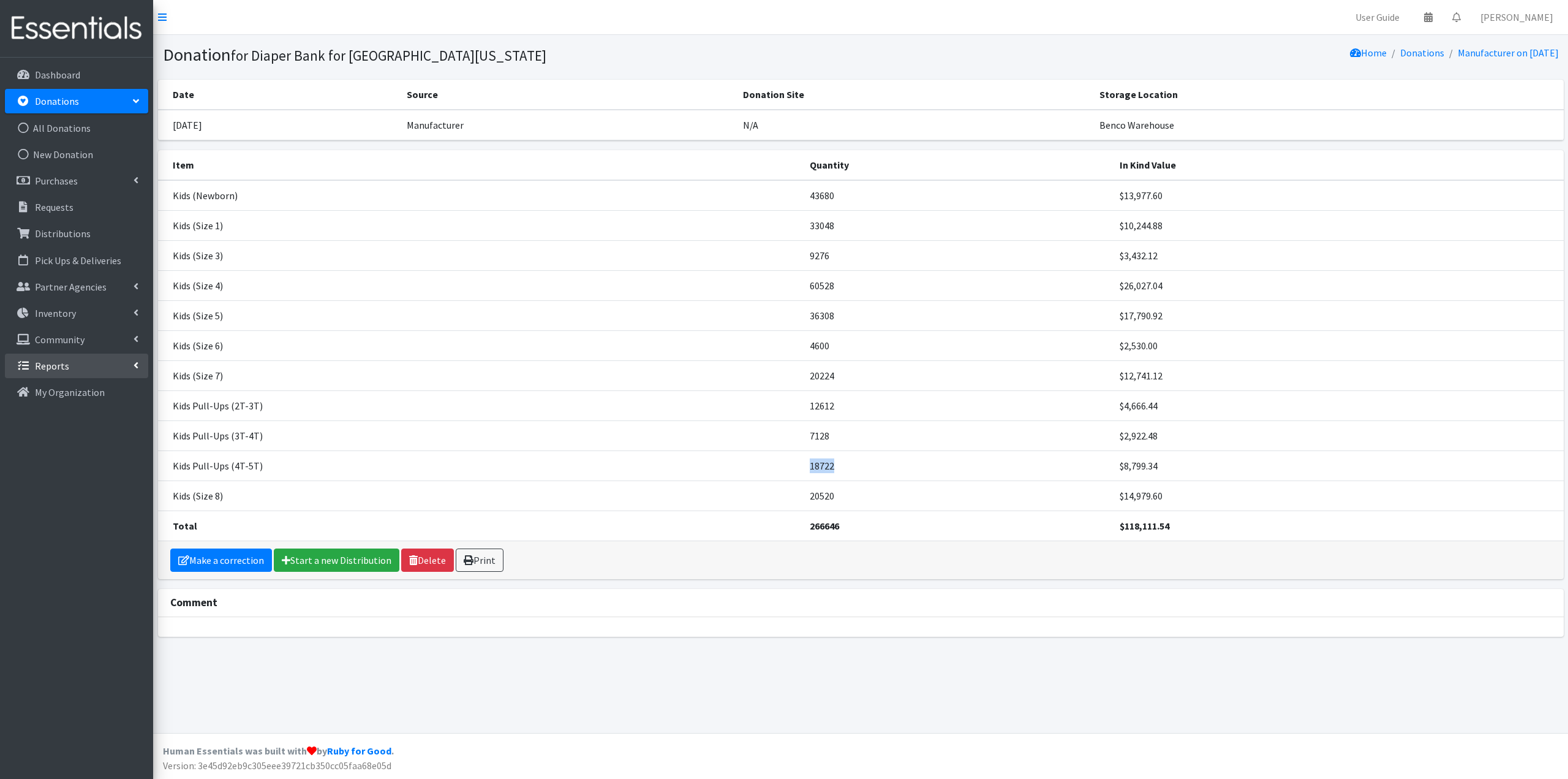
click at [84, 367] on link "Reports" at bounding box center [76, 365] width 143 height 25
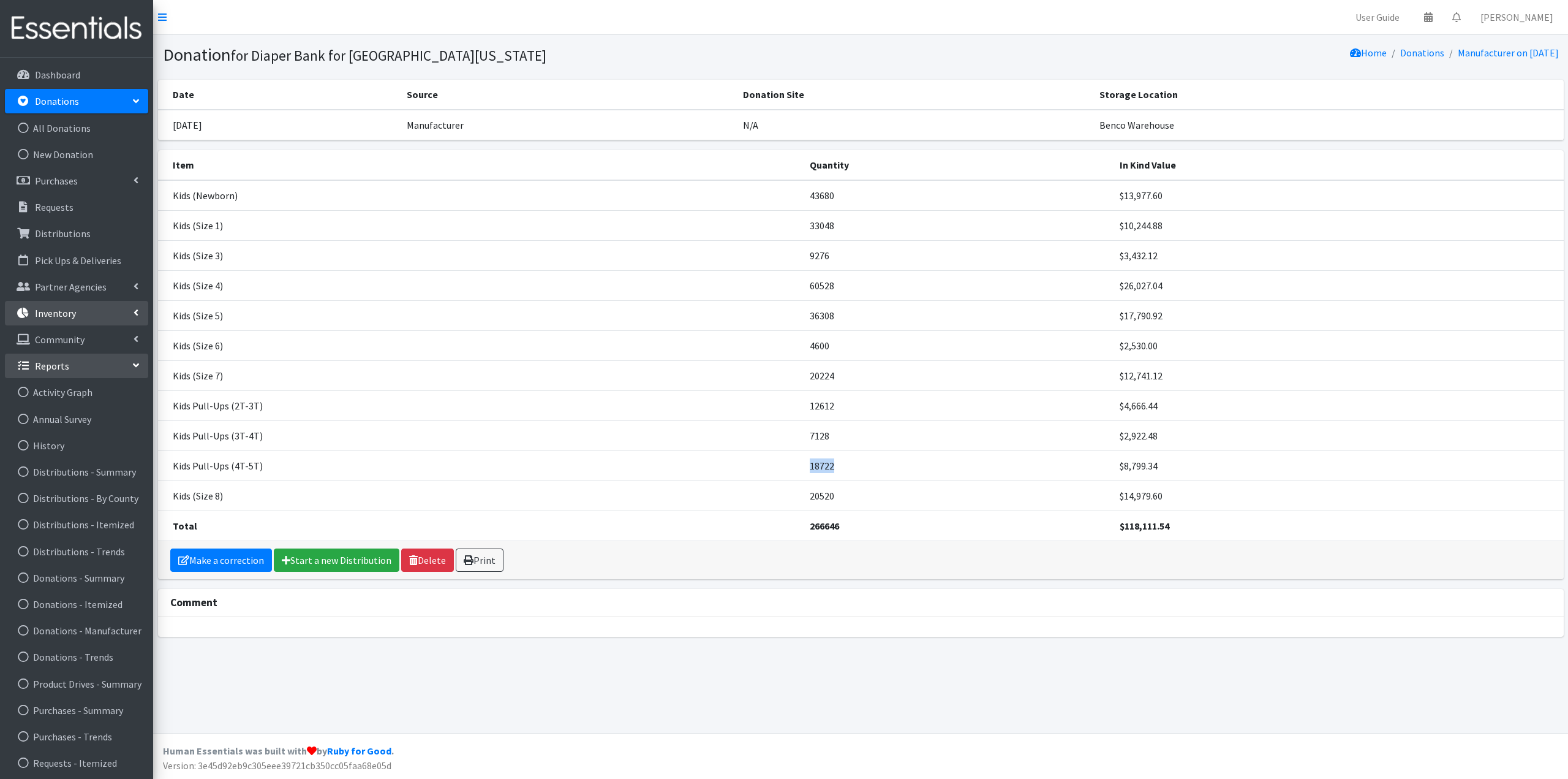
click at [90, 312] on link "Inventory" at bounding box center [76, 313] width 143 height 25
click at [85, 442] on link "Inventory Adjustments" at bounding box center [76, 446] width 143 height 25
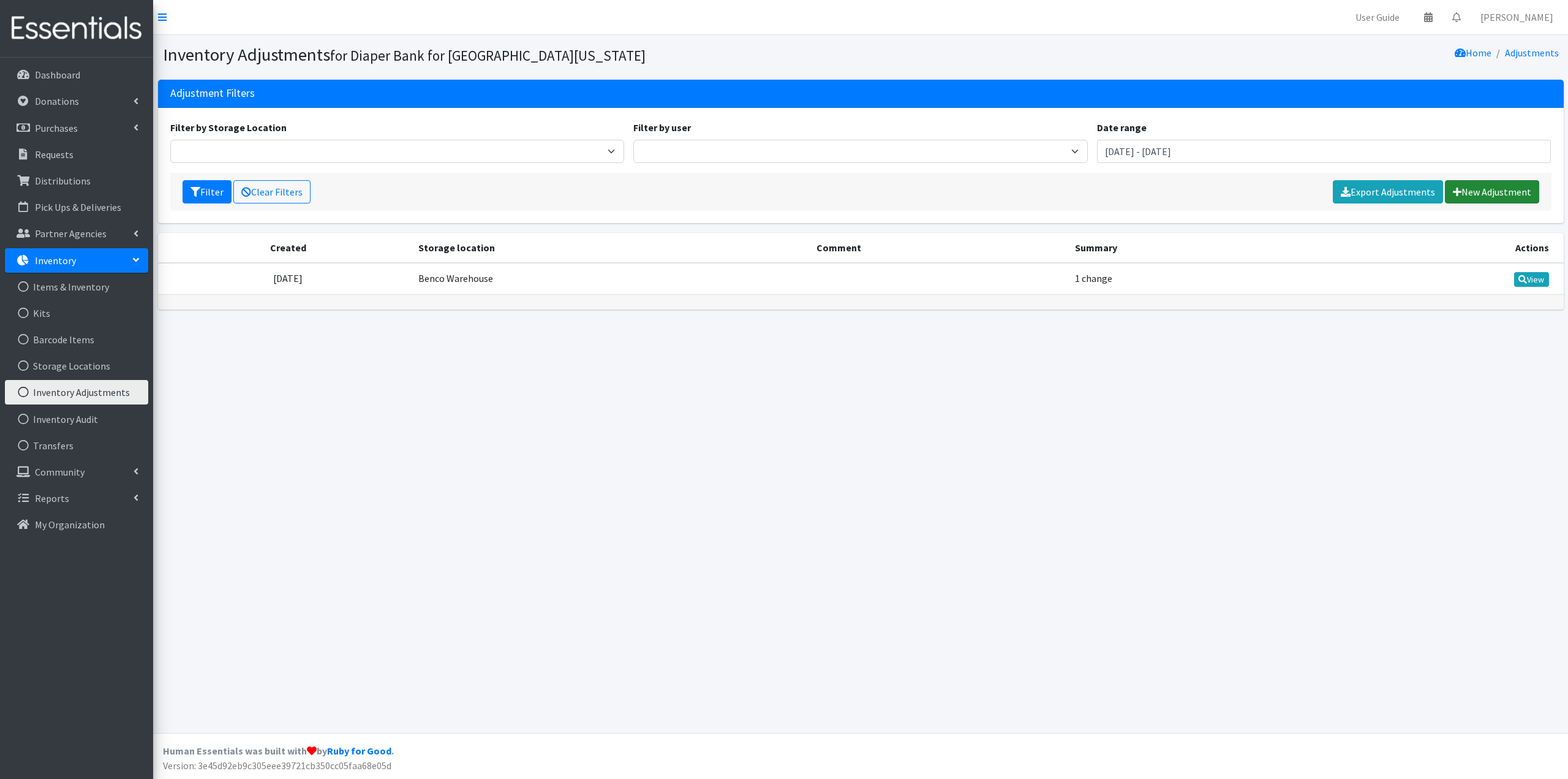
click at [1476, 195] on link "New Adjustment" at bounding box center [1492, 192] width 94 height 23
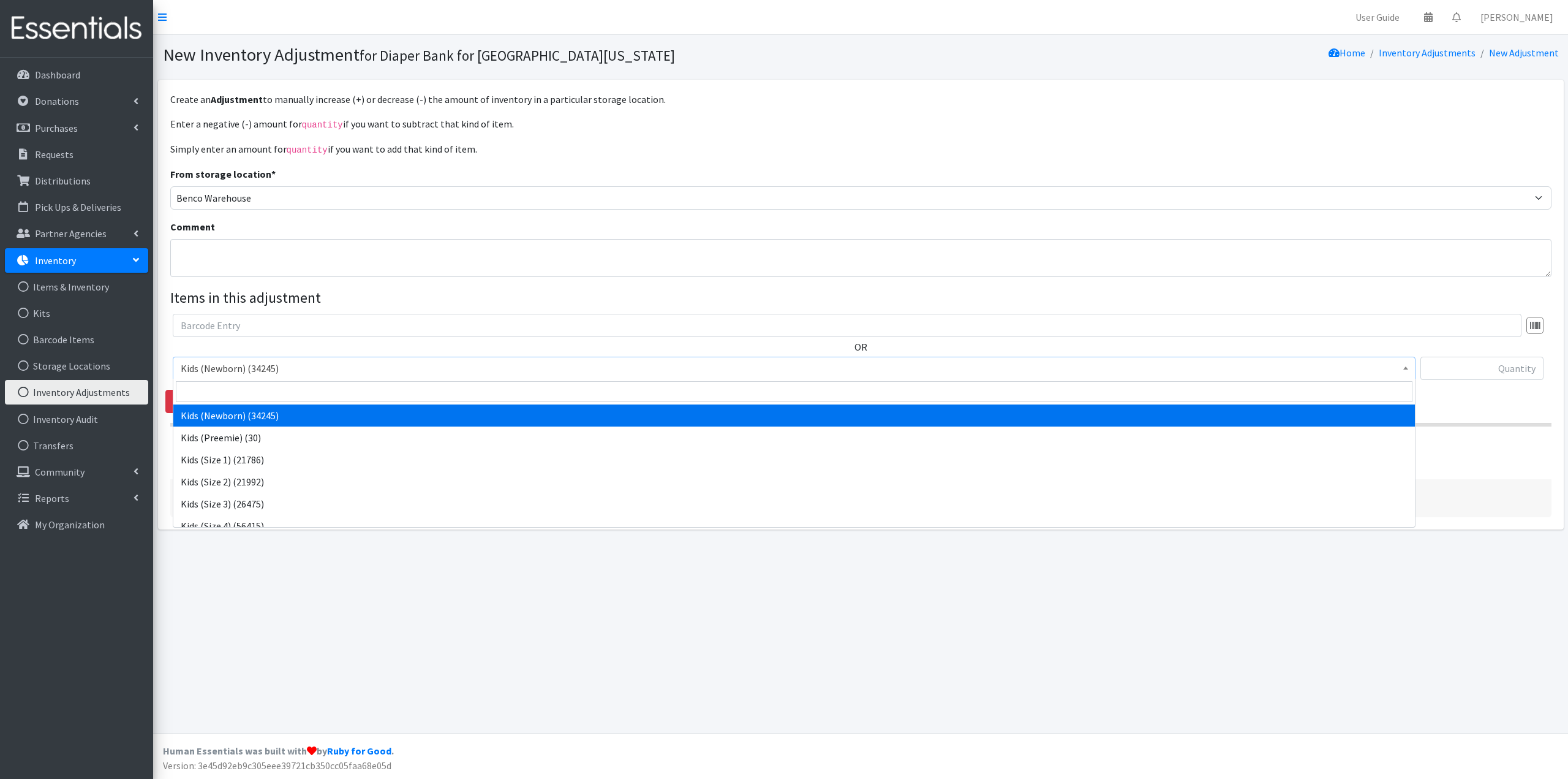
click at [318, 368] on span "Kids (Newborn) (34245)" at bounding box center [793, 367] width 1227 height 17
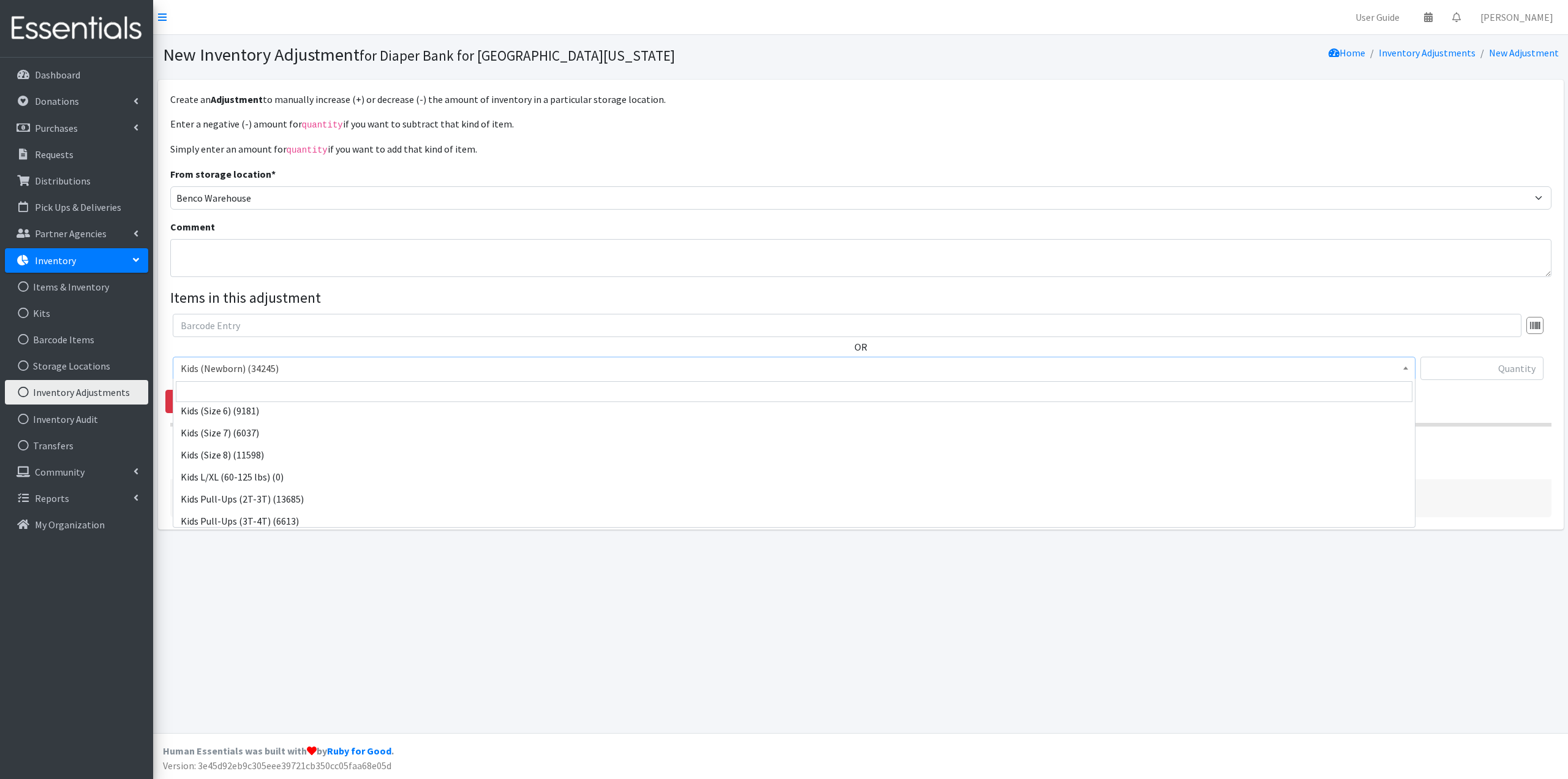
scroll to position [230, 0]
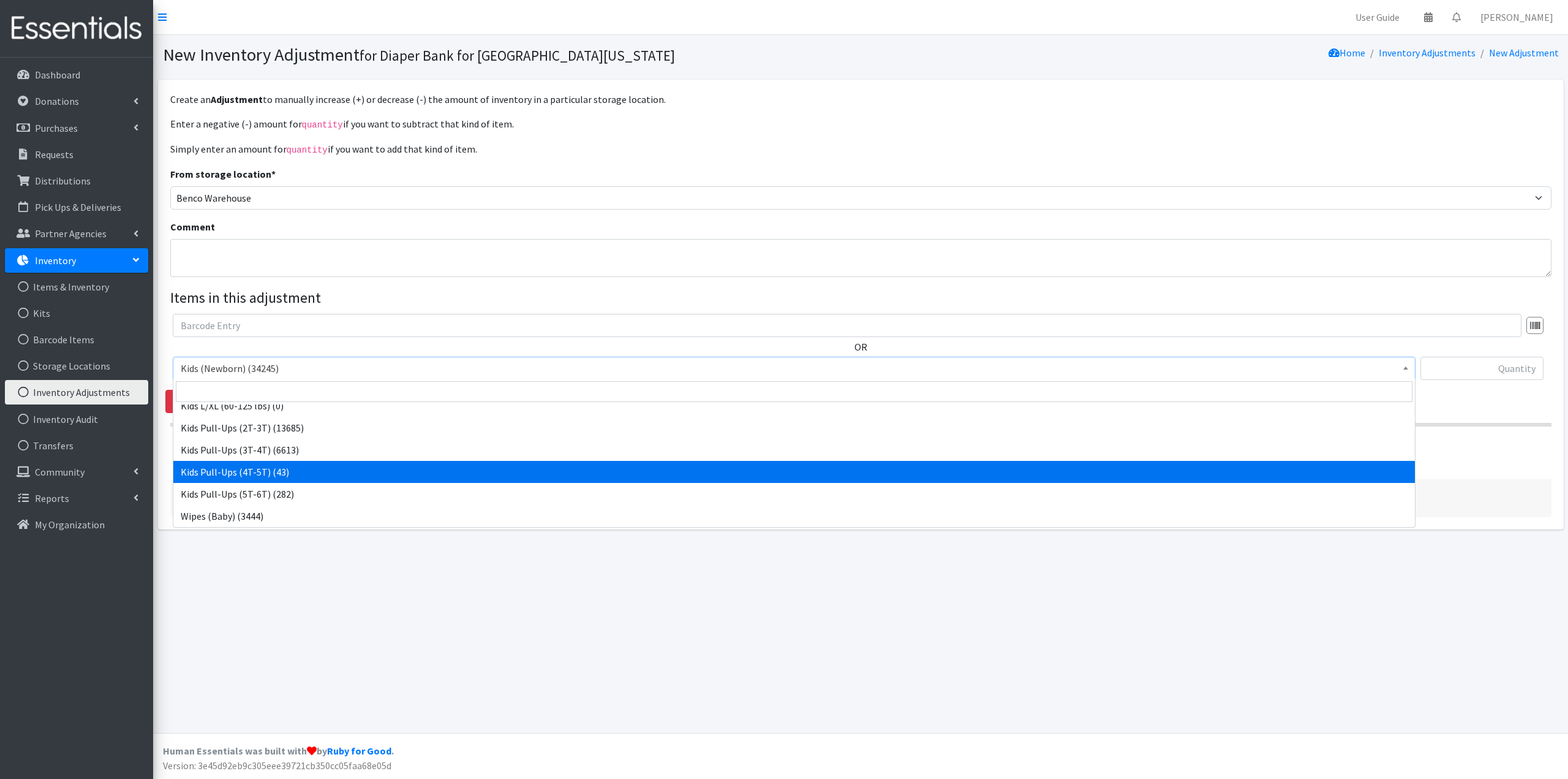
select select "4129"
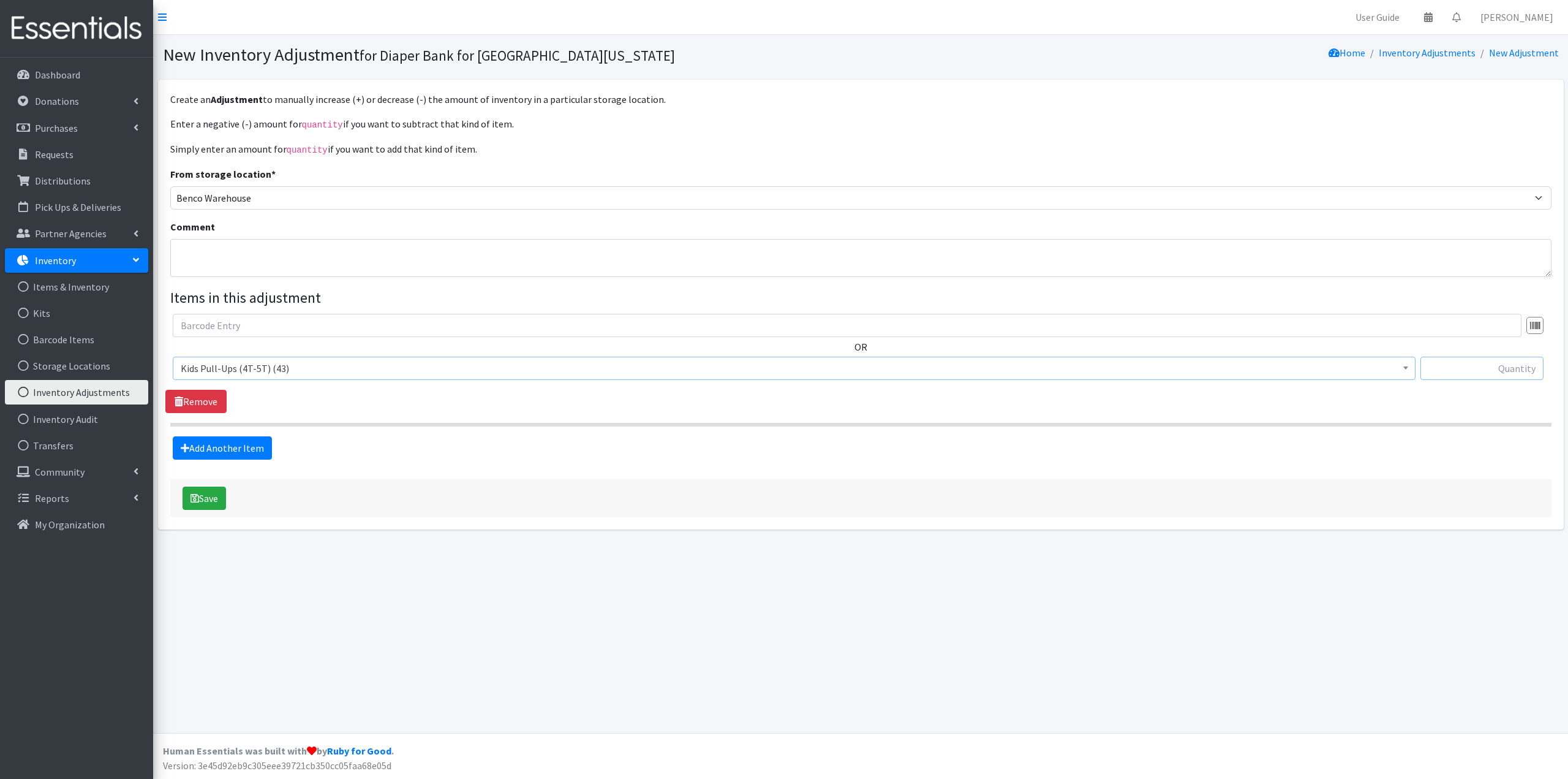
click at [1471, 368] on input "text" at bounding box center [1482, 367] width 123 height 23
type input "7000"
click at [1443, 406] on div "OR Kids (Newborn) (34245) Kids (Preemie) (30) Kids (Size 1) (21786) Kids (Size …" at bounding box center [861, 363] width 1390 height 99
click at [219, 489] on button "Save" at bounding box center [204, 497] width 44 height 23
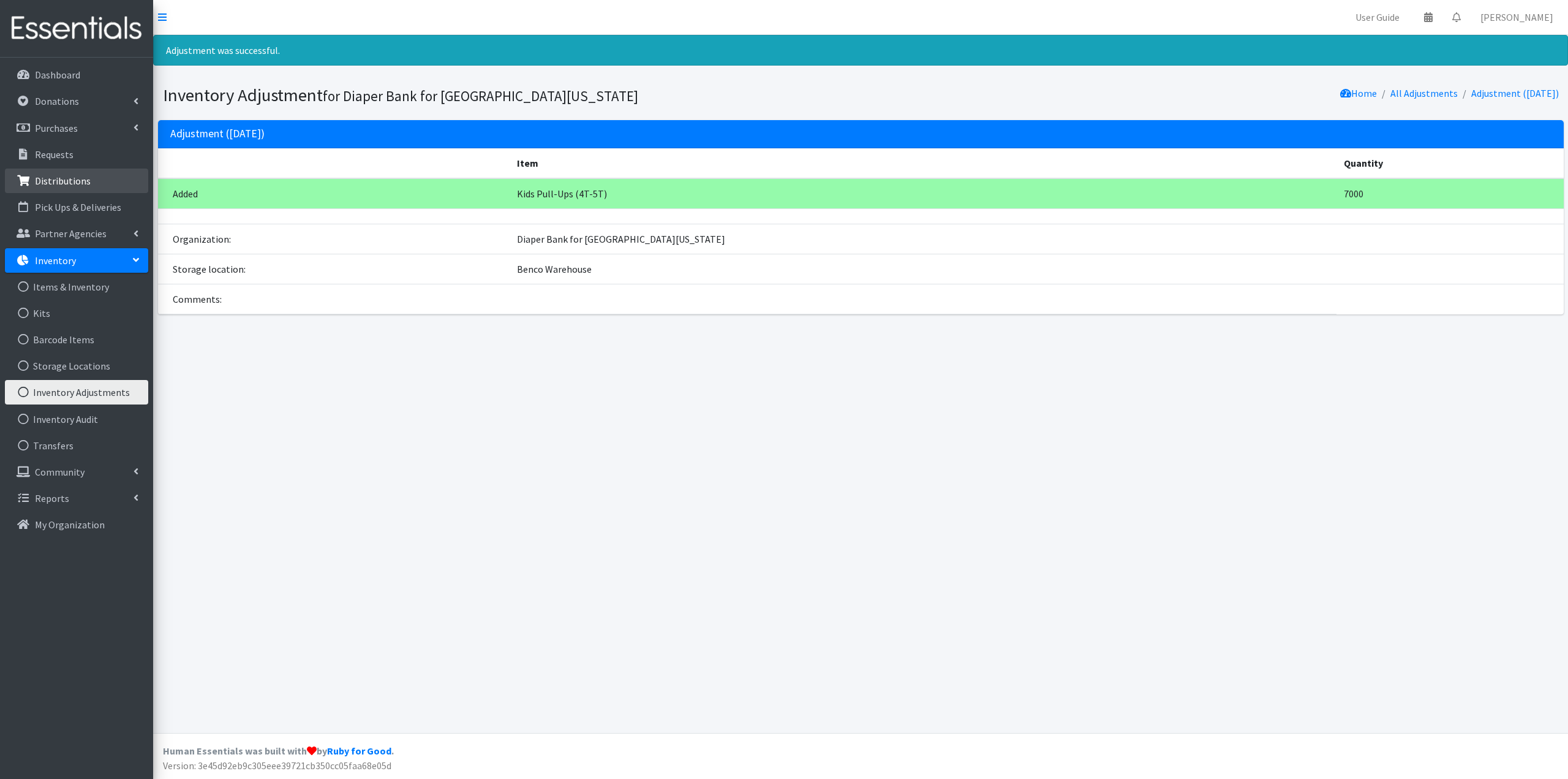
click at [60, 187] on p "Distributions" at bounding box center [62, 181] width 56 height 12
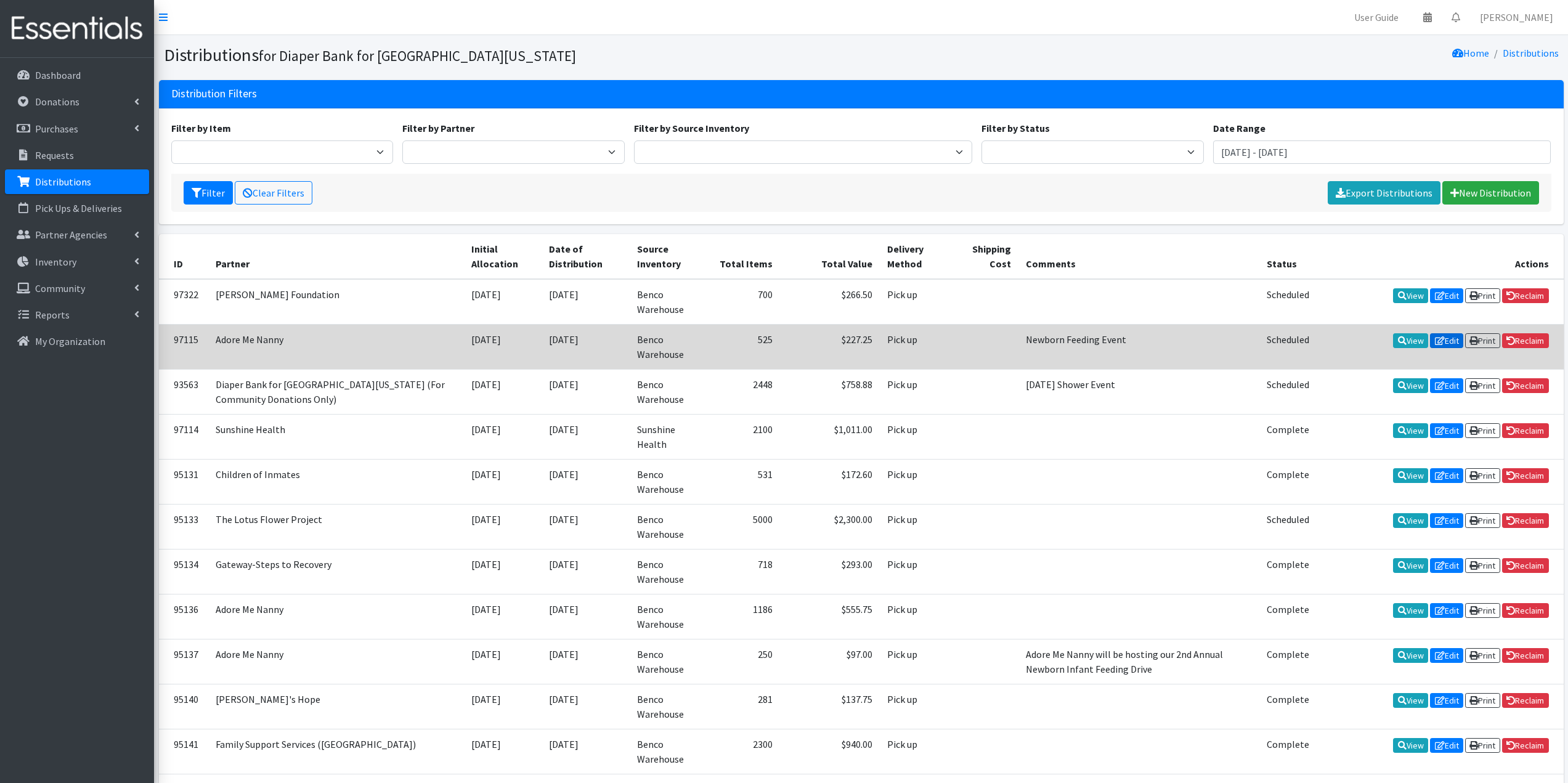
click at [1440, 337] on link "Edit" at bounding box center [1445, 340] width 33 height 15
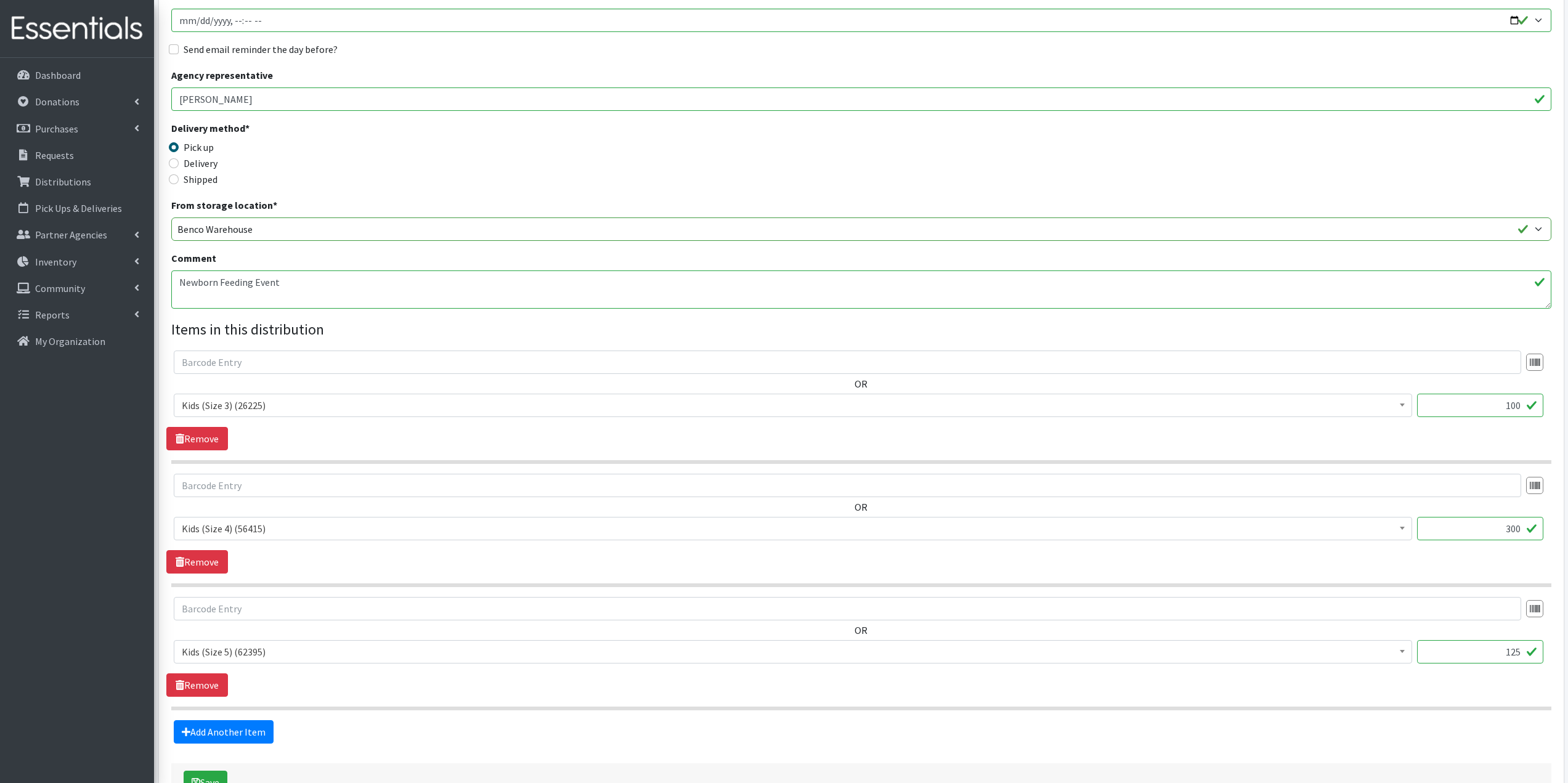
scroll to position [283, 0]
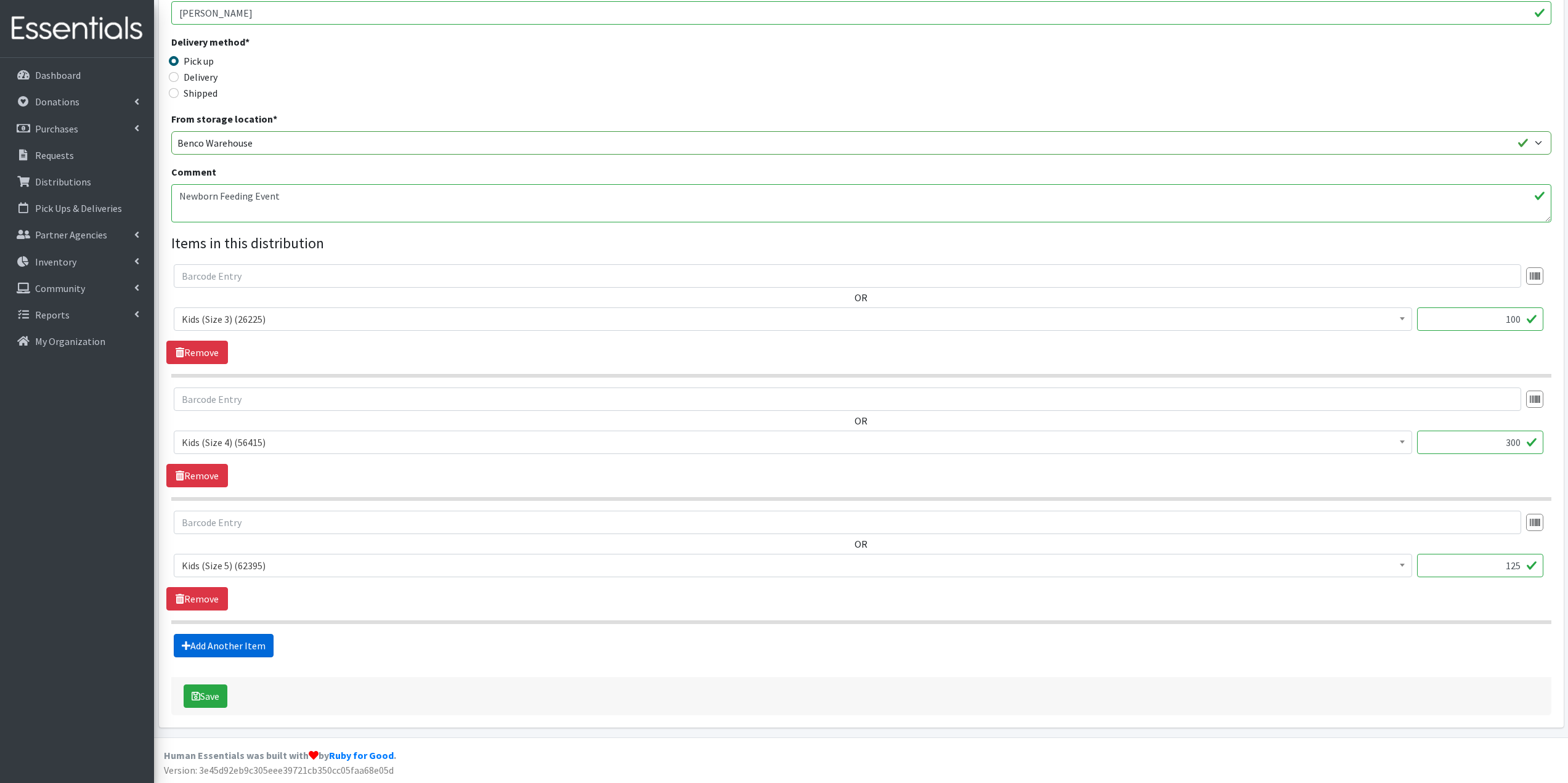
click at [228, 646] on link "Add Another Item" at bounding box center [223, 644] width 100 height 23
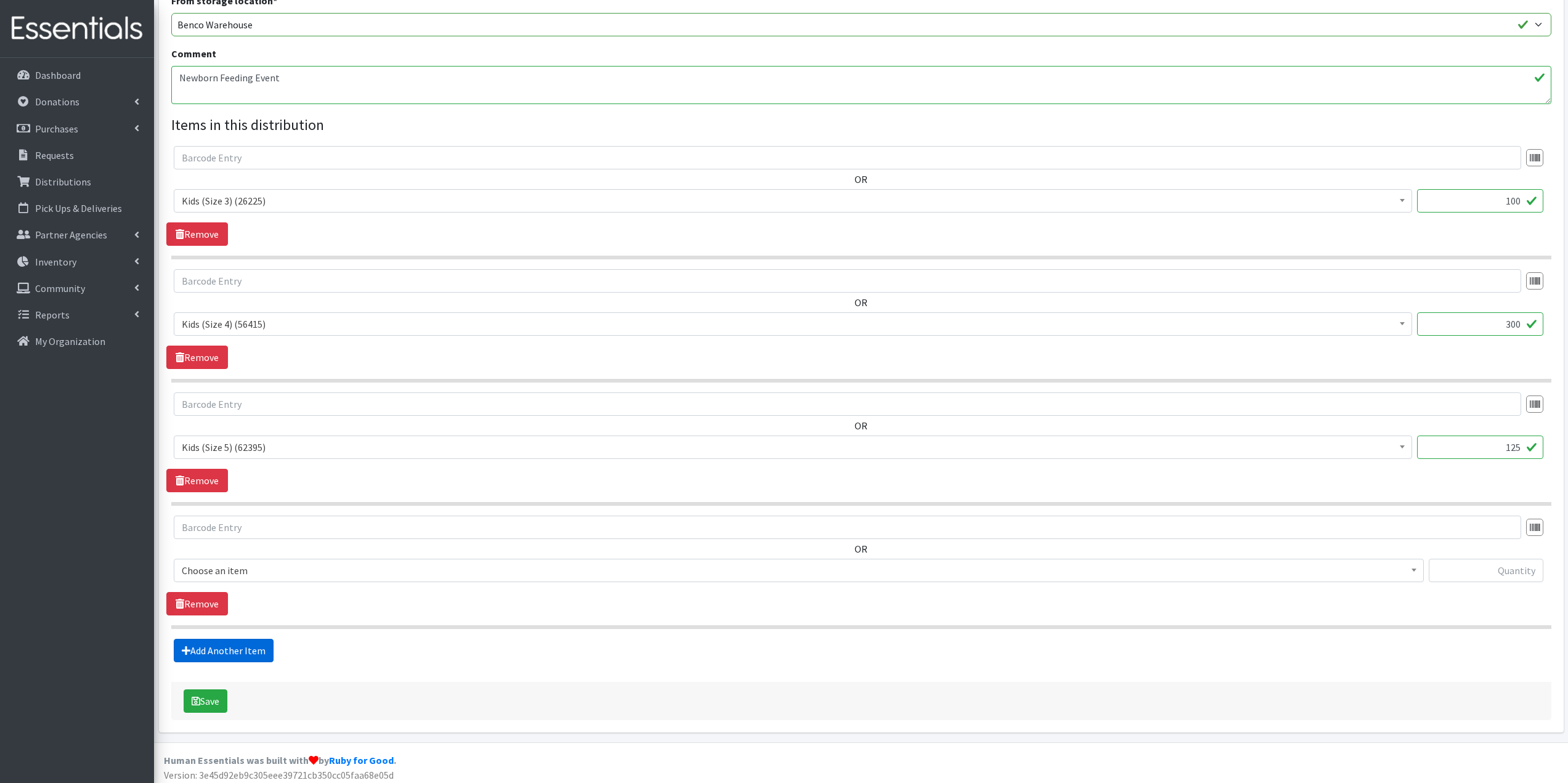
scroll to position [407, 0]
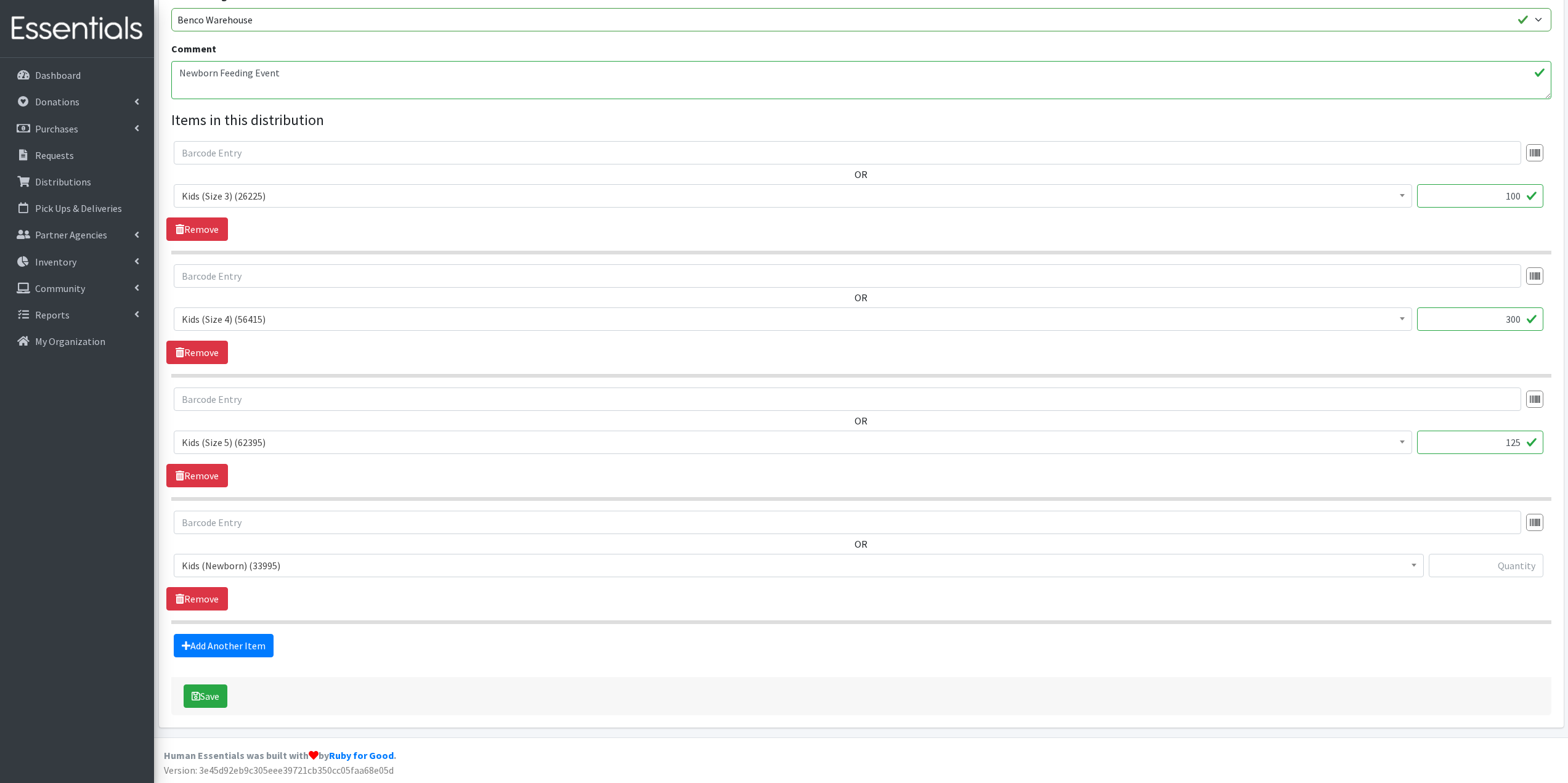
click at [232, 568] on span "Kids (Newborn) (33995)" at bounding box center [798, 565] width 1234 height 17
click at [347, 537] on div "OR Kids (Newborn) (33995) Kids (Preemie) (30) Kids (Size 1) (21786) Kids (Size …" at bounding box center [861, 549] width 1389 height 77
click at [207, 597] on link "Remove" at bounding box center [197, 597] width 62 height 23
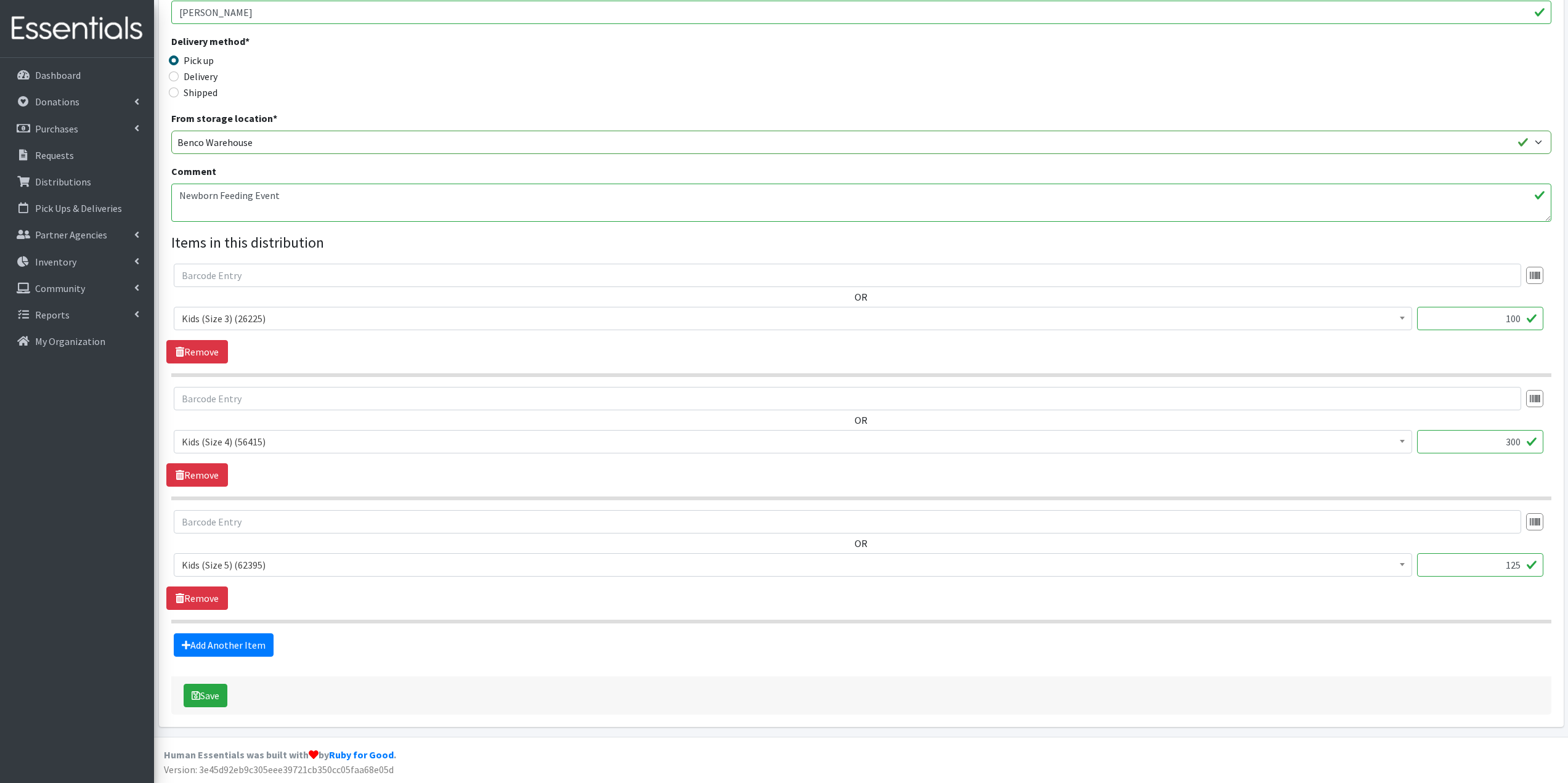
scroll to position [283, 0]
click at [217, 697] on button "Save" at bounding box center [205, 695] width 44 height 23
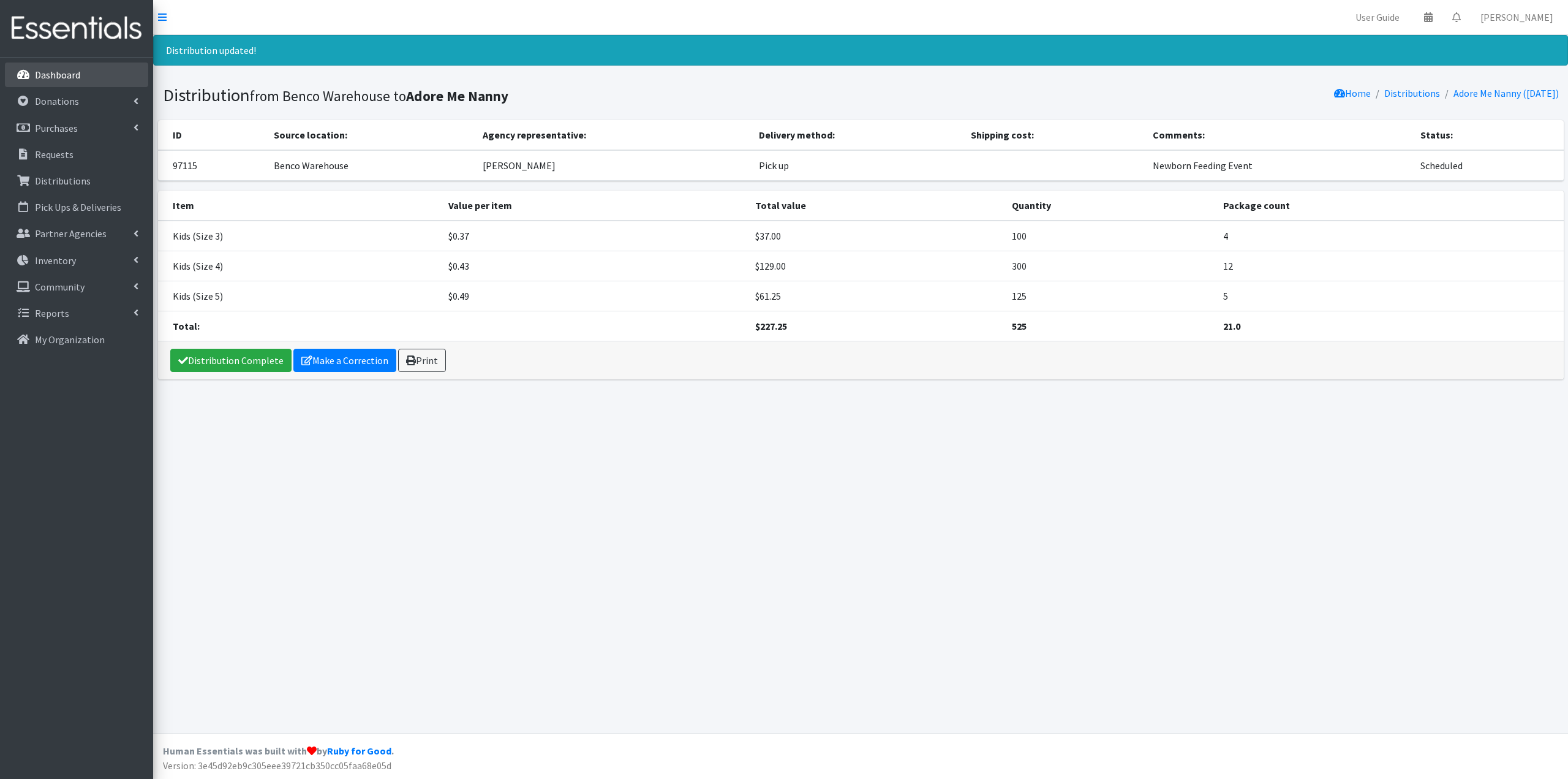
click at [70, 82] on link "Dashboard" at bounding box center [76, 74] width 143 height 25
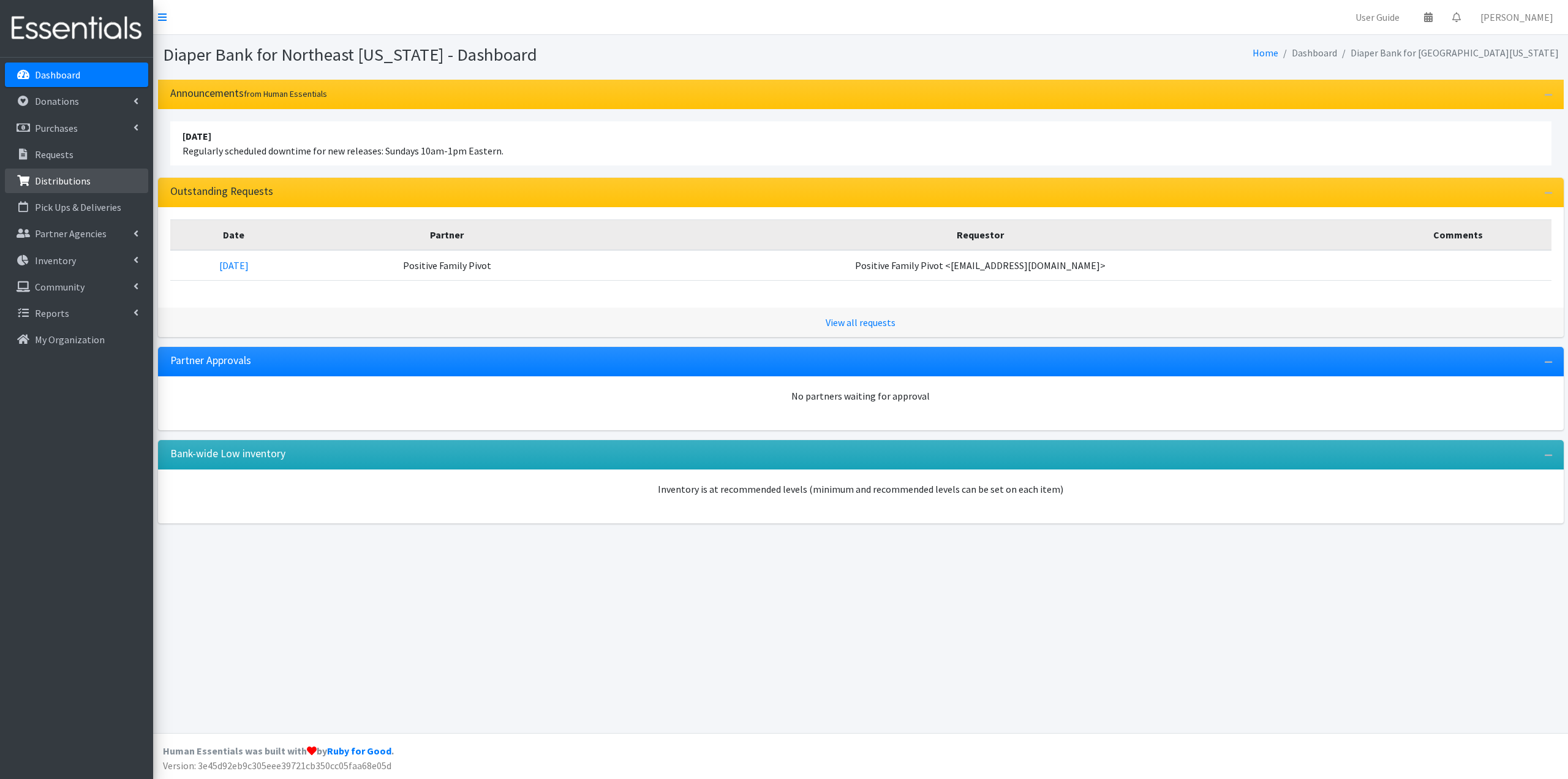
click at [80, 175] on p "Distributions" at bounding box center [62, 181] width 56 height 12
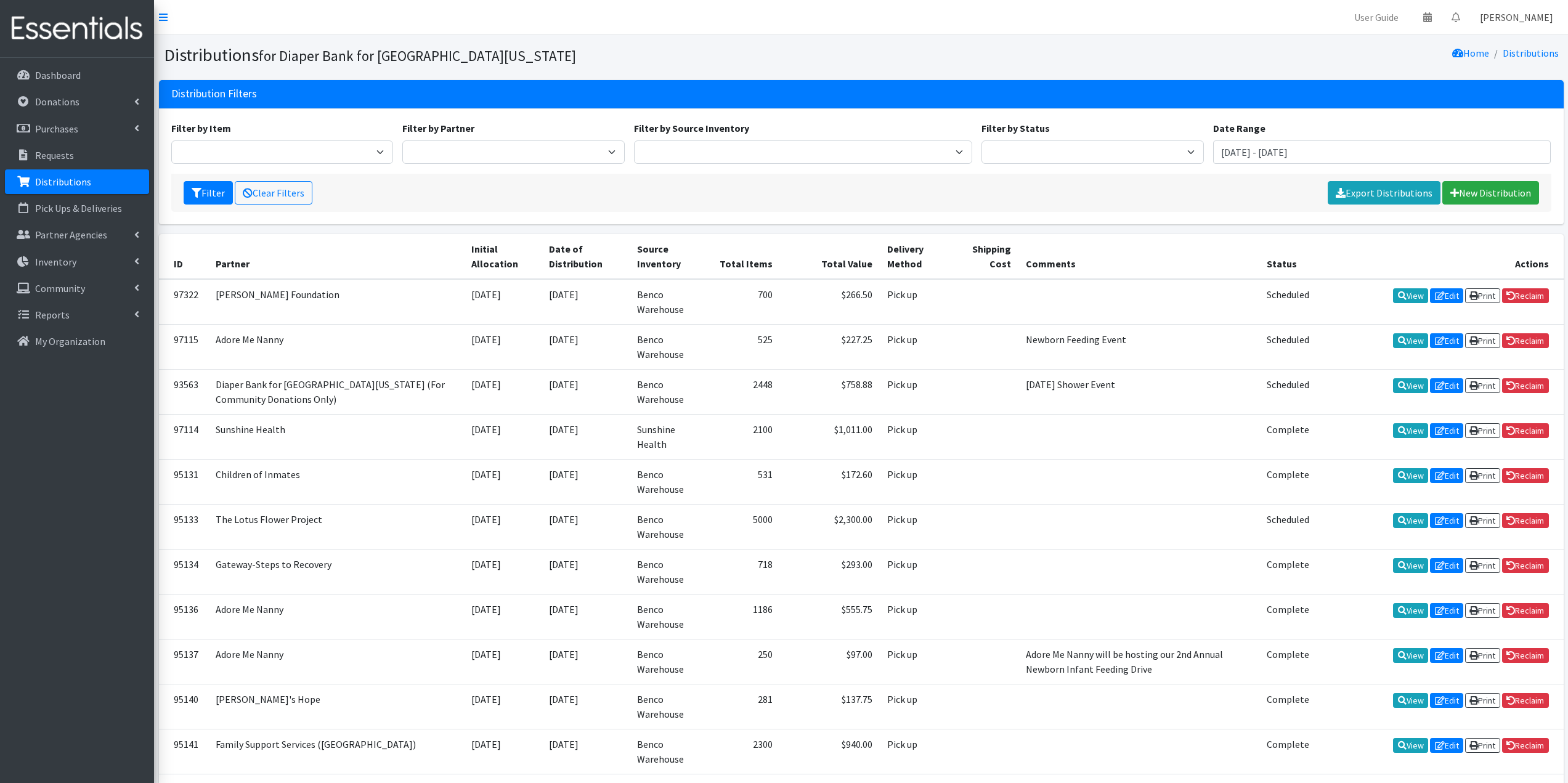
click at [1526, 12] on link "[PERSON_NAME]" at bounding box center [1515, 17] width 93 height 25
click at [1497, 98] on link "Log Out" at bounding box center [1476, 93] width 172 height 23
